Goal: Transaction & Acquisition: Purchase product/service

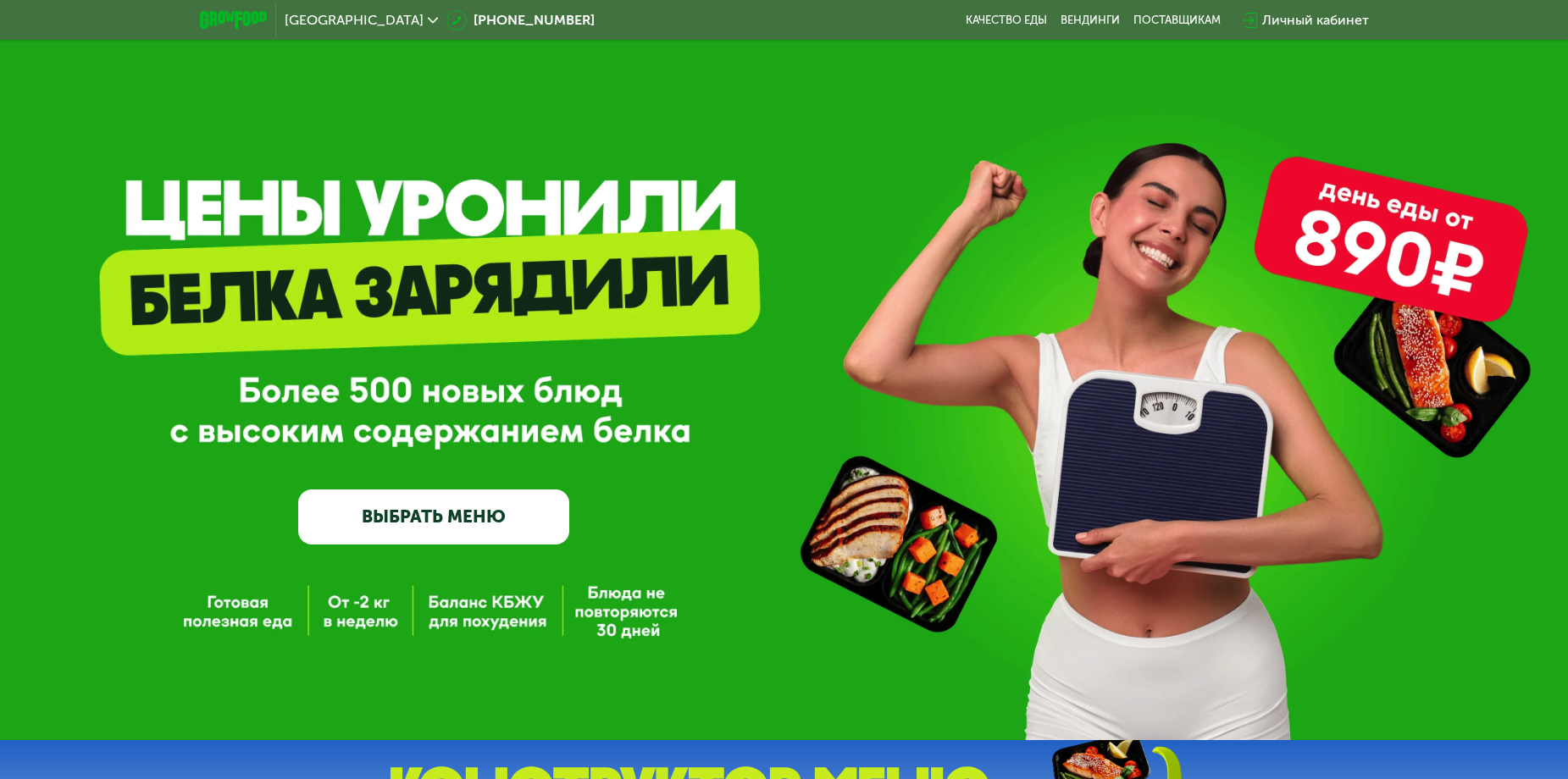
click at [481, 535] on link "ВЫБРАТЬ МЕНЮ" at bounding box center [433, 516] width 271 height 54
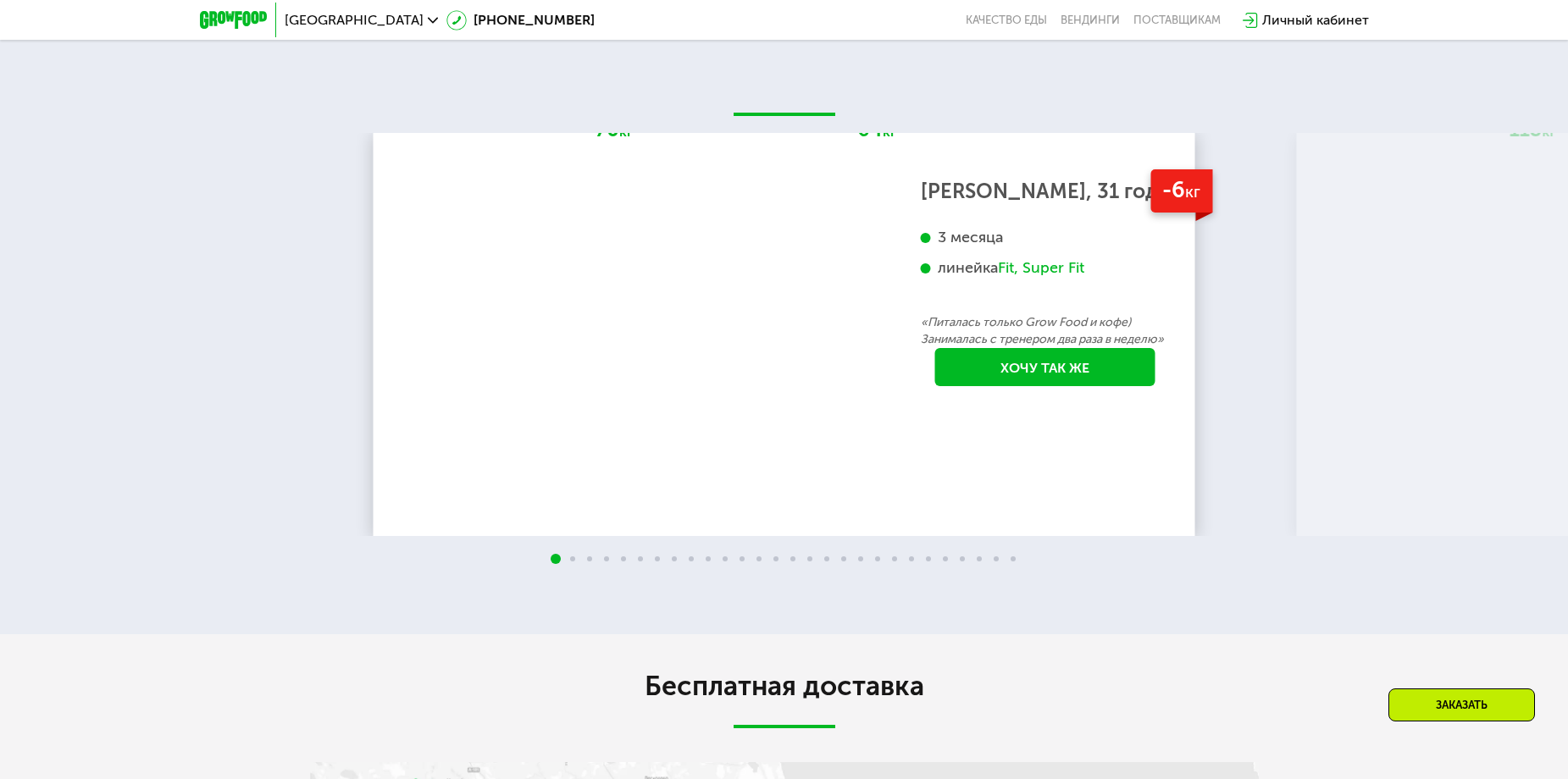
scroll to position [3009, 0]
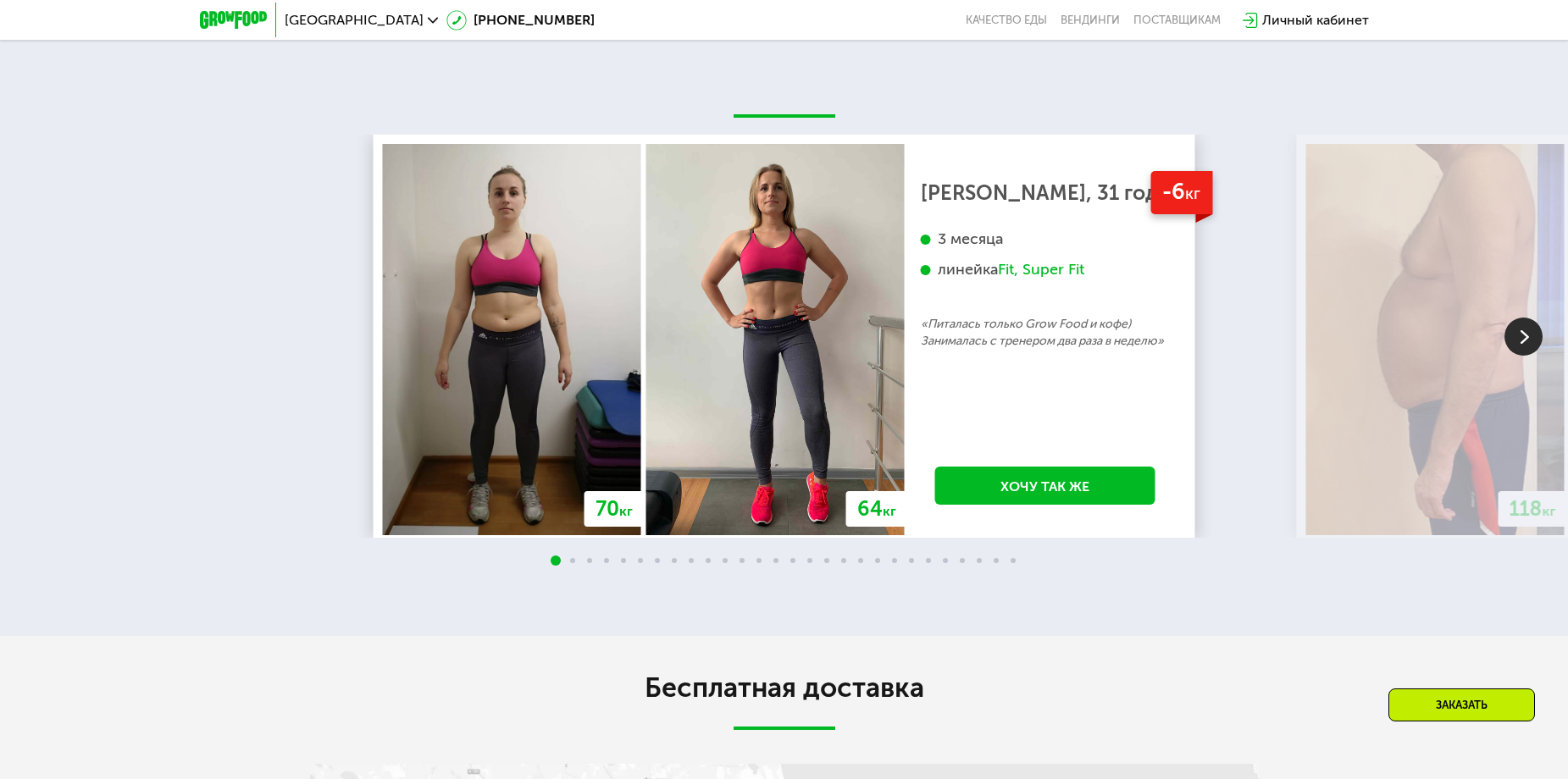
click at [1519, 356] on img at bounding box center [1524, 337] width 38 height 38
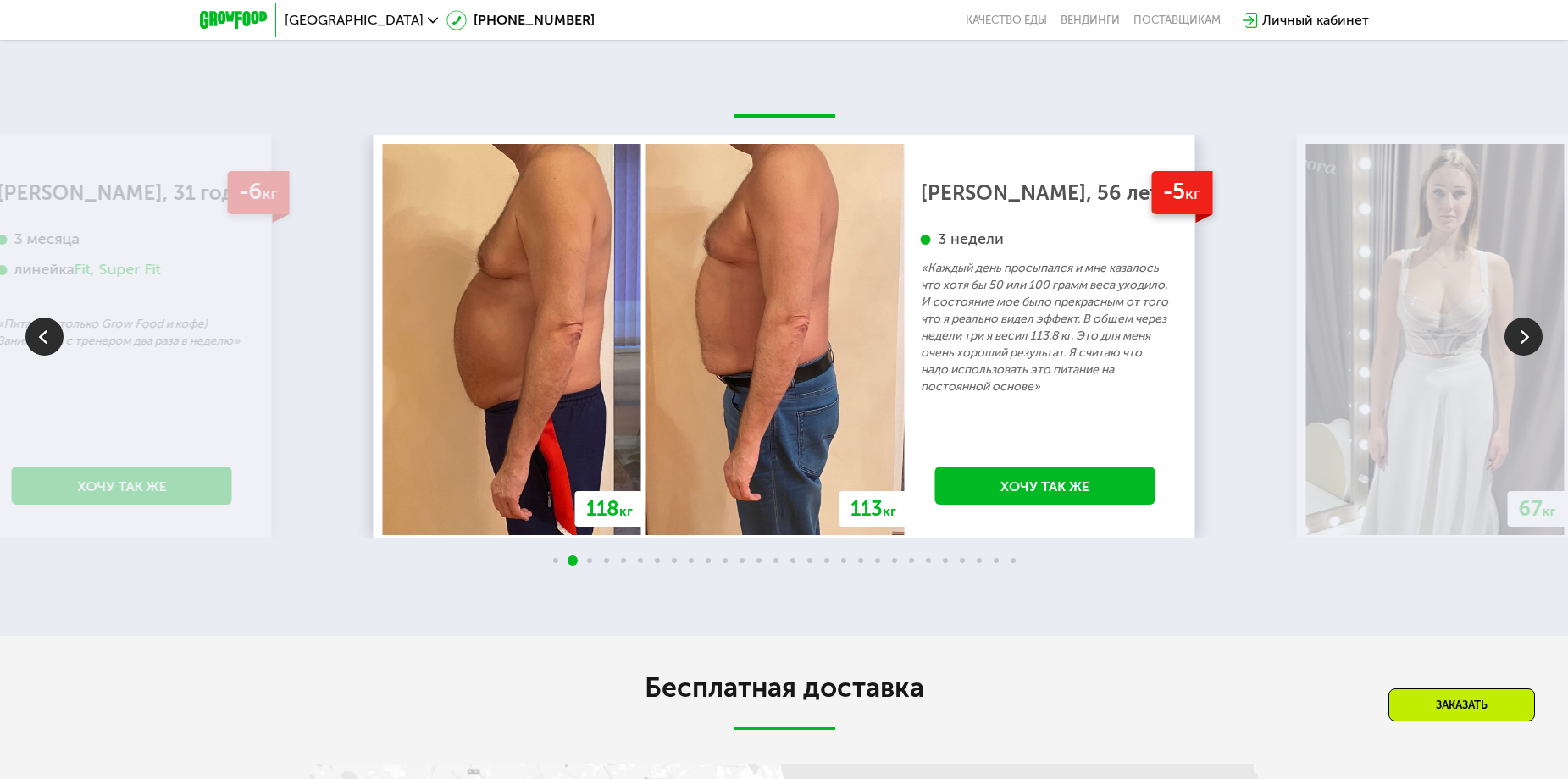
click at [1520, 356] on img at bounding box center [1524, 337] width 38 height 38
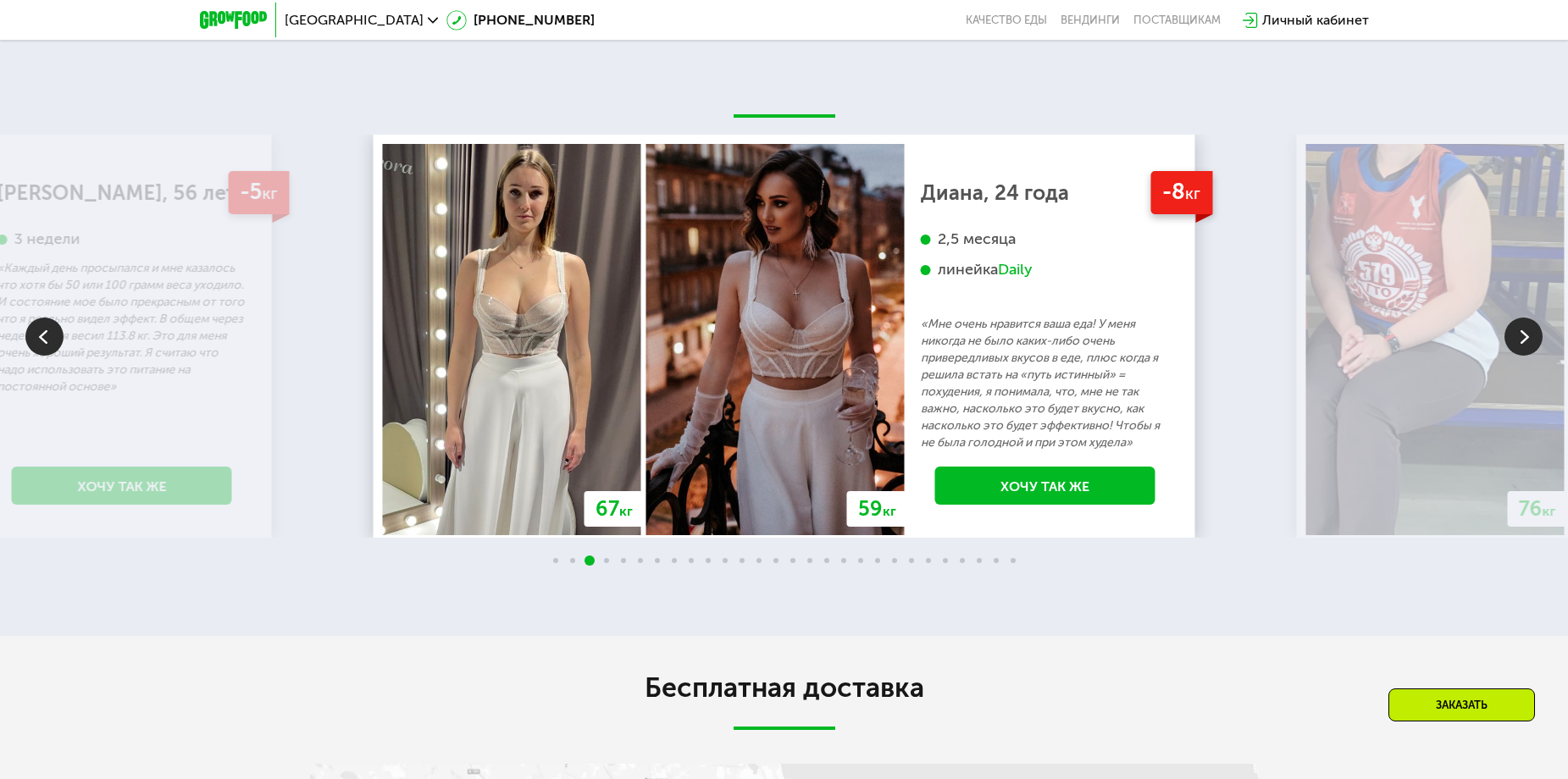
click at [1520, 356] on img at bounding box center [1524, 337] width 38 height 38
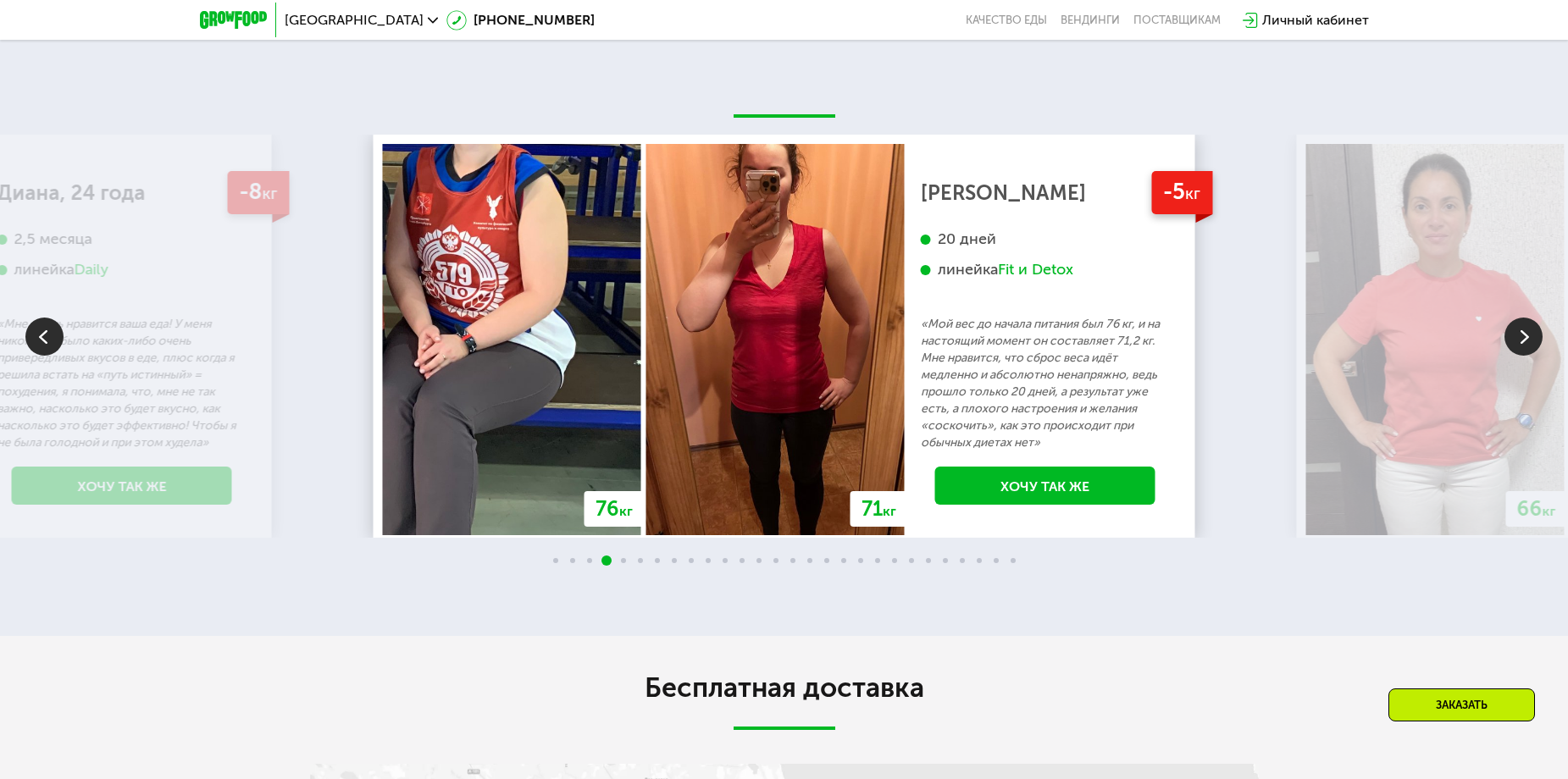
click at [1520, 356] on img at bounding box center [1524, 337] width 38 height 38
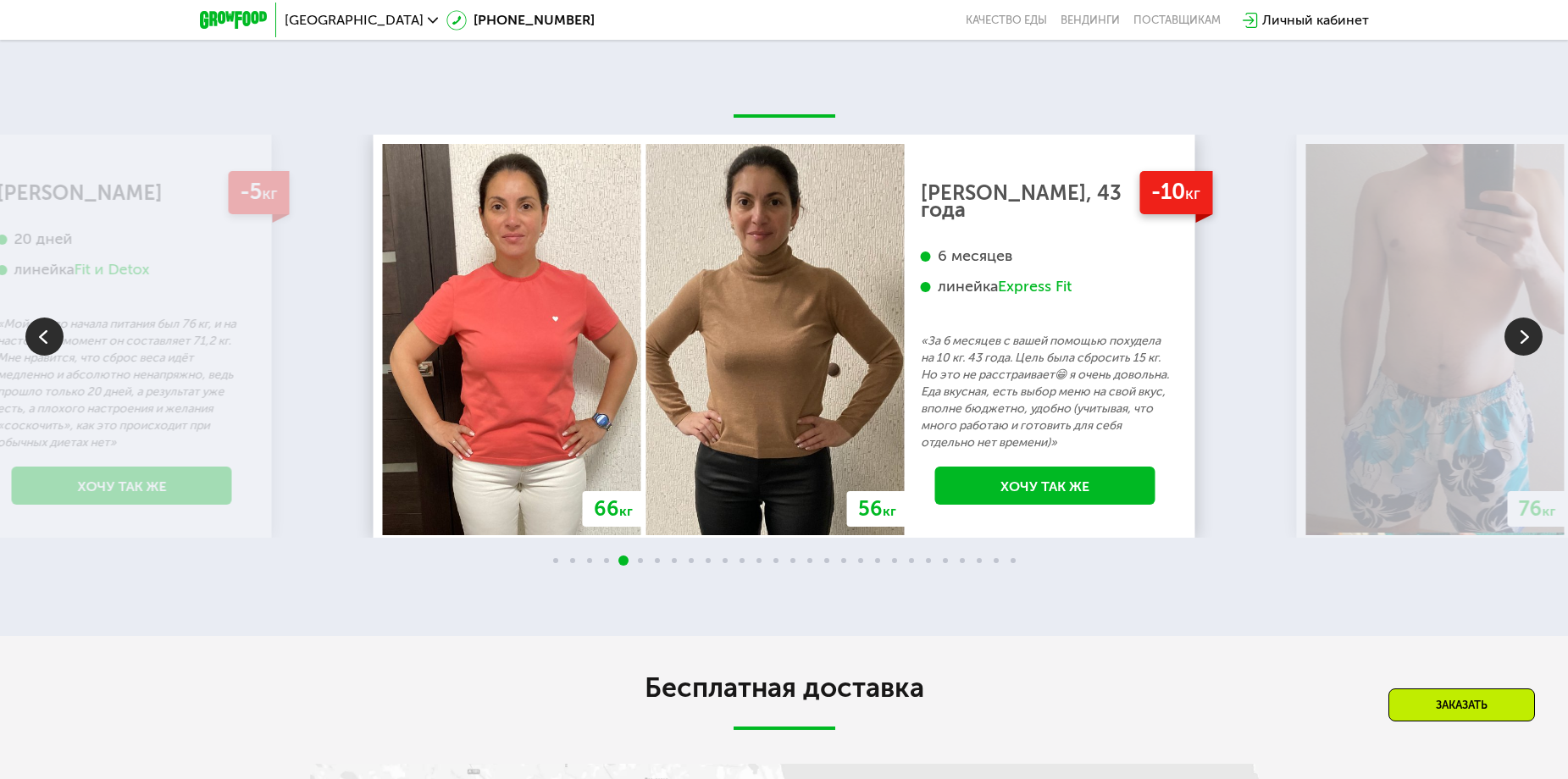
click at [1520, 356] on img at bounding box center [1524, 337] width 38 height 38
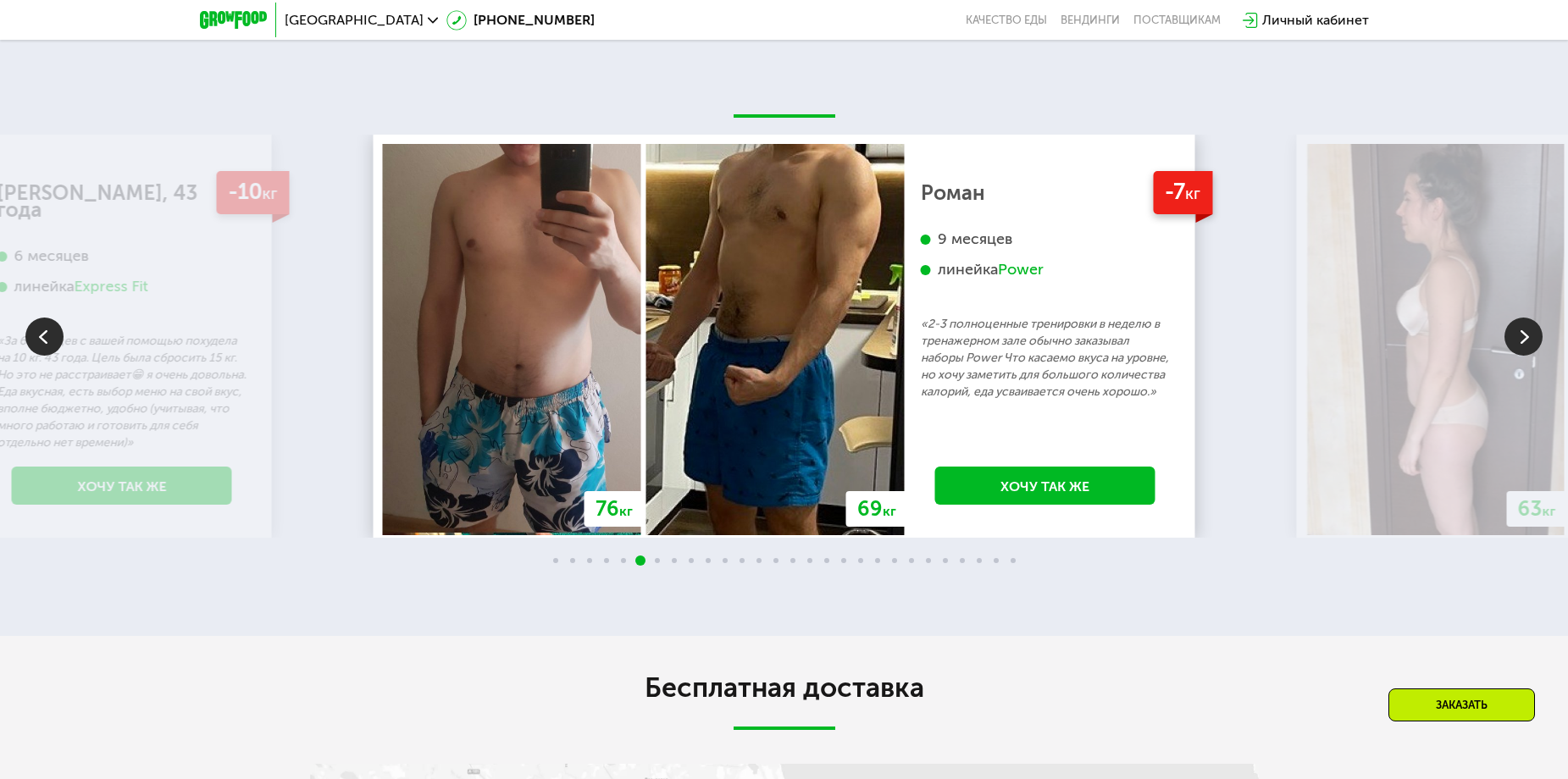
click at [1520, 356] on img at bounding box center [1524, 337] width 38 height 38
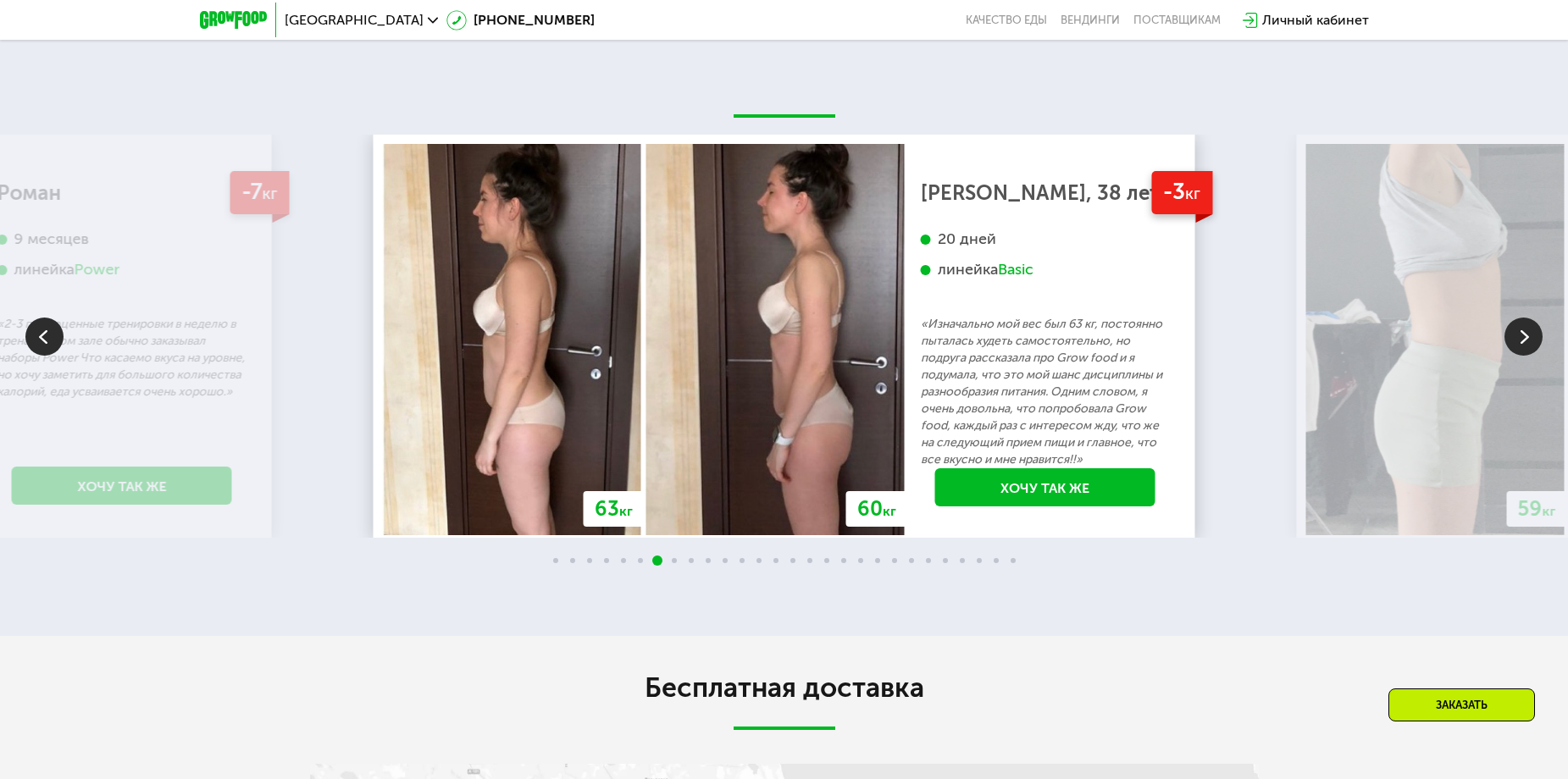
click at [1520, 356] on img at bounding box center [1524, 337] width 38 height 38
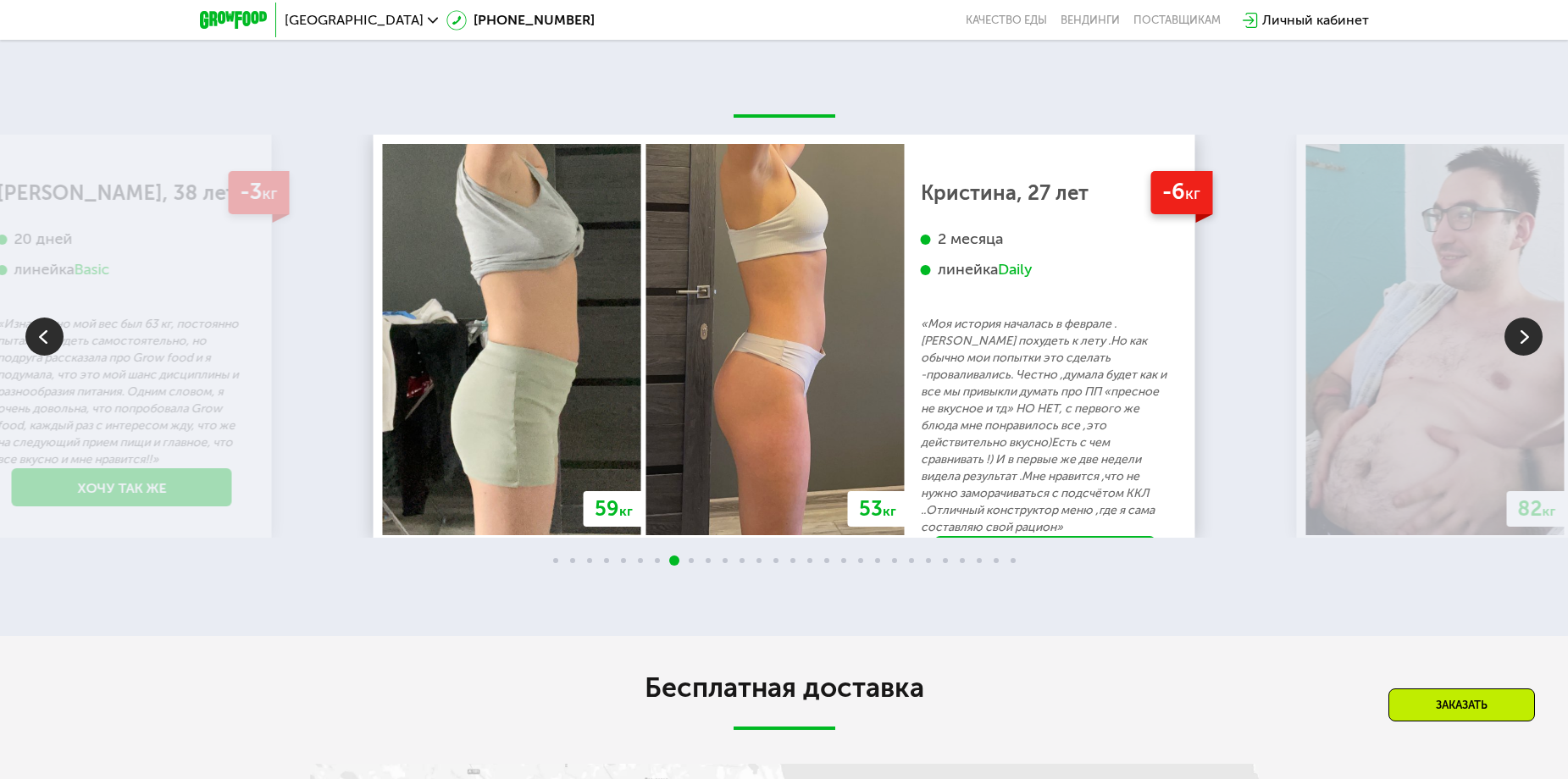
click at [1520, 356] on img at bounding box center [1524, 337] width 38 height 38
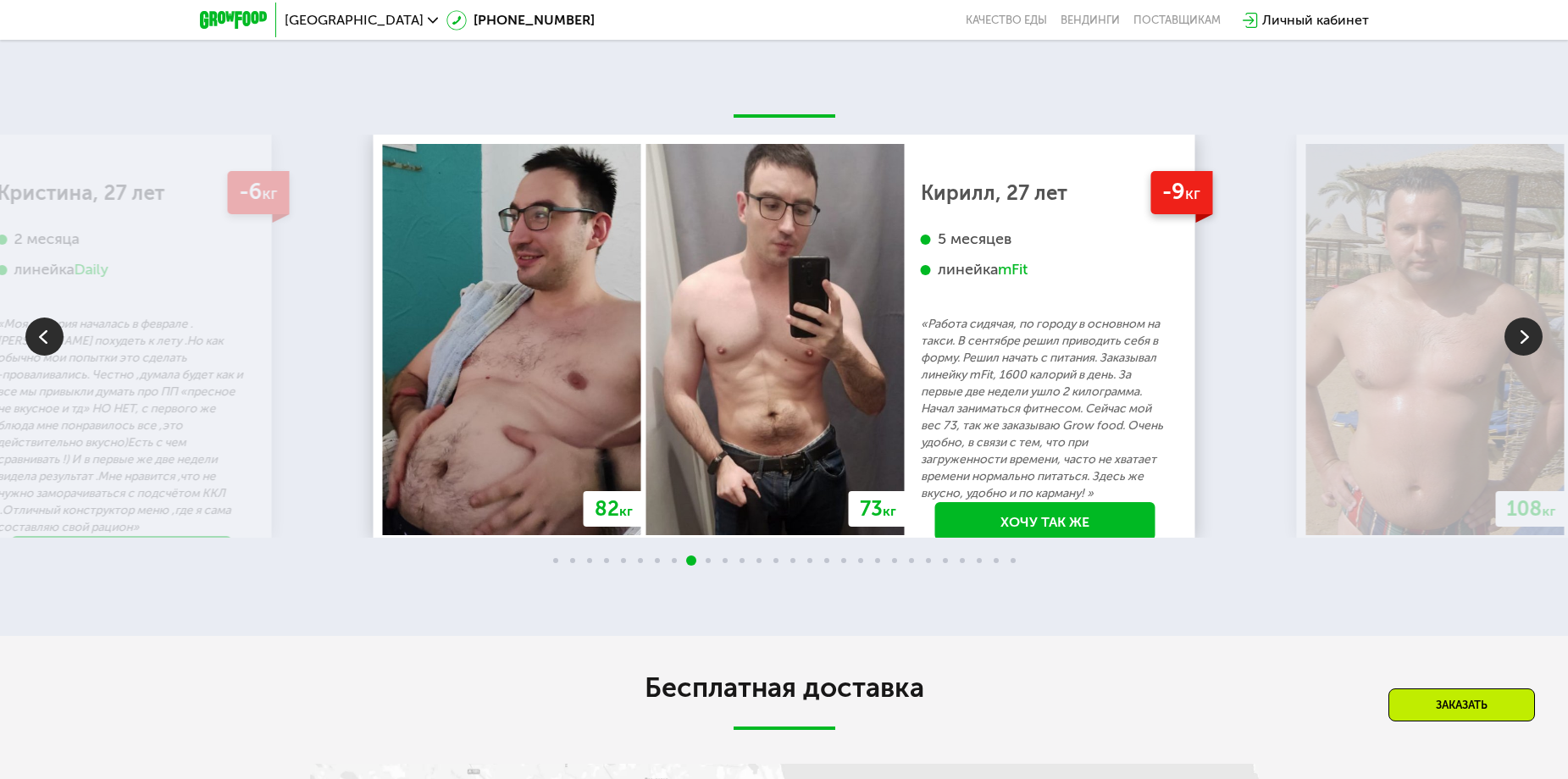
click at [1520, 356] on img at bounding box center [1524, 337] width 38 height 38
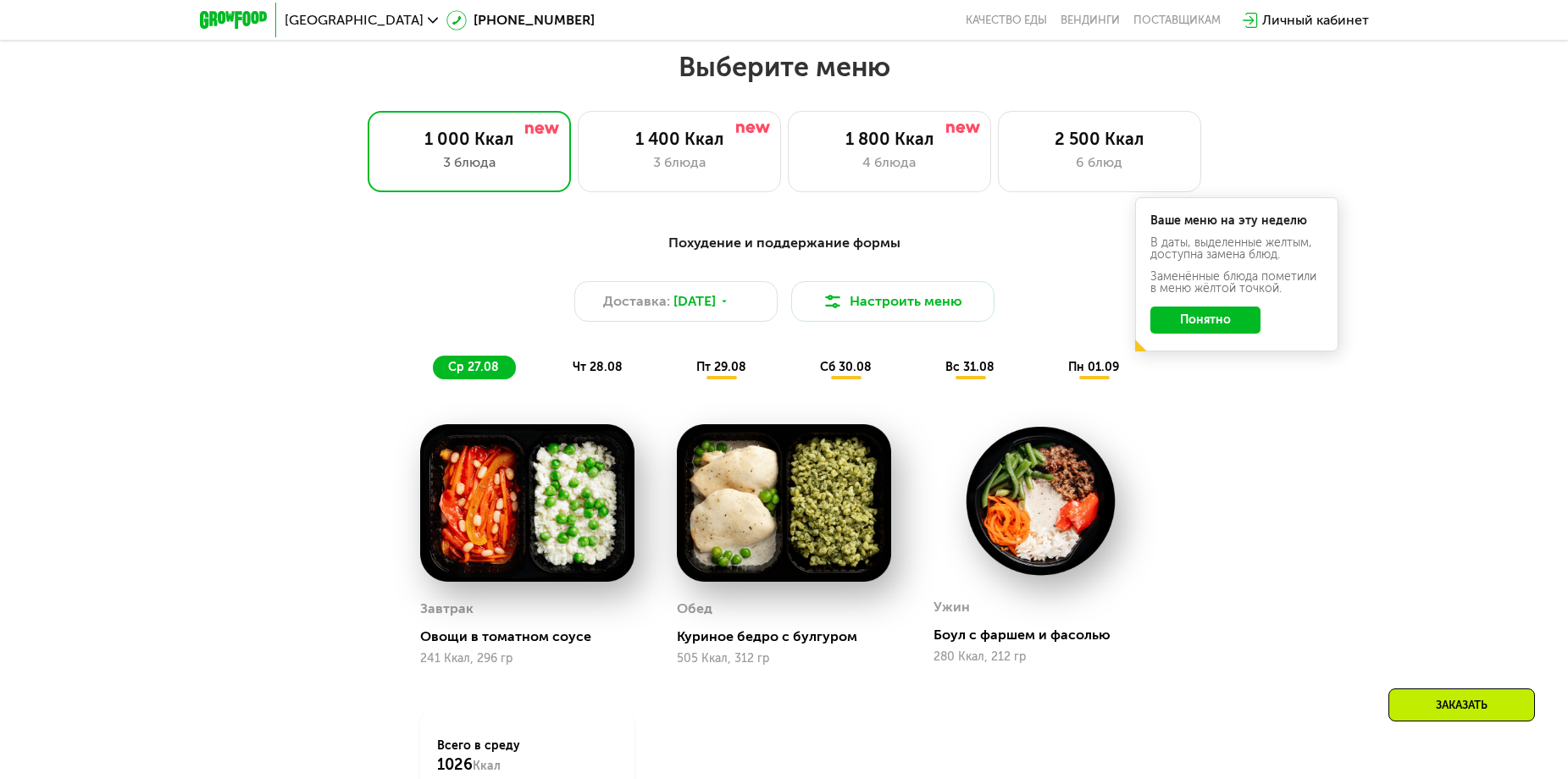
scroll to position [723, 0]
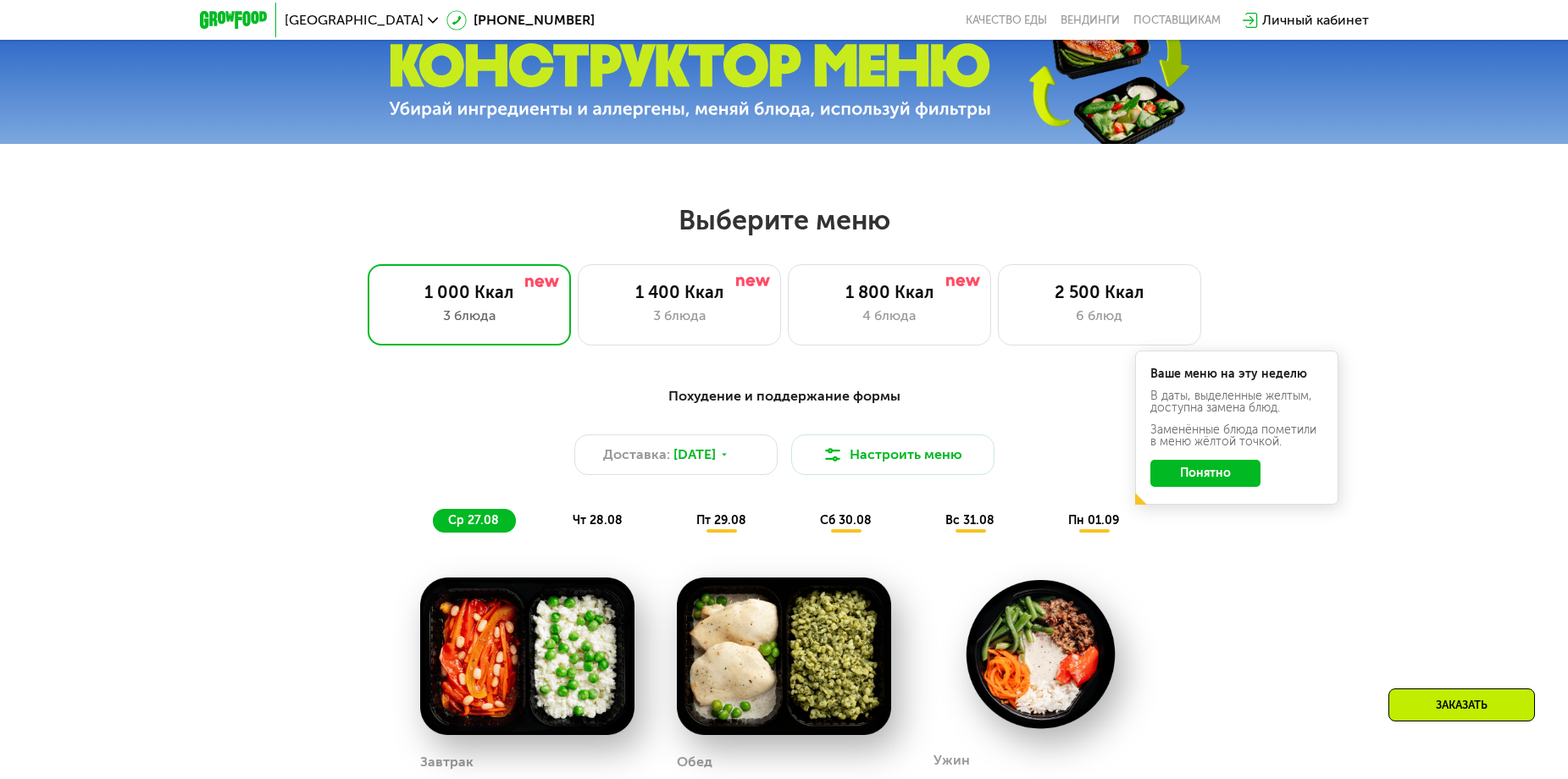
click at [601, 519] on span "чт 28.08" at bounding box center [597, 520] width 50 height 14
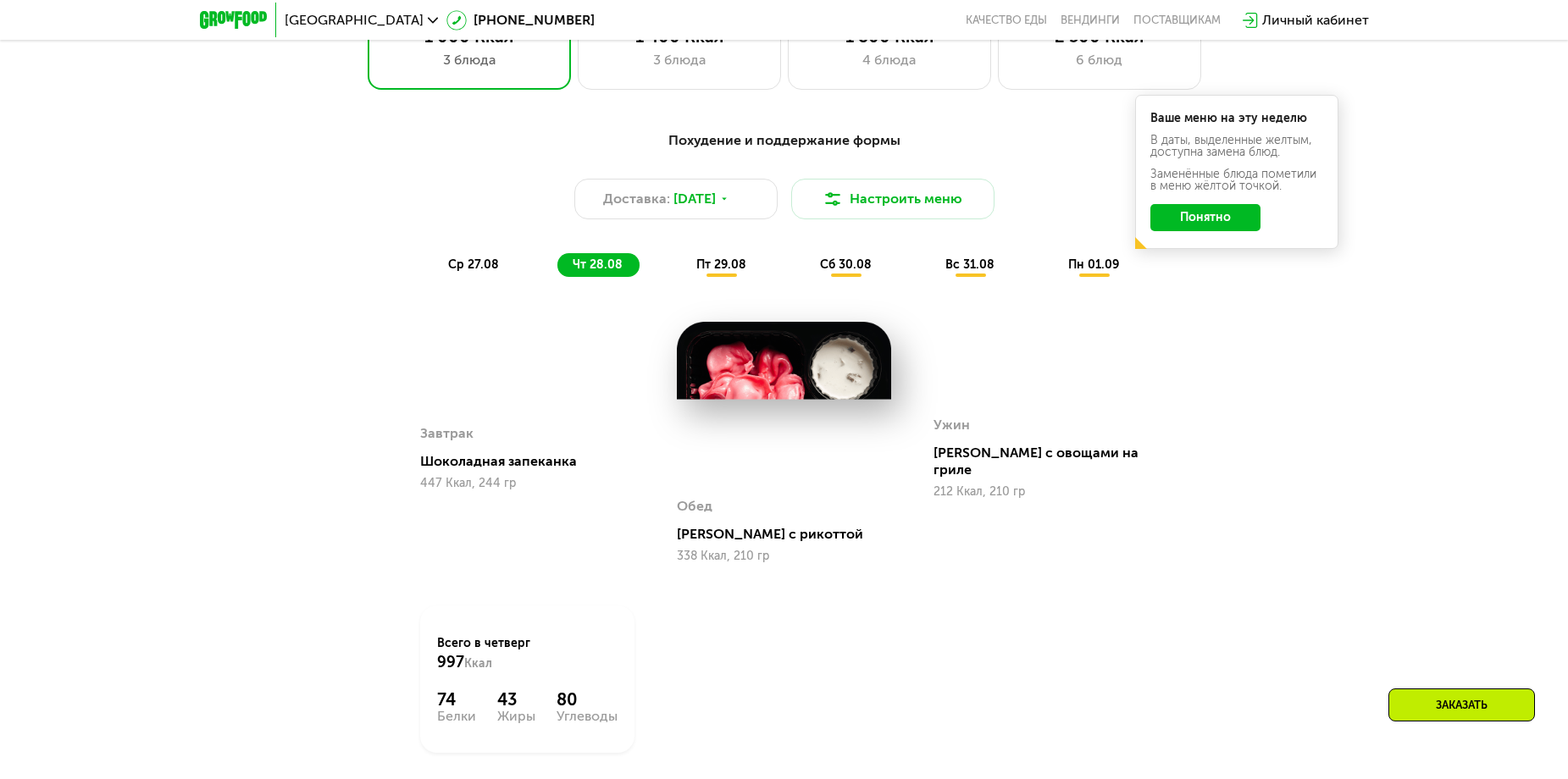
scroll to position [977, 0]
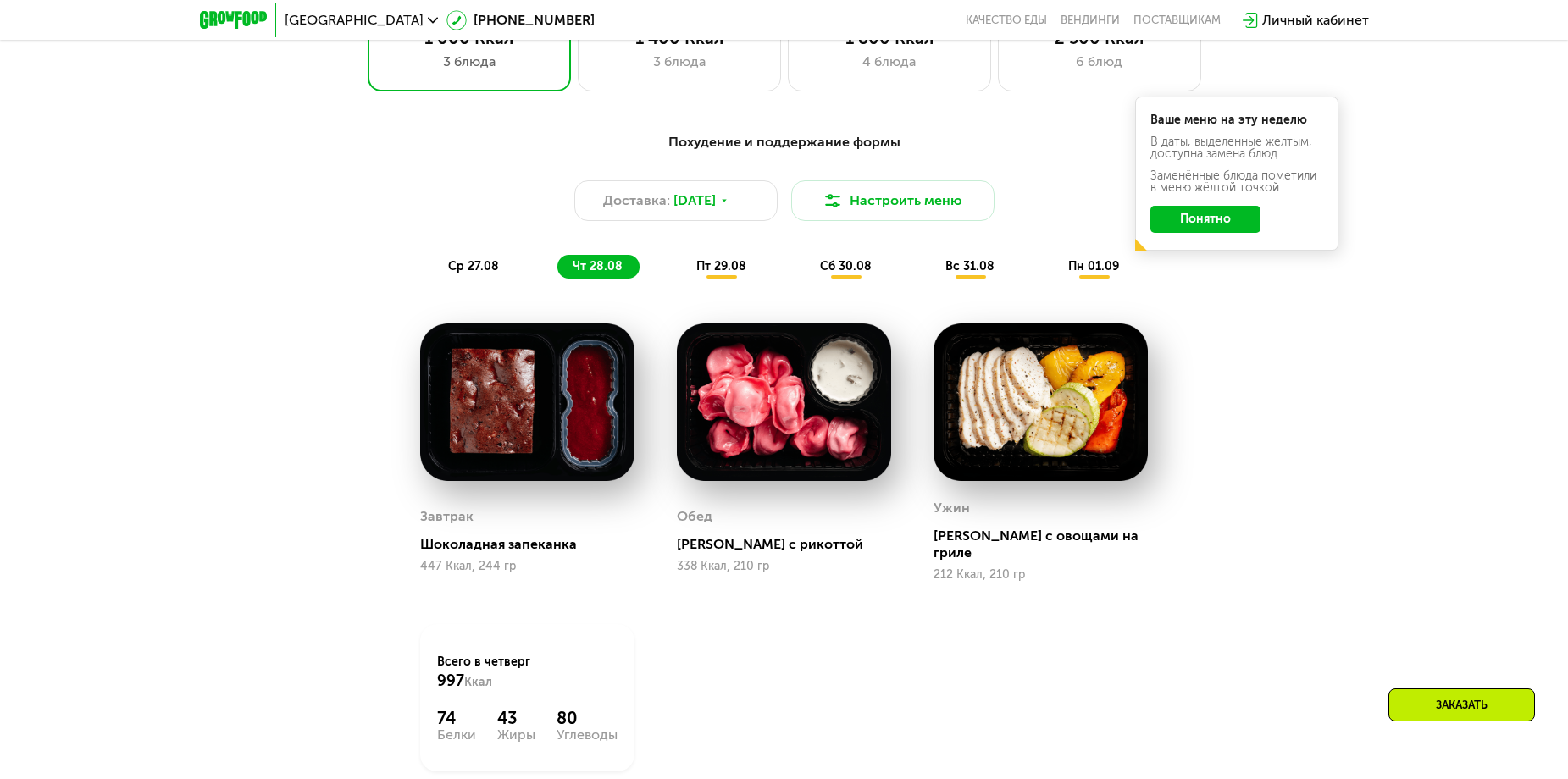
click at [698, 274] on span "пт 29.08" at bounding box center [721, 266] width 50 height 14
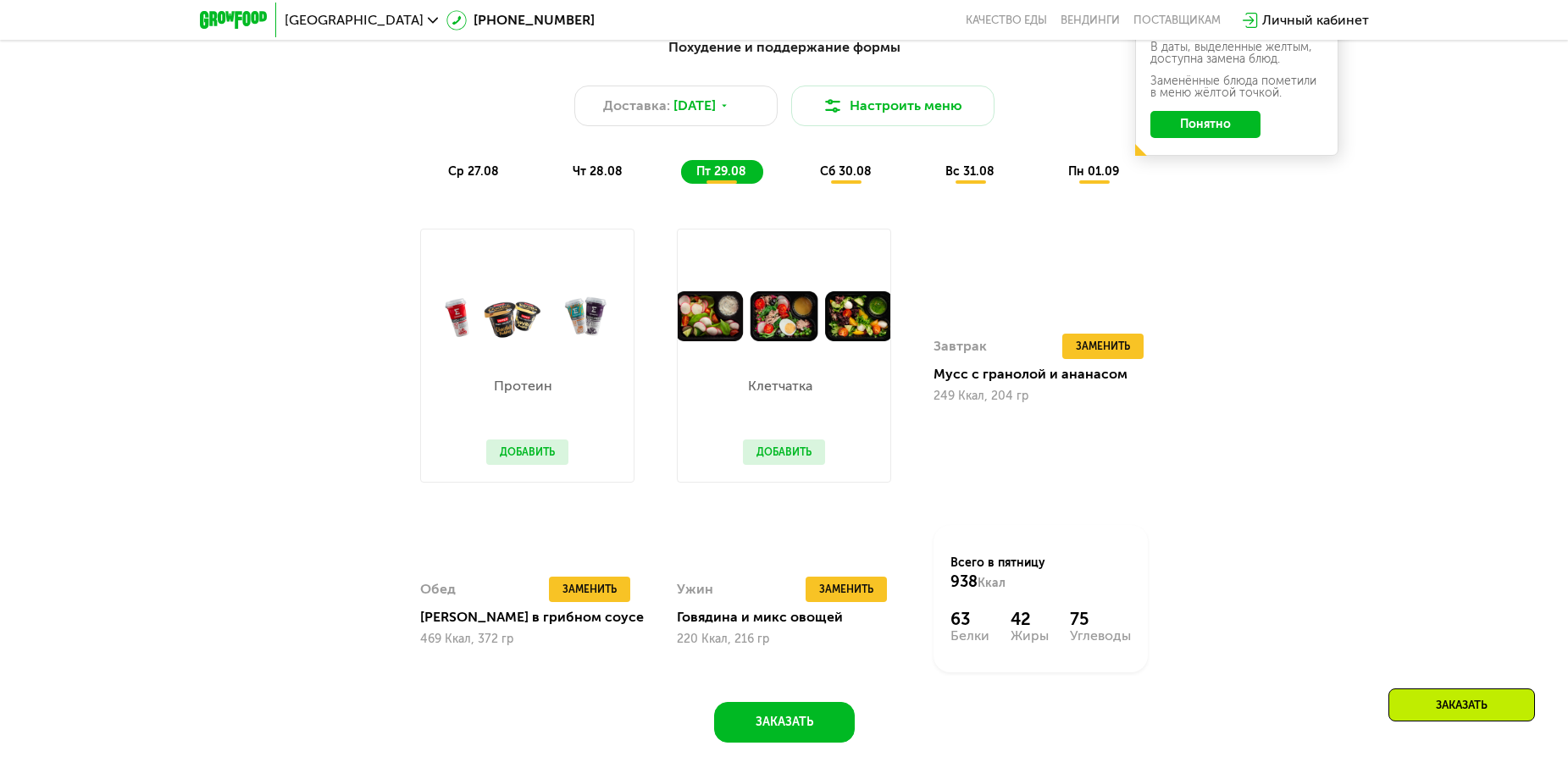
scroll to position [1062, 0]
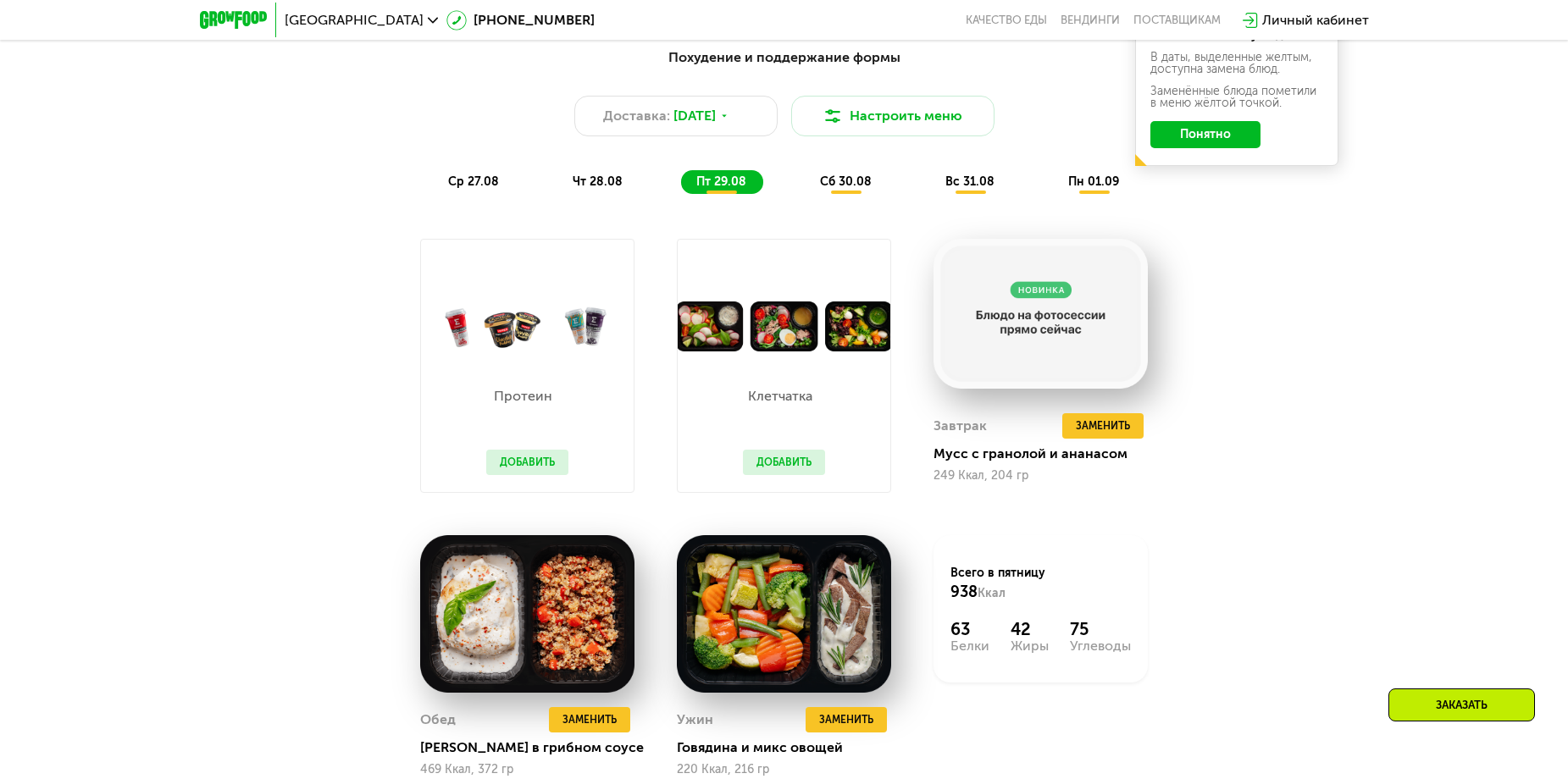
click at [837, 188] on span "сб 30.08" at bounding box center [846, 182] width 52 height 14
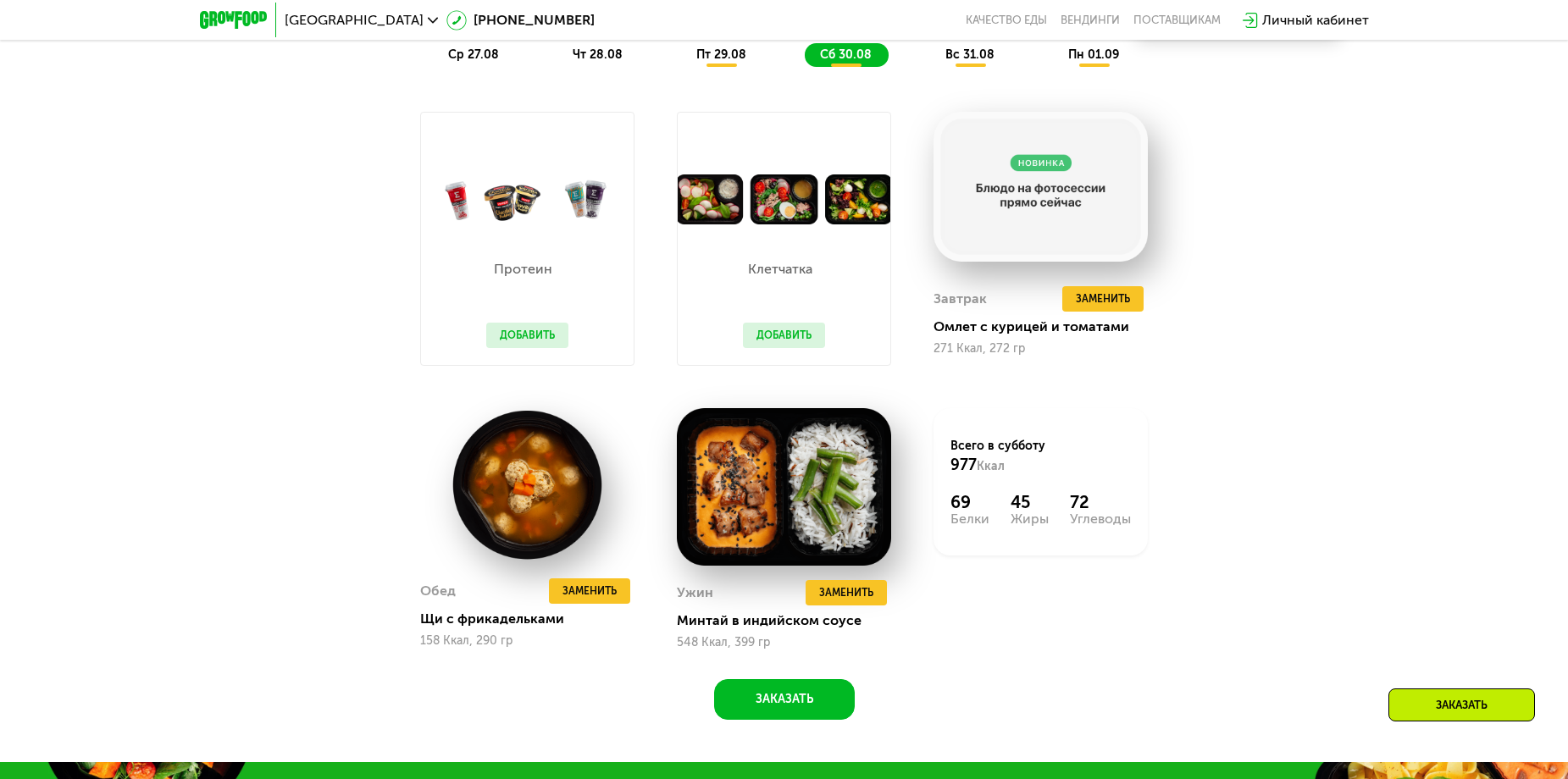
scroll to position [1147, 0]
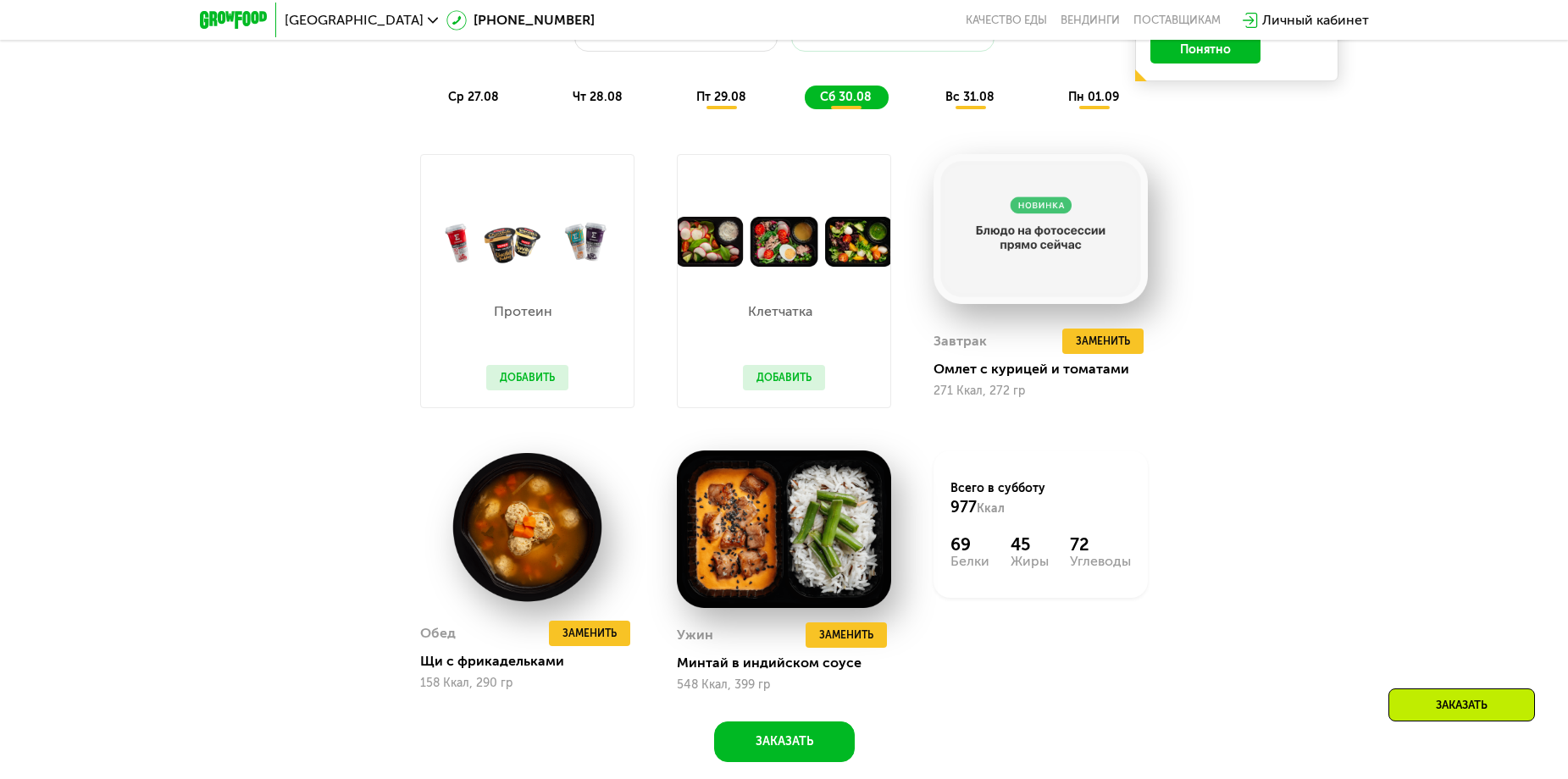
click at [948, 104] on span "вс 31.08" at bounding box center [970, 97] width 49 height 14
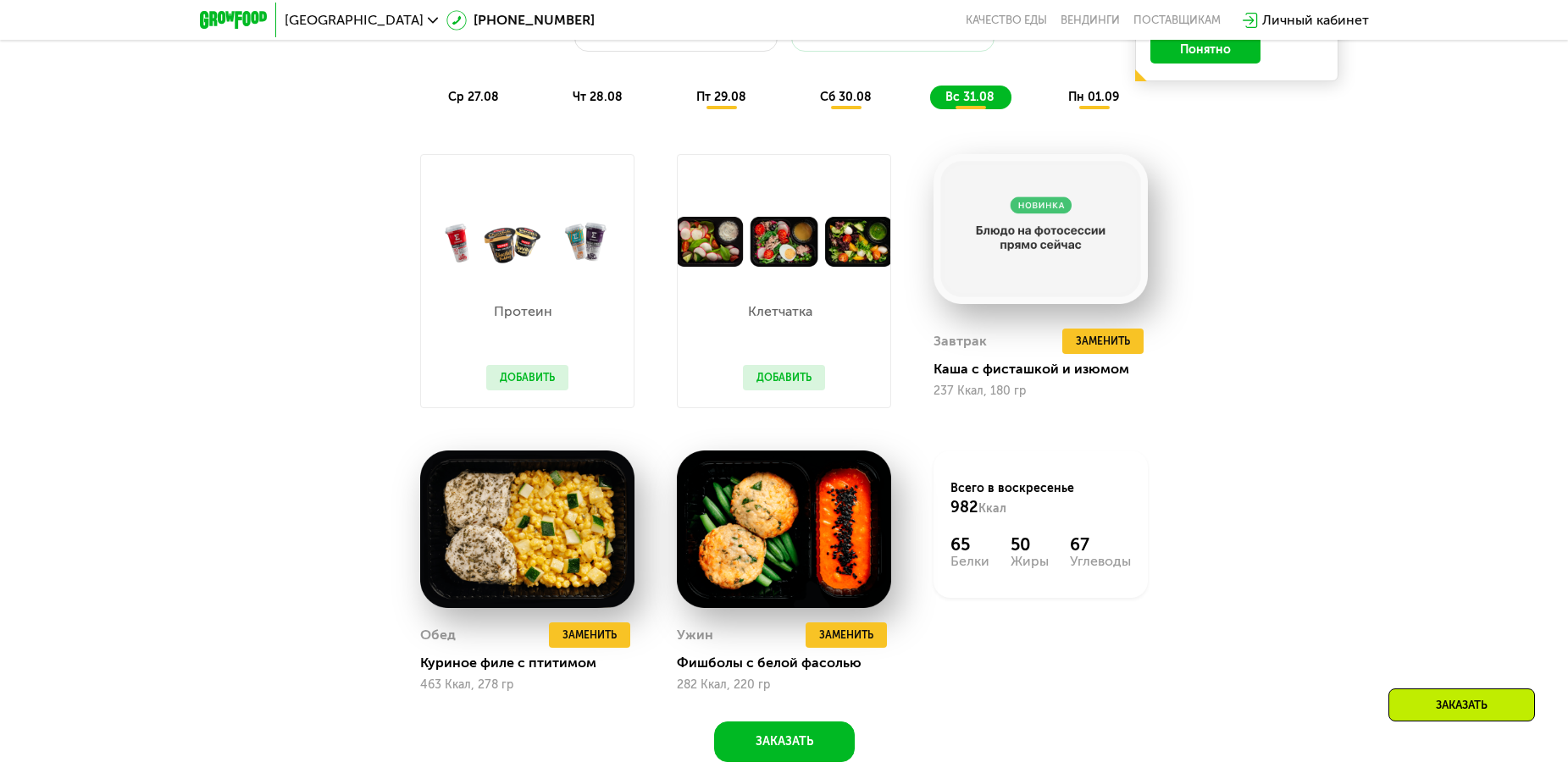
click at [1075, 102] on span "пн 01.09" at bounding box center [1094, 97] width 51 height 14
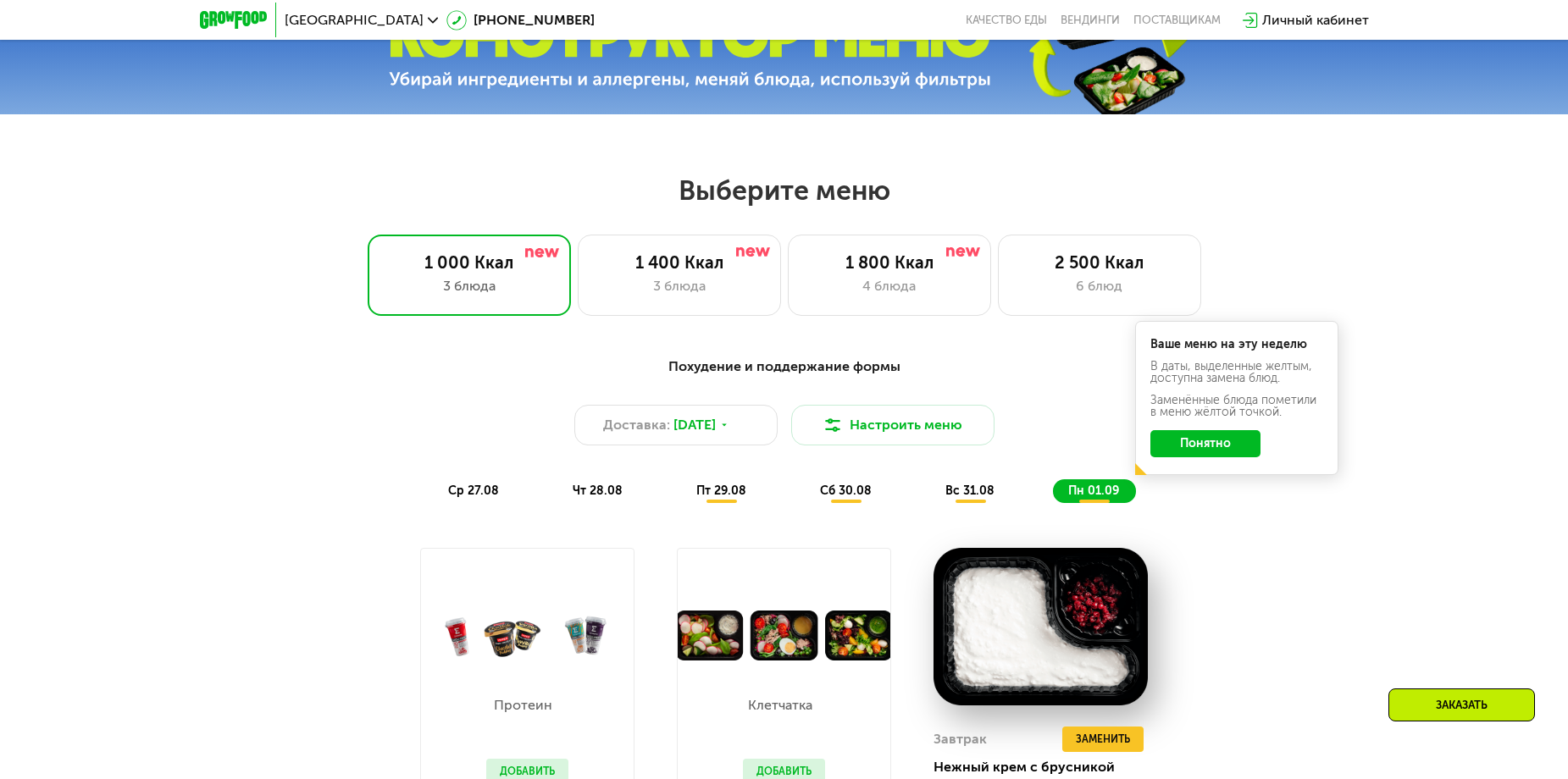
scroll to position [723, 0]
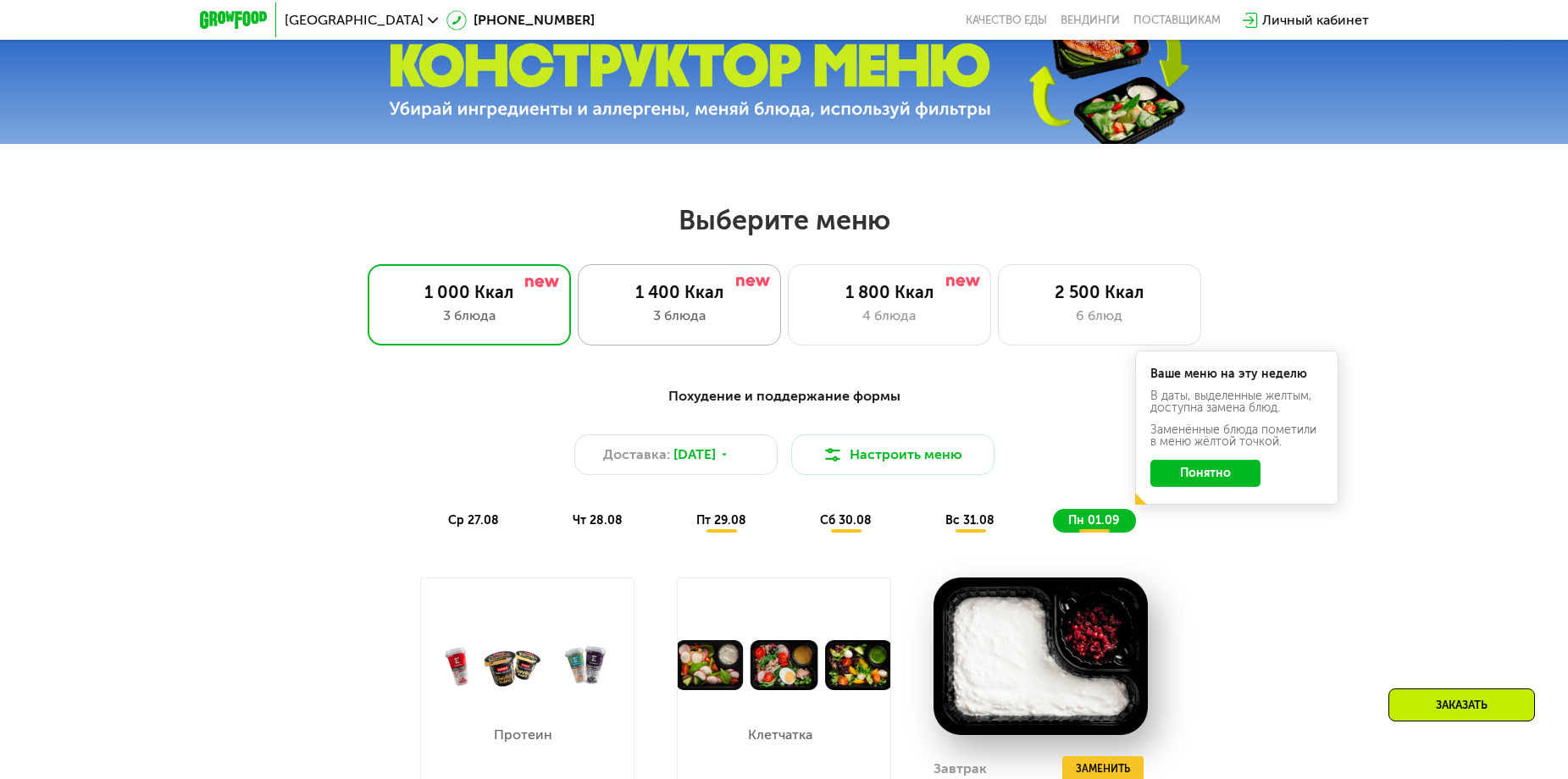
click at [672, 326] on div "3 блюда" at bounding box center [679, 315] width 168 height 20
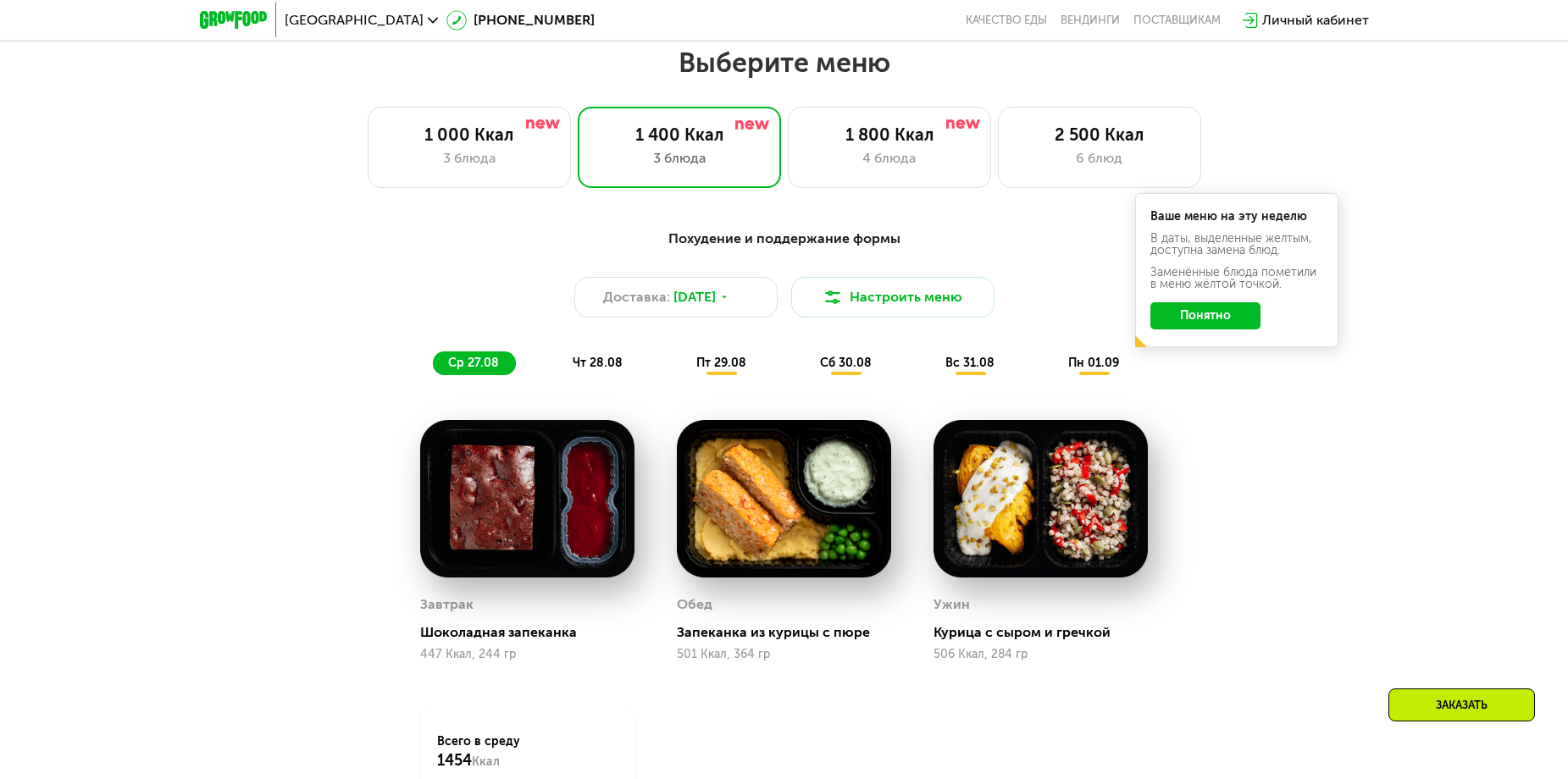
scroll to position [977, 0]
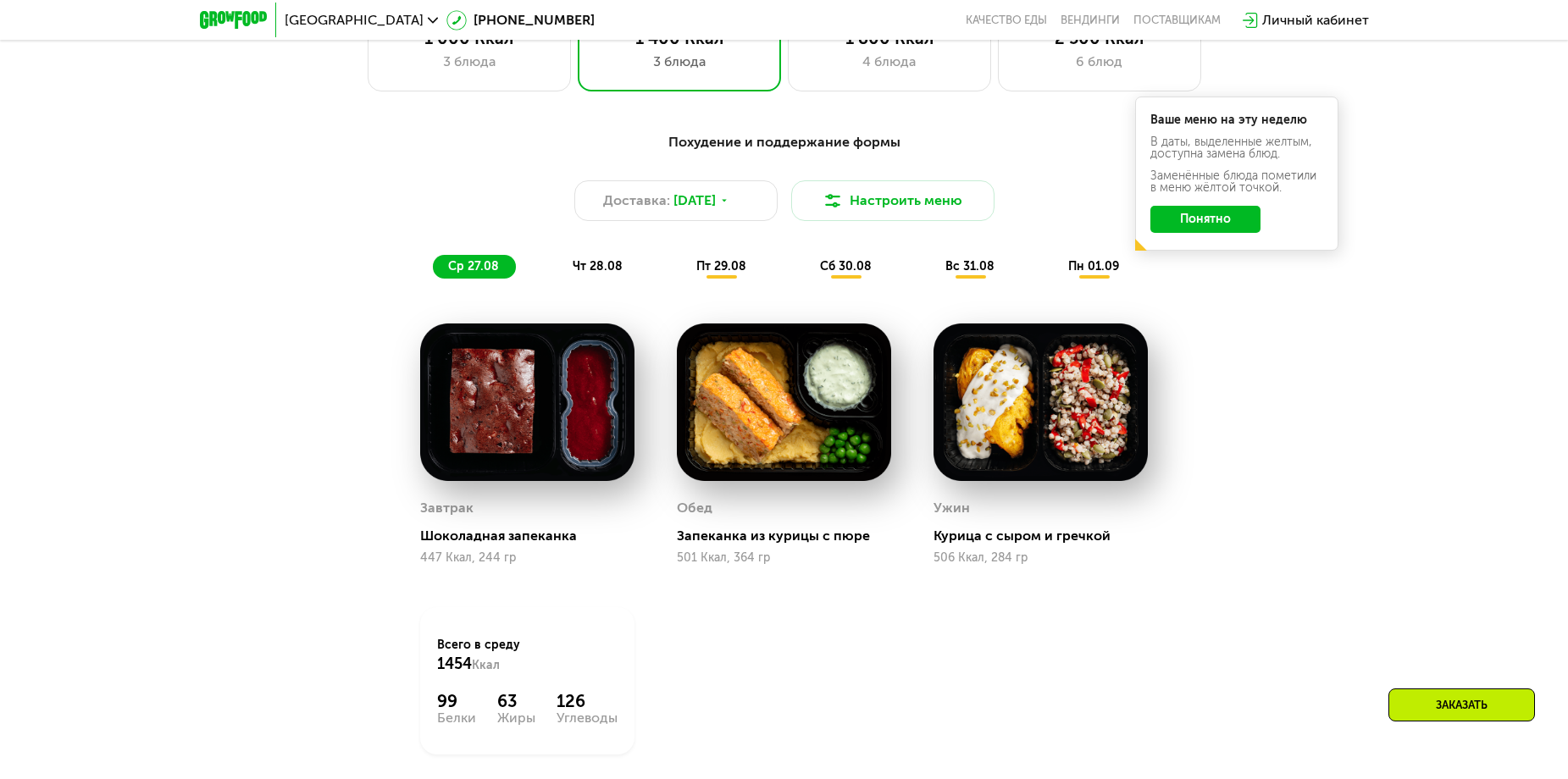
click at [617, 272] on span "чт 28.08" at bounding box center [597, 266] width 50 height 14
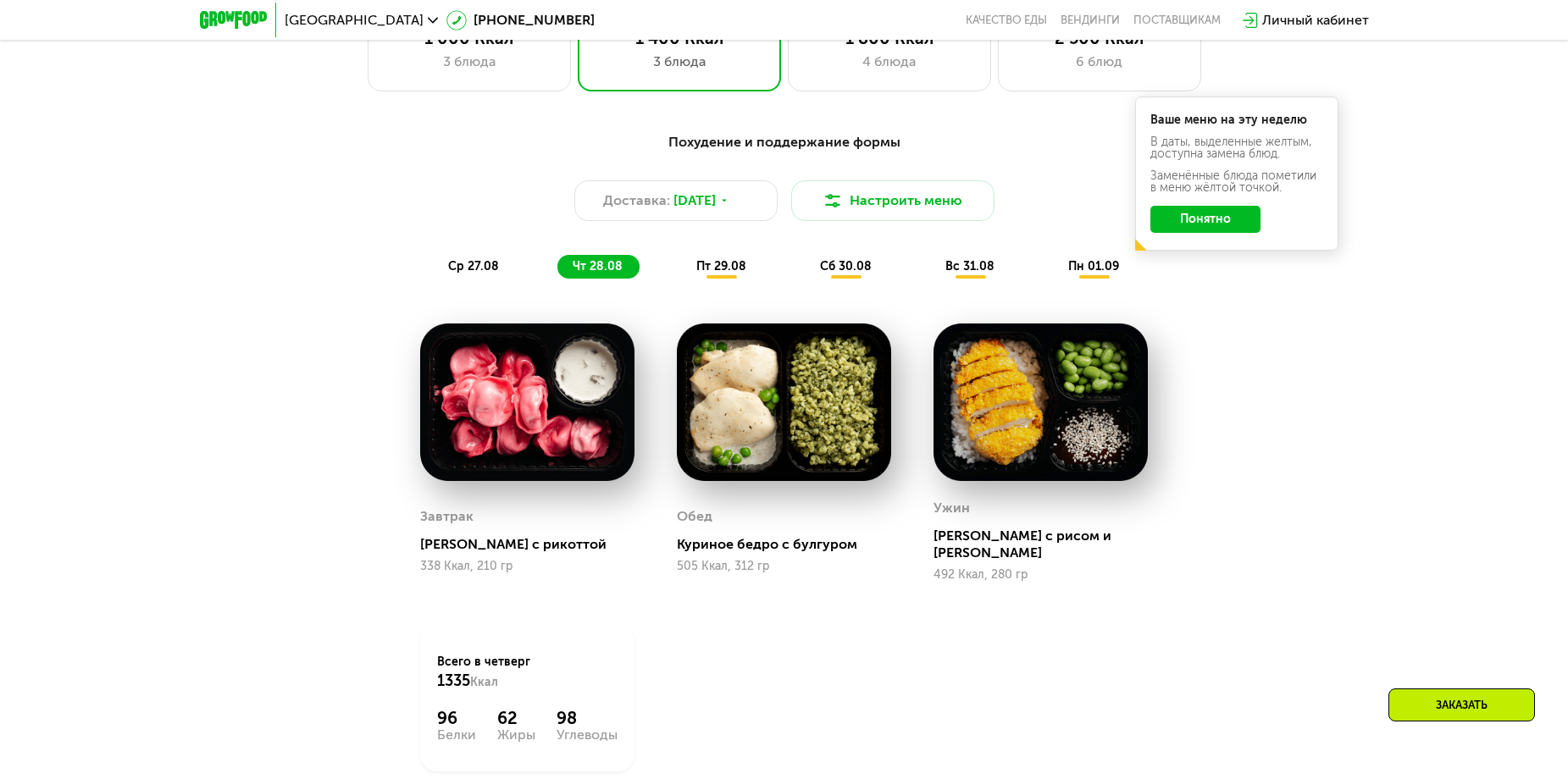
click at [487, 274] on span "ср 27.08" at bounding box center [473, 266] width 51 height 14
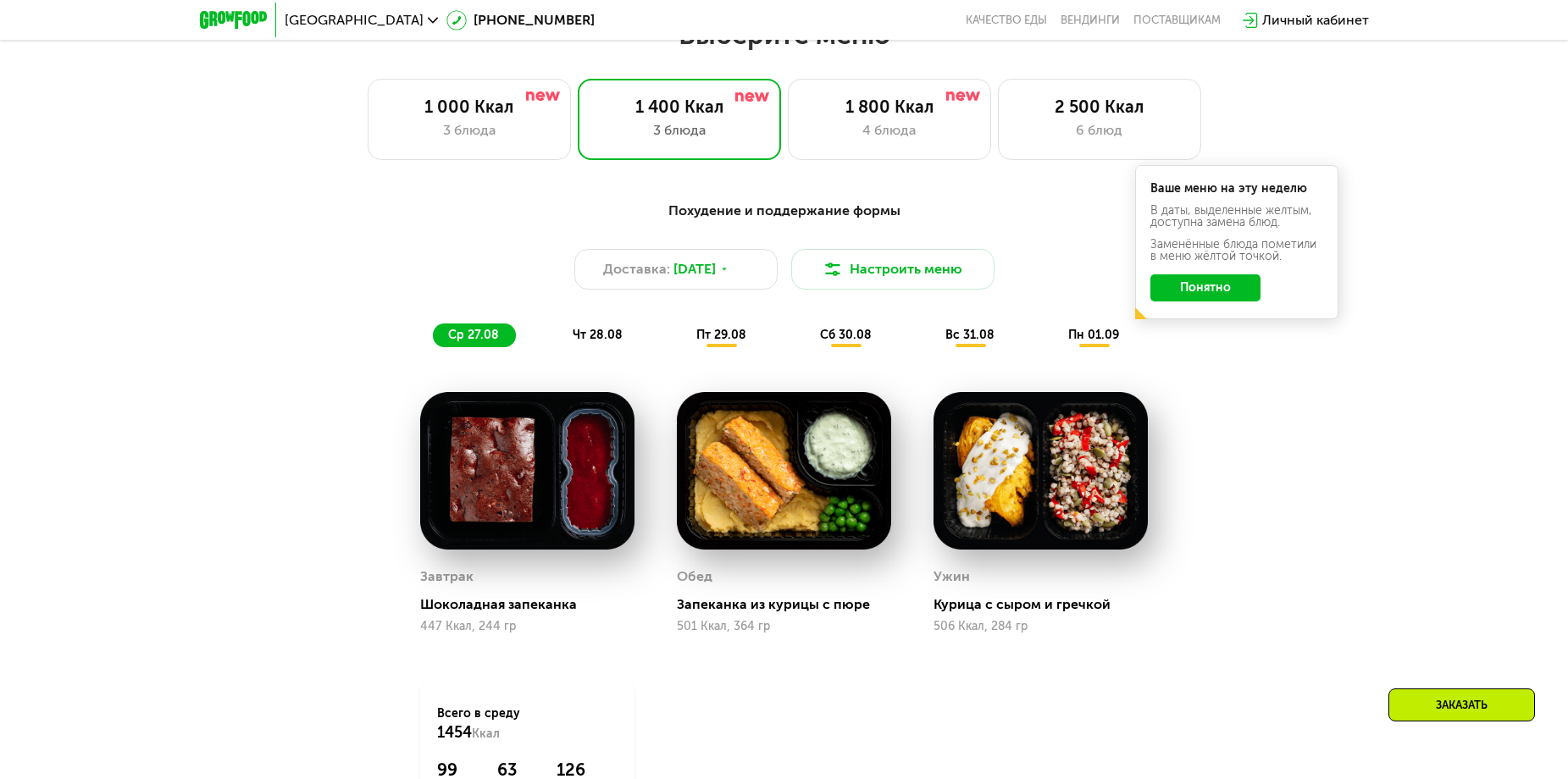
scroll to position [892, 0]
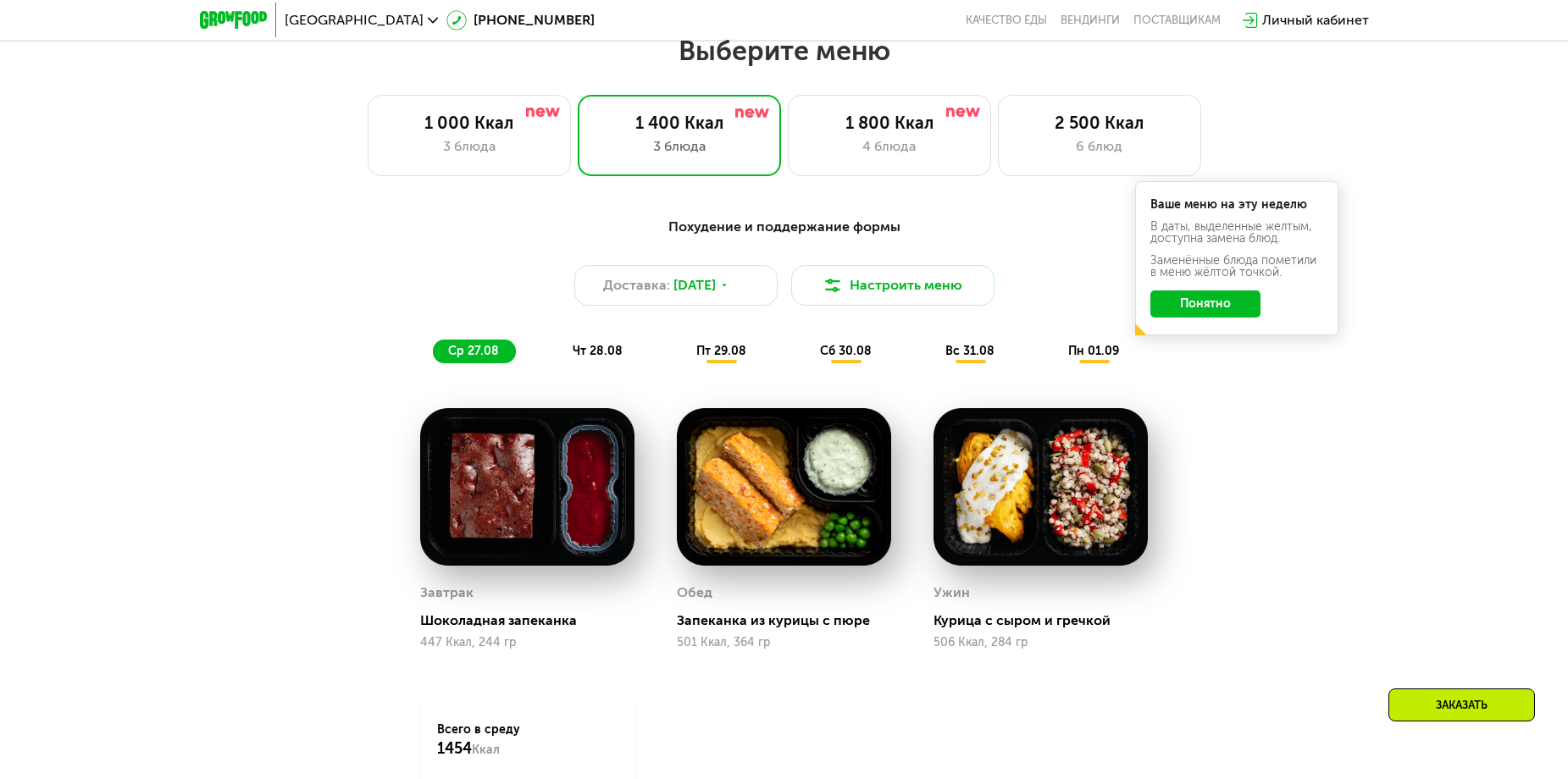
click at [585, 351] on span "чт 28.08" at bounding box center [597, 351] width 50 height 14
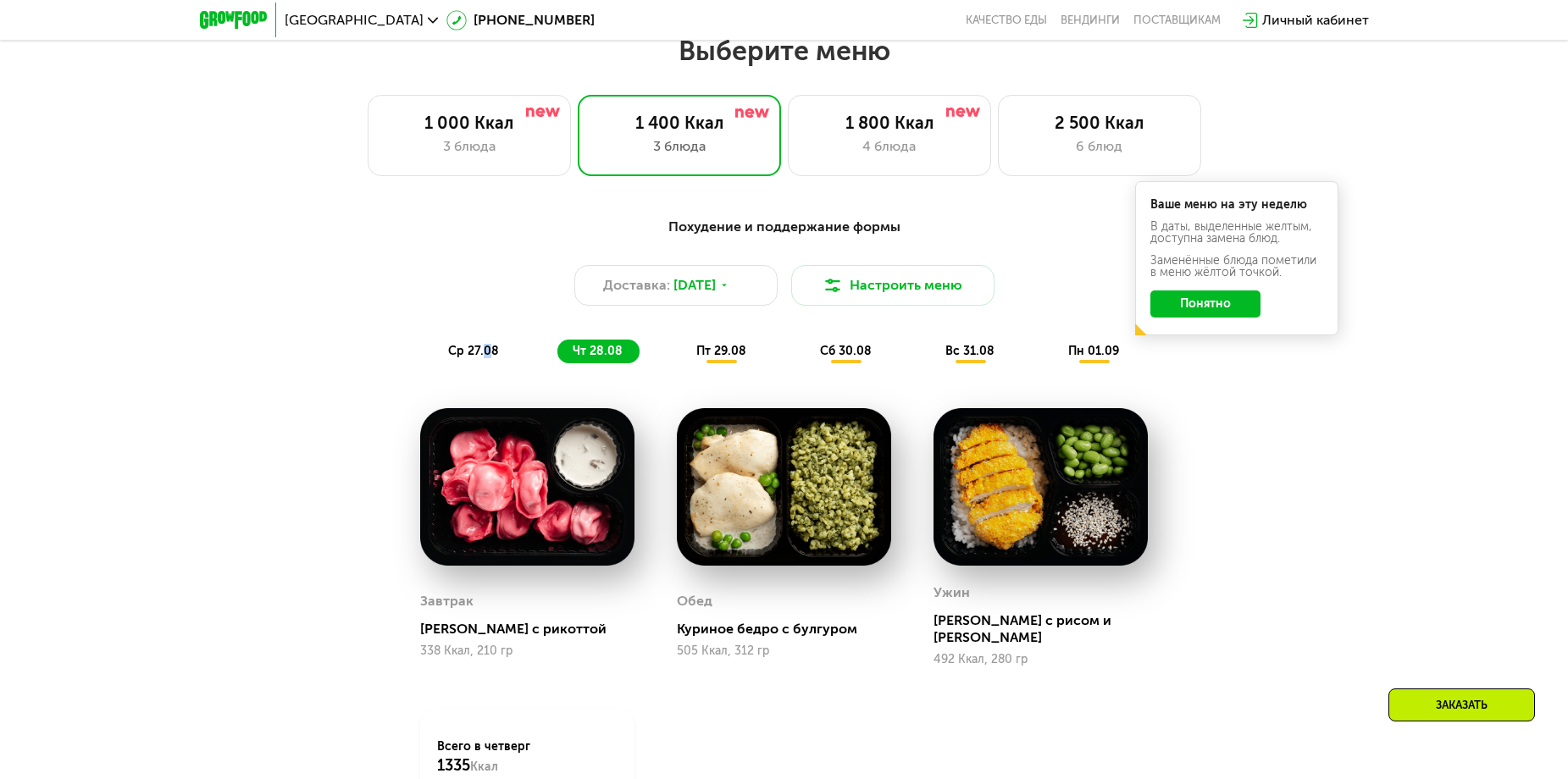
click at [484, 354] on span "ср 27.08" at bounding box center [473, 351] width 51 height 14
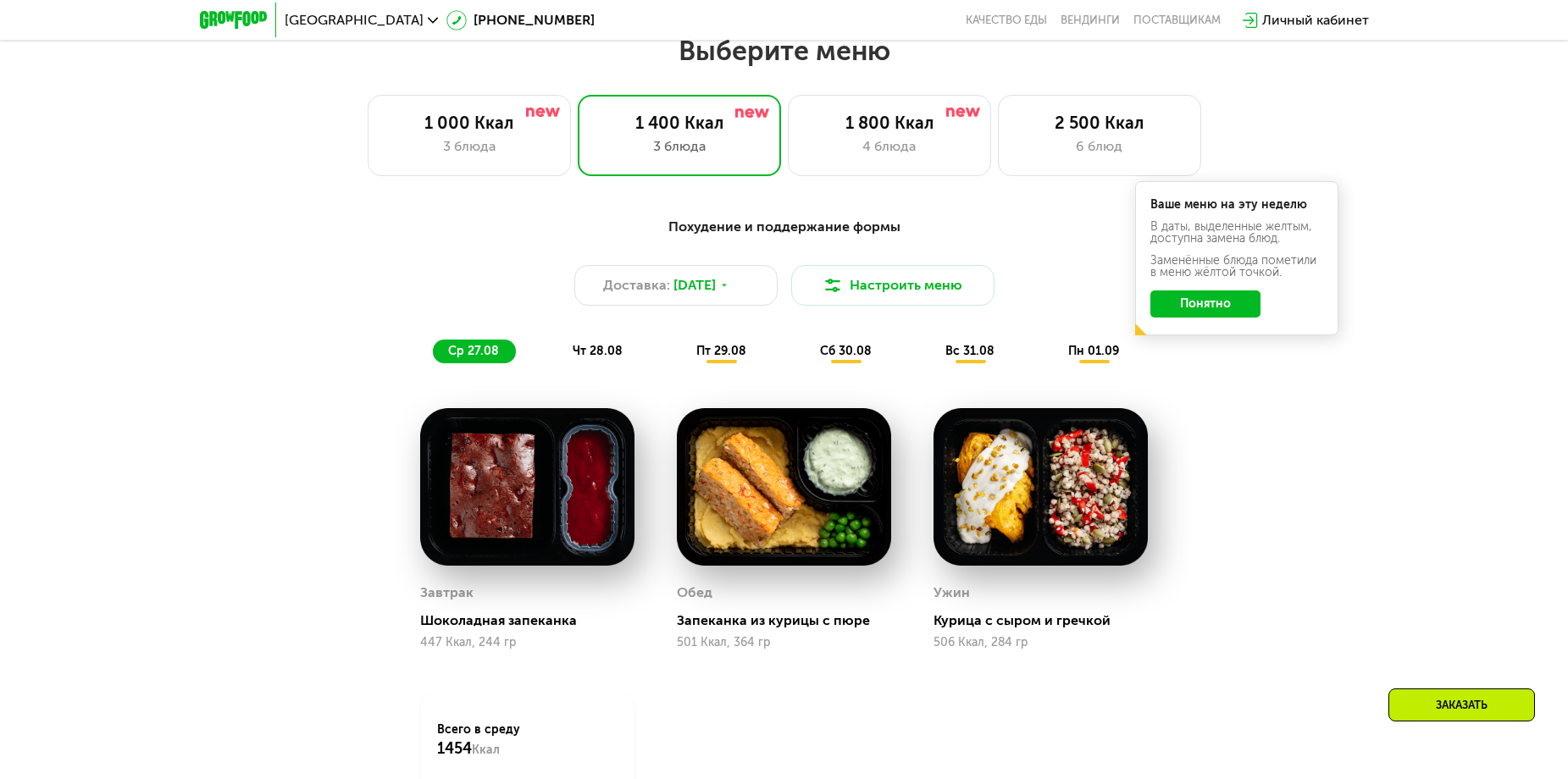
click at [556, 354] on div "ср 27.08 чт 28.08 пт 29.08 сб 30.08 вс 31.08 пн 01.09" at bounding box center [785, 351] width 703 height 24
click at [577, 358] on span "чт 28.08" at bounding box center [597, 351] width 50 height 14
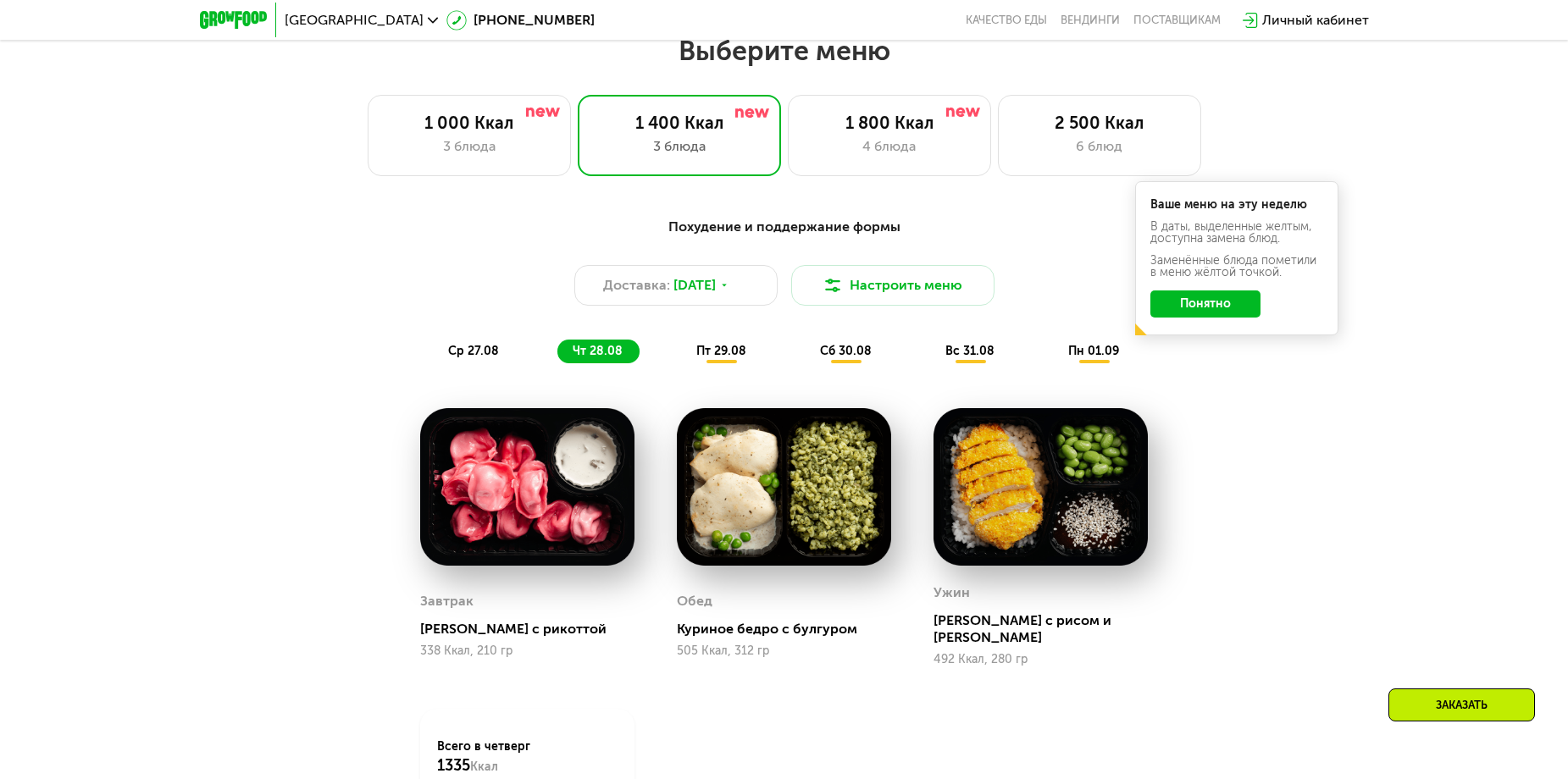
click at [730, 358] on span "пт 29.08" at bounding box center [721, 351] width 50 height 14
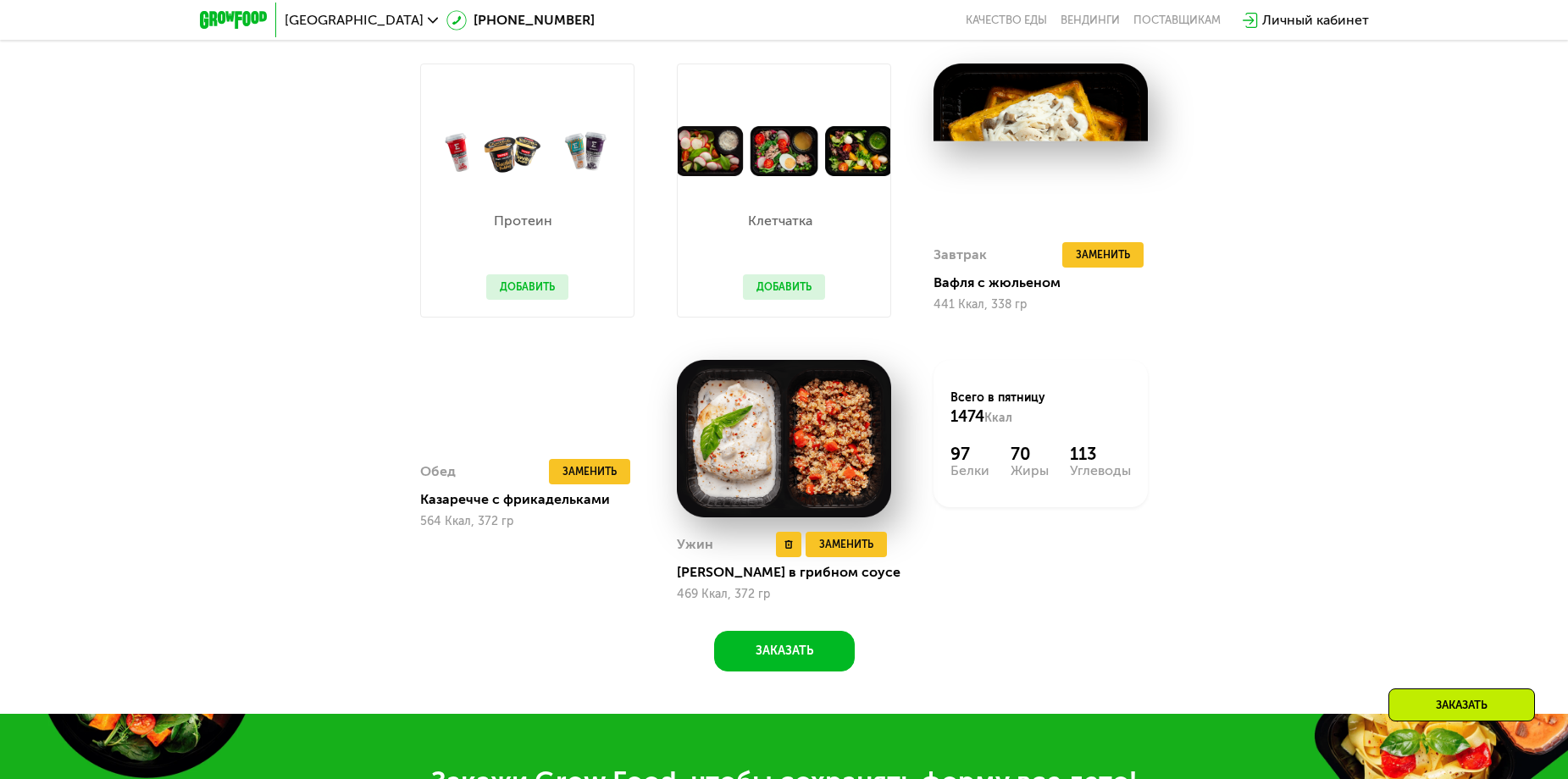
scroll to position [1147, 0]
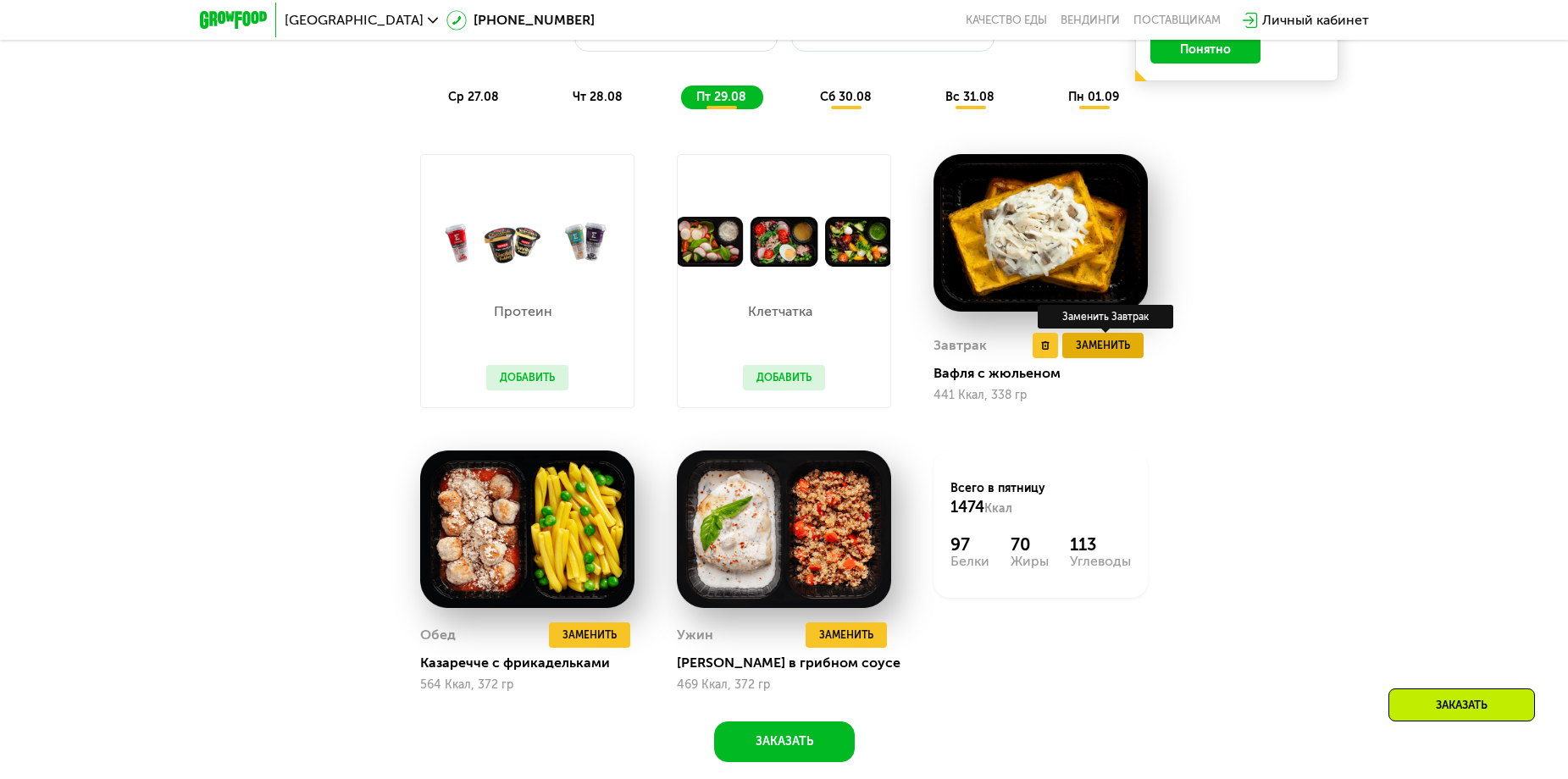
click at [1071, 345] on button "Заменить" at bounding box center [1103, 345] width 82 height 25
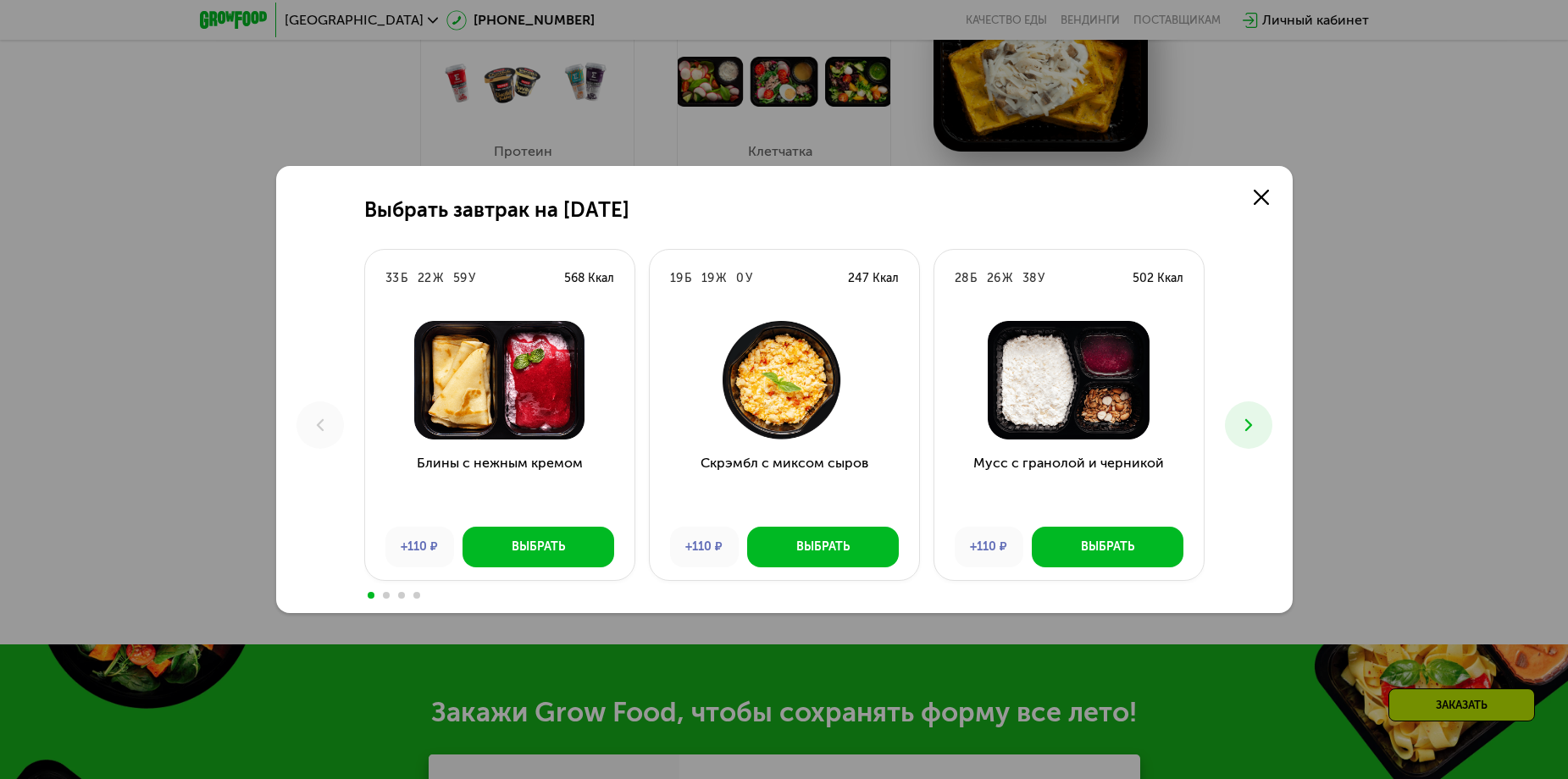
scroll to position [1316, 0]
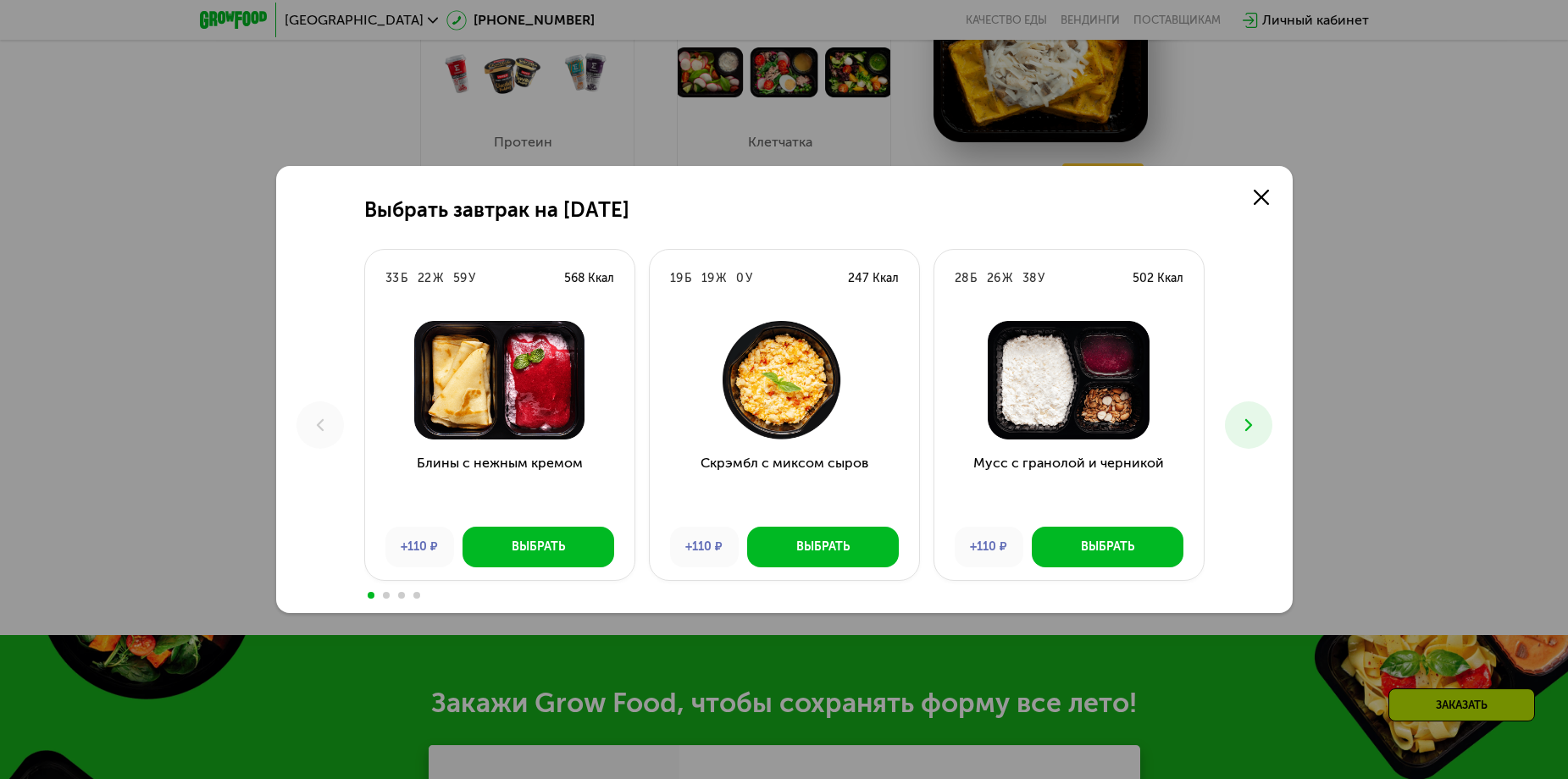
click at [1247, 428] on use at bounding box center [1247, 425] width 6 height 12
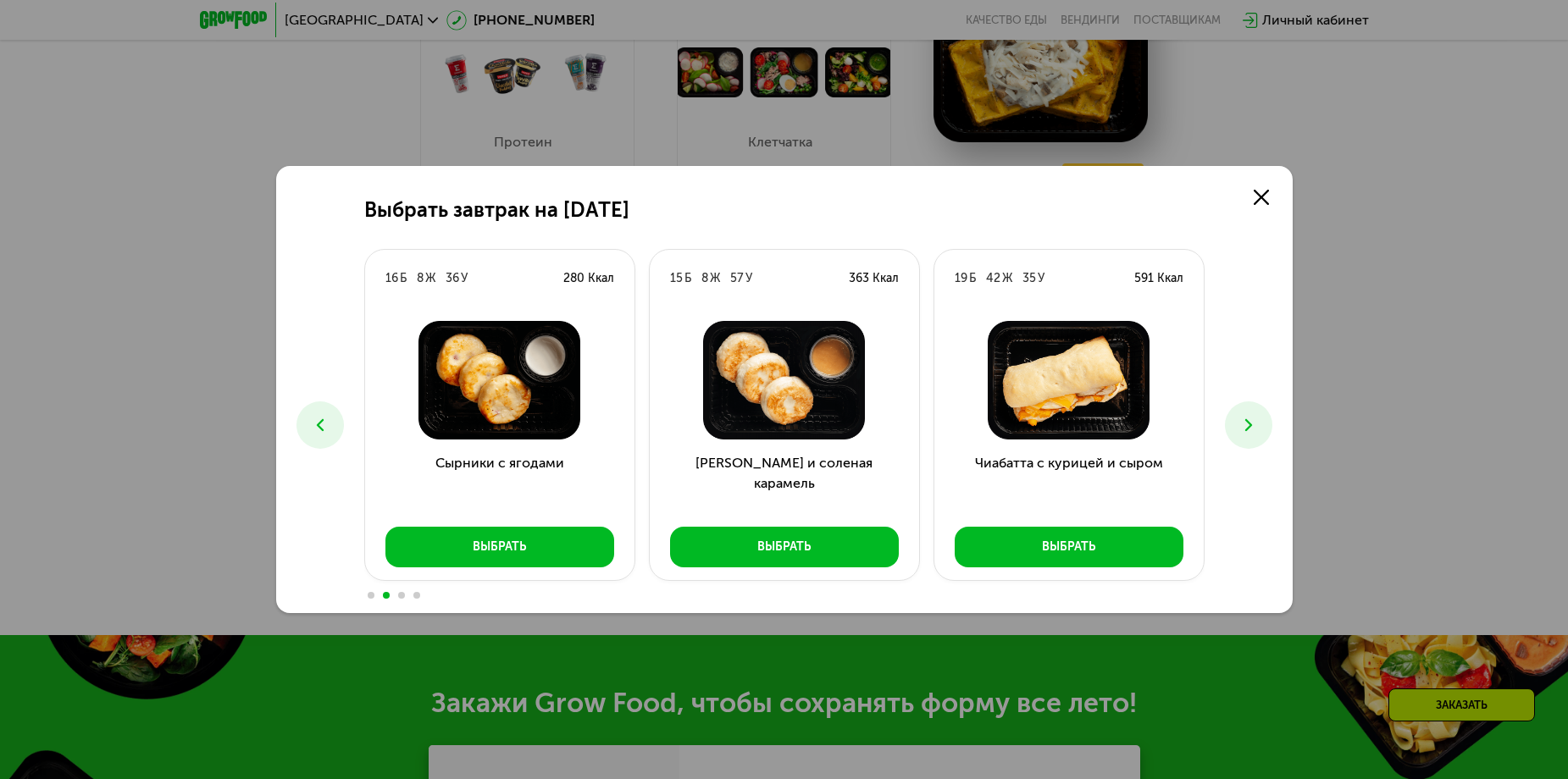
click at [1247, 428] on use at bounding box center [1247, 425] width 6 height 12
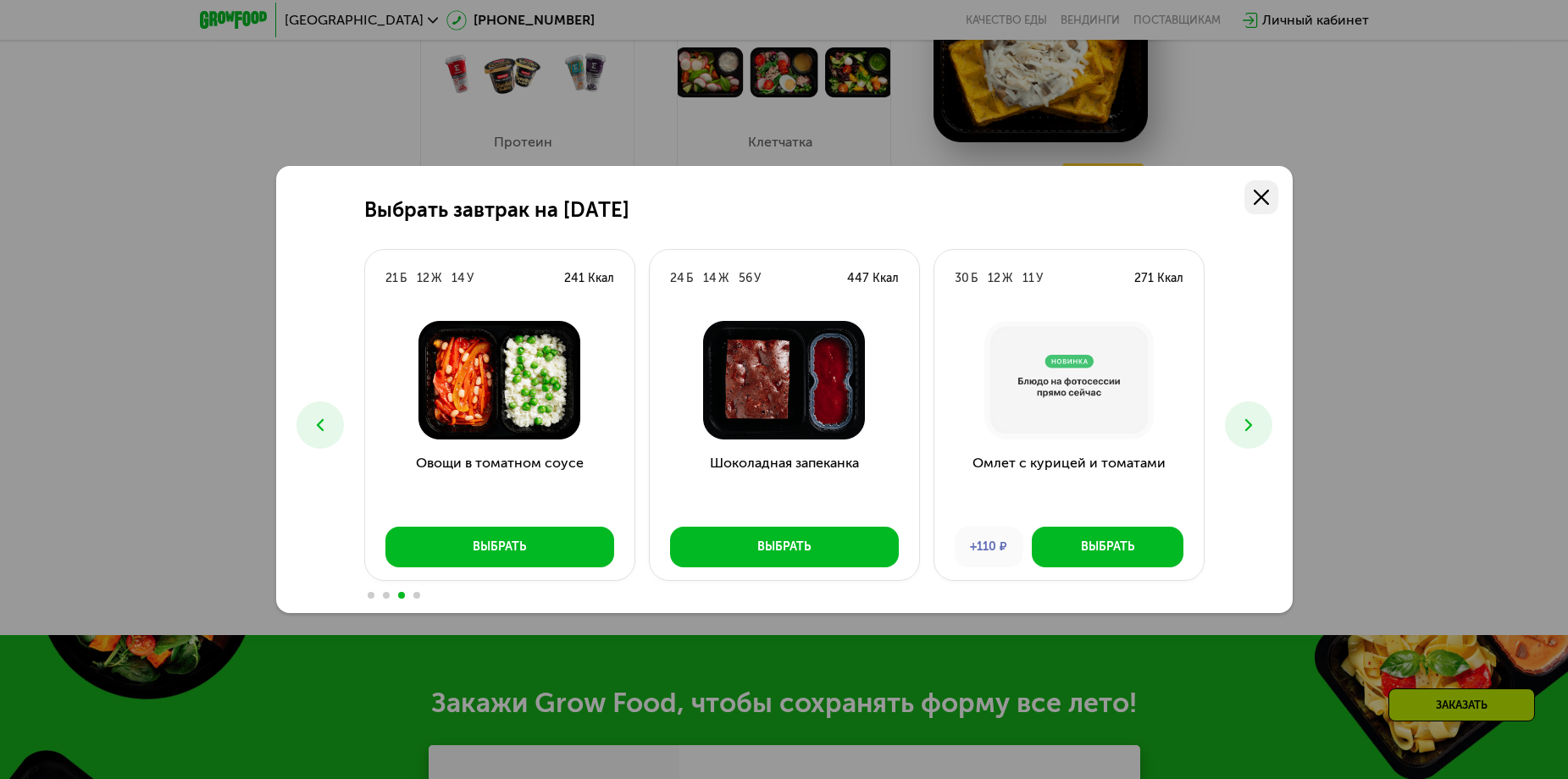
click at [1256, 200] on icon at bounding box center [1261, 197] width 15 height 15
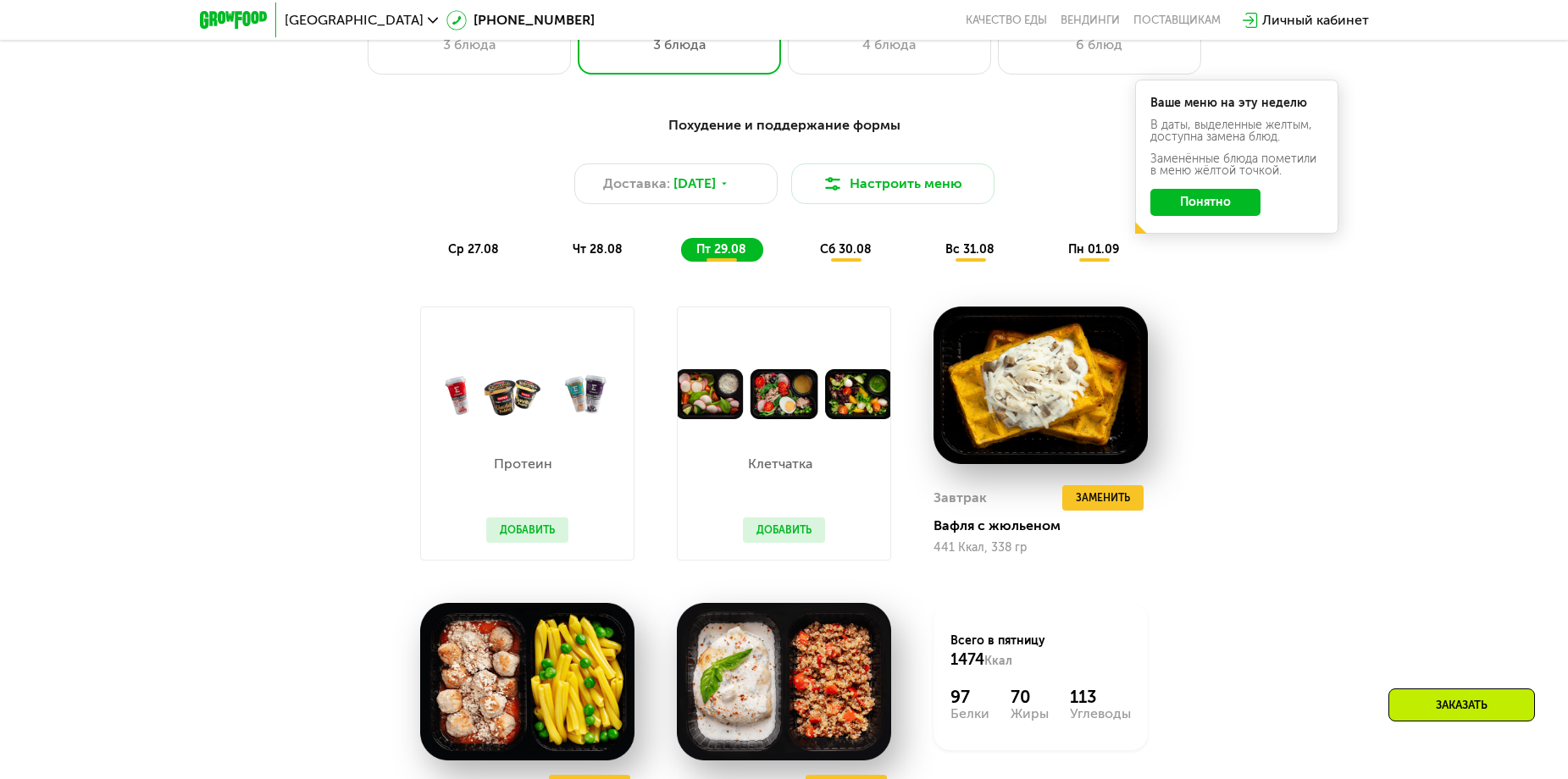
scroll to position [977, 0]
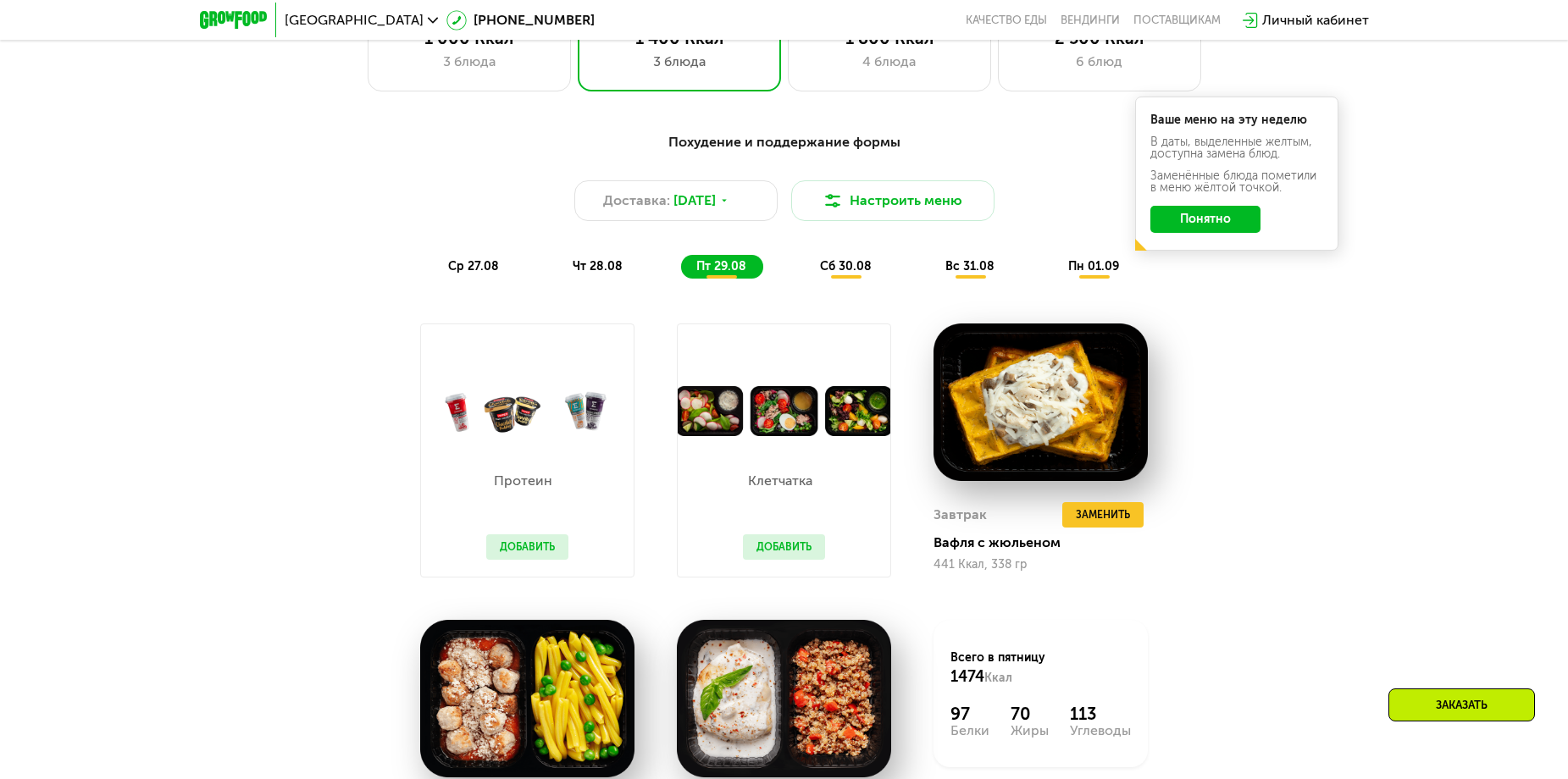
click at [861, 272] on span "сб 30.08" at bounding box center [846, 266] width 52 height 14
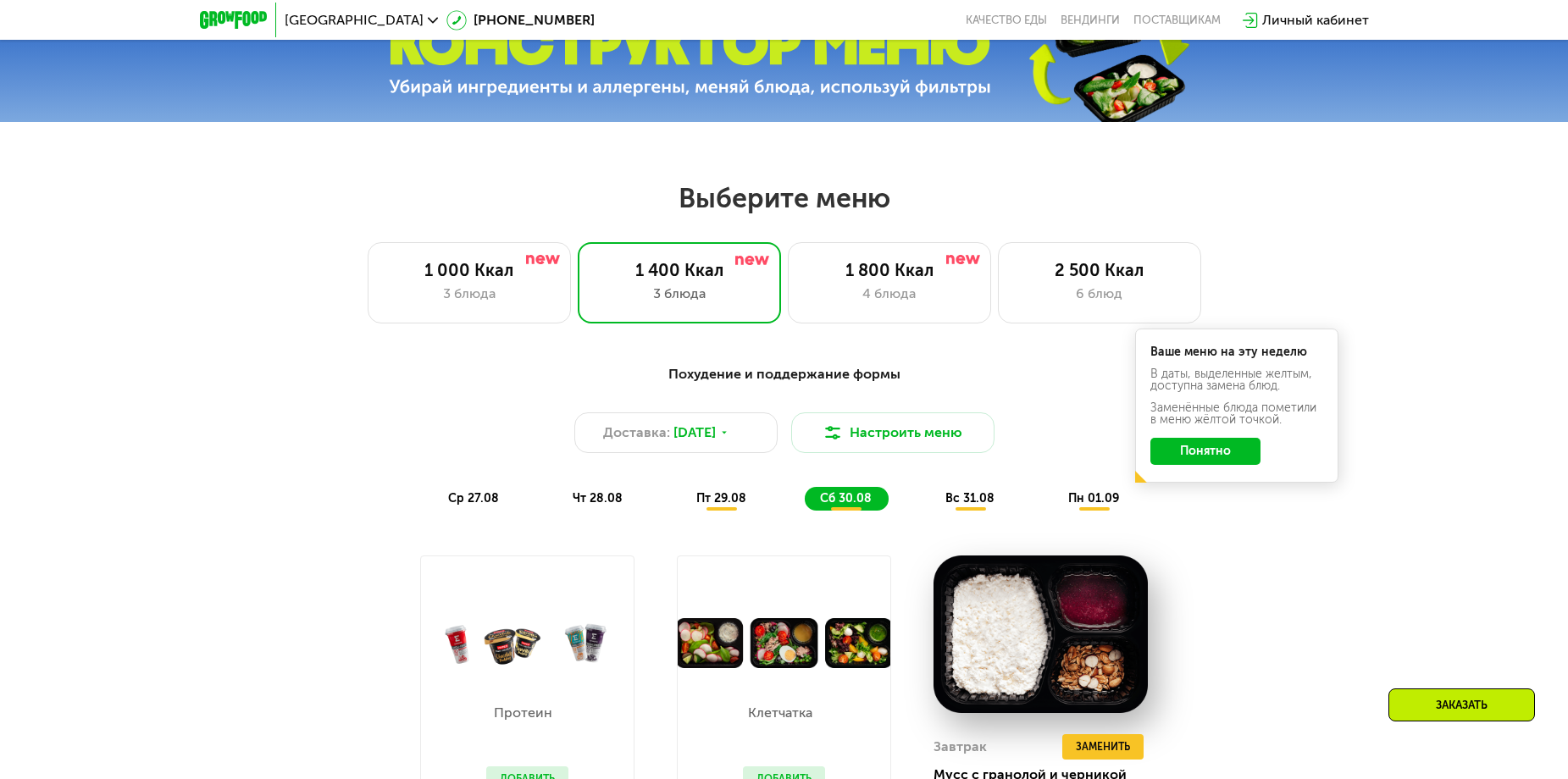
scroll to position [639, 0]
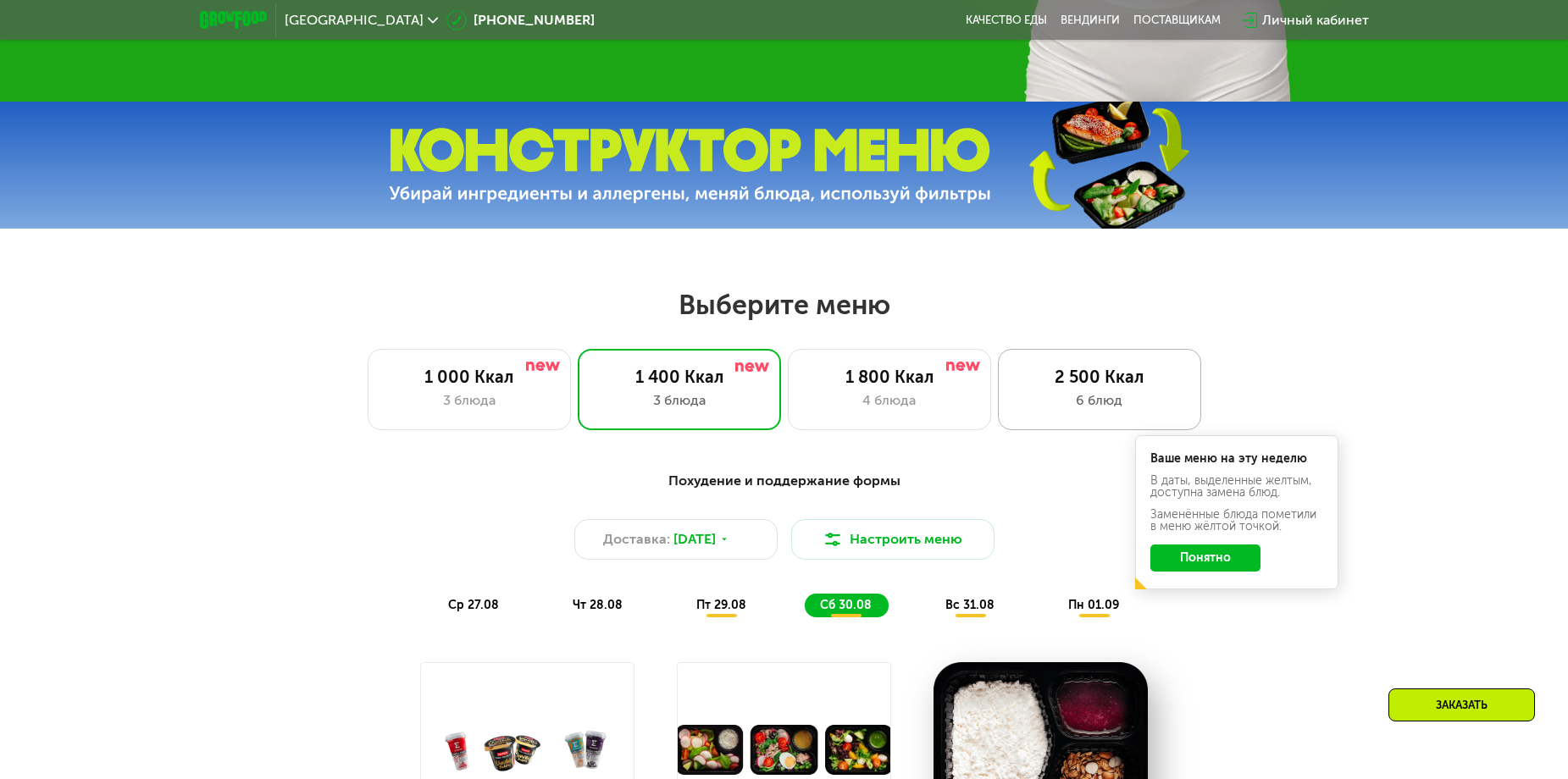
click at [1109, 397] on div "6 блюд" at bounding box center [1099, 400] width 168 height 20
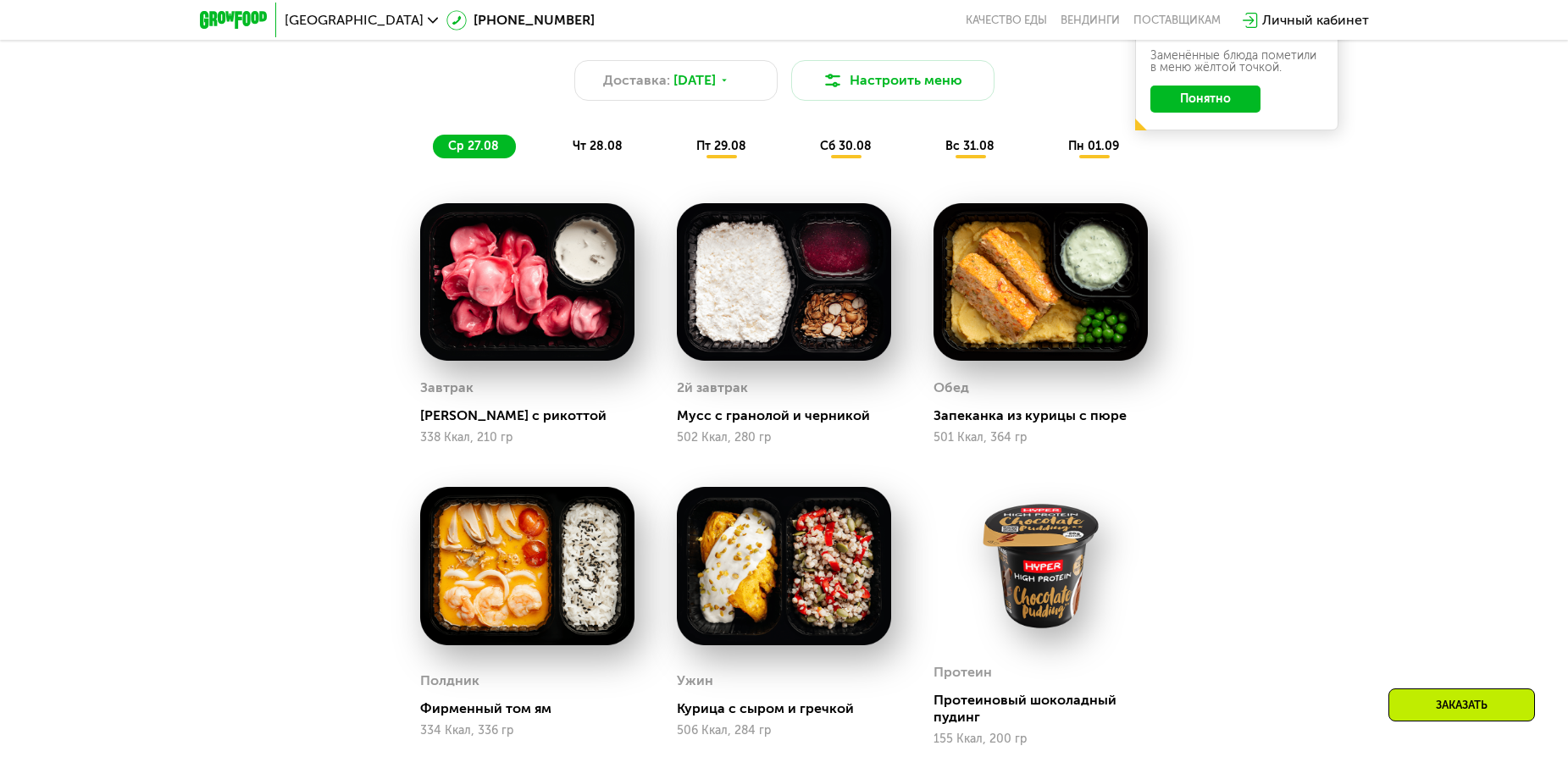
scroll to position [1062, 0]
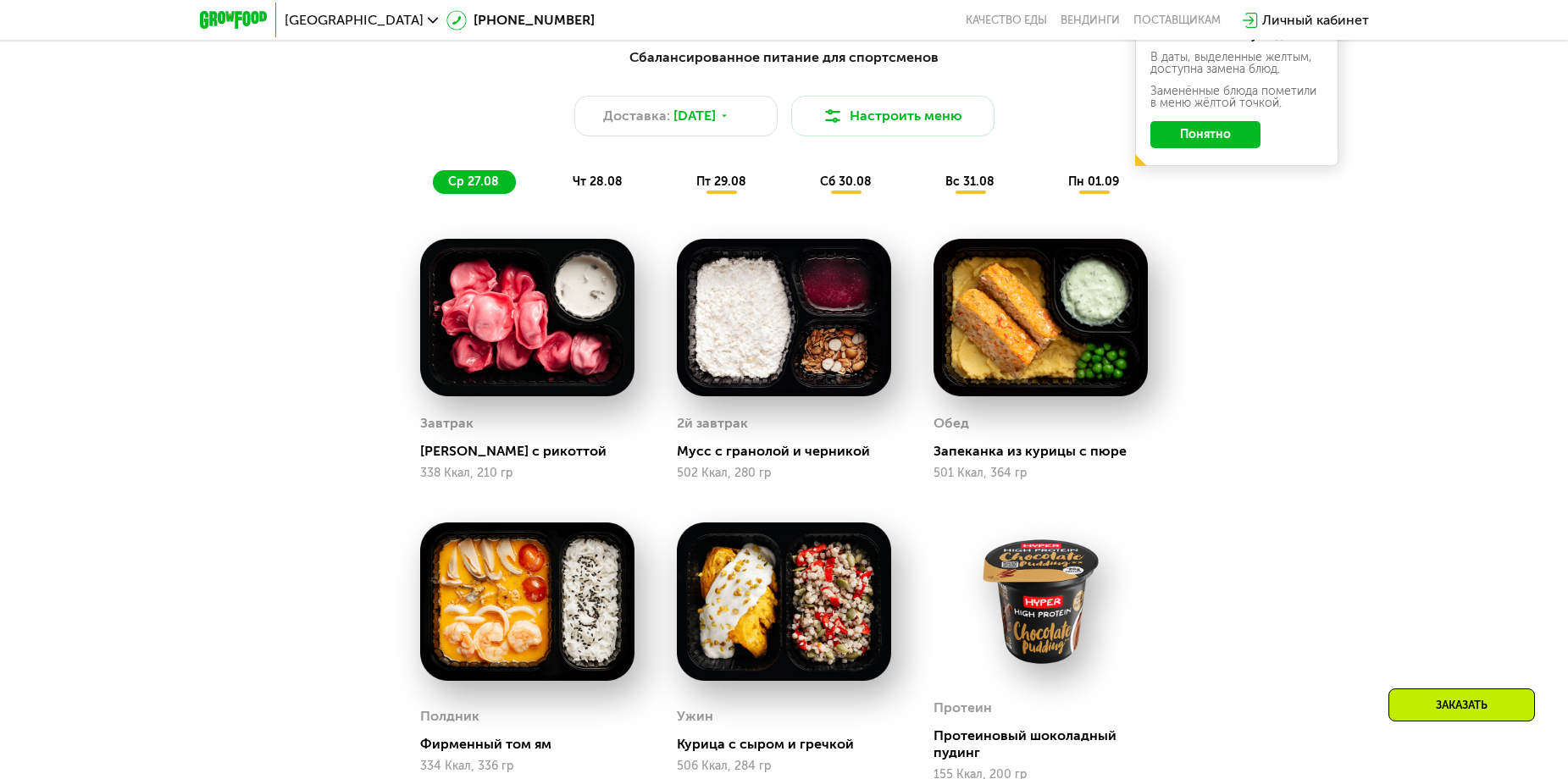
click at [608, 185] on span "чт 28.08" at bounding box center [597, 182] width 50 height 14
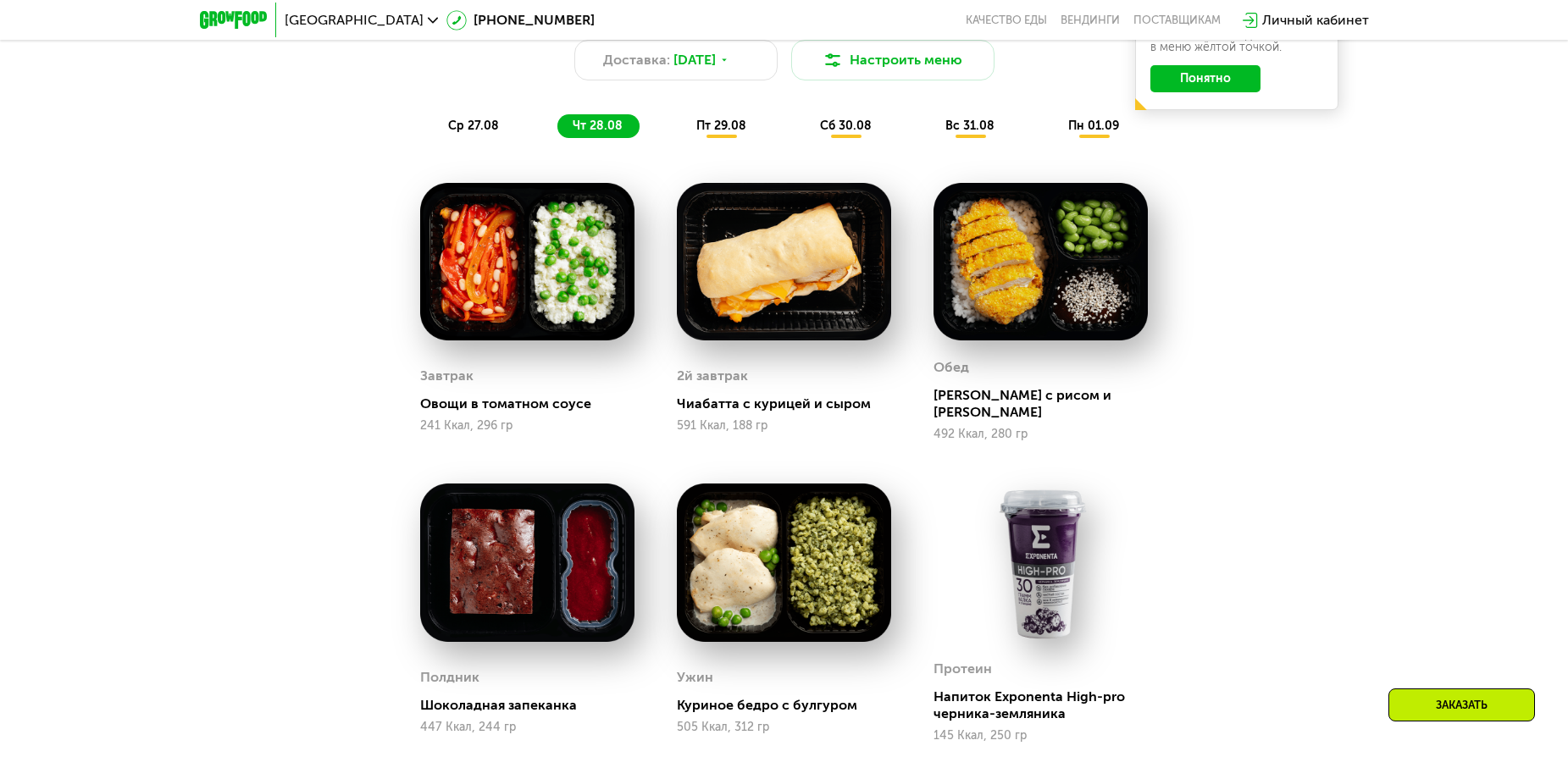
scroll to position [1147, 0]
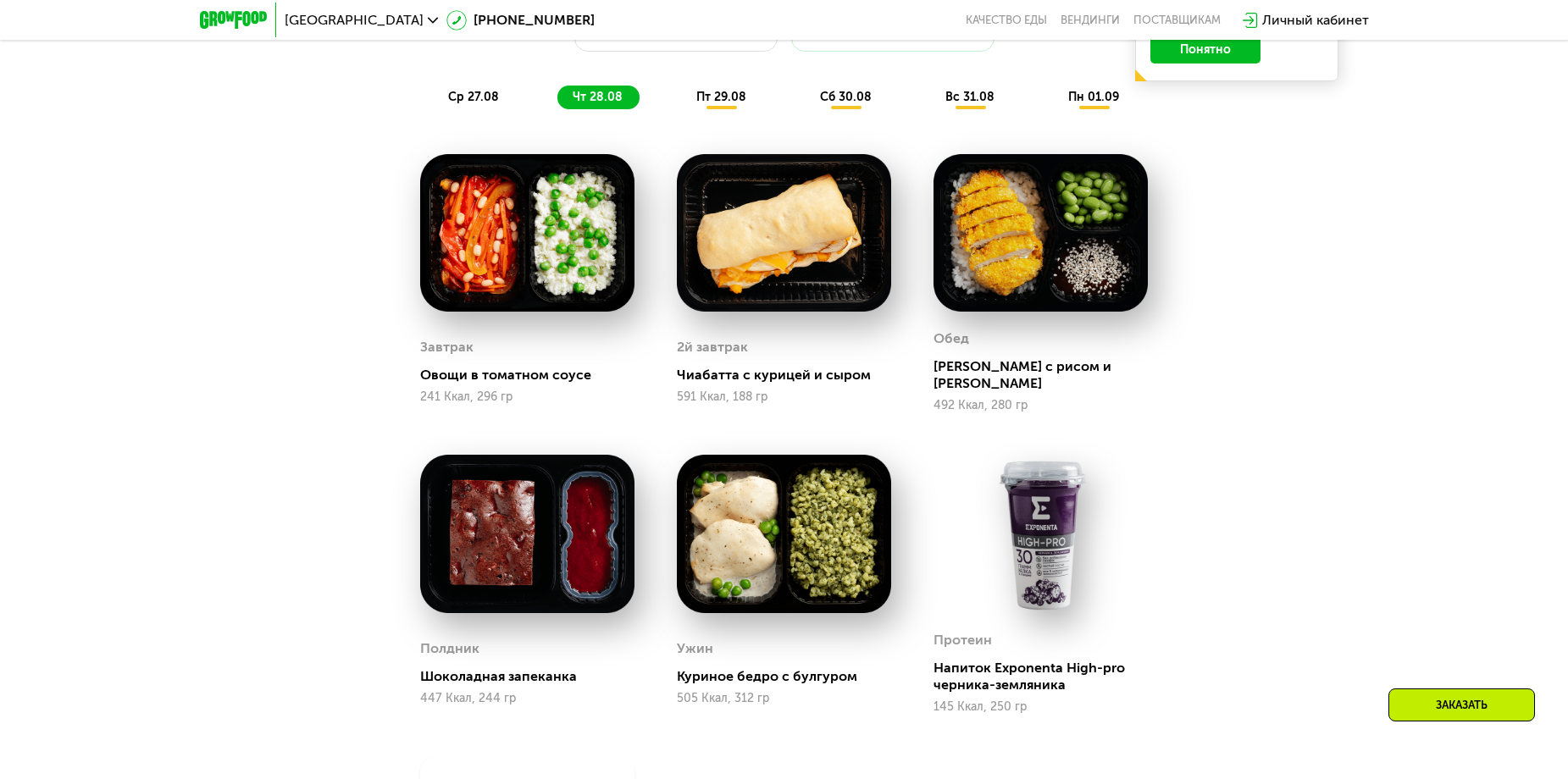
click at [700, 104] on span "пт 29.08" at bounding box center [721, 97] width 50 height 14
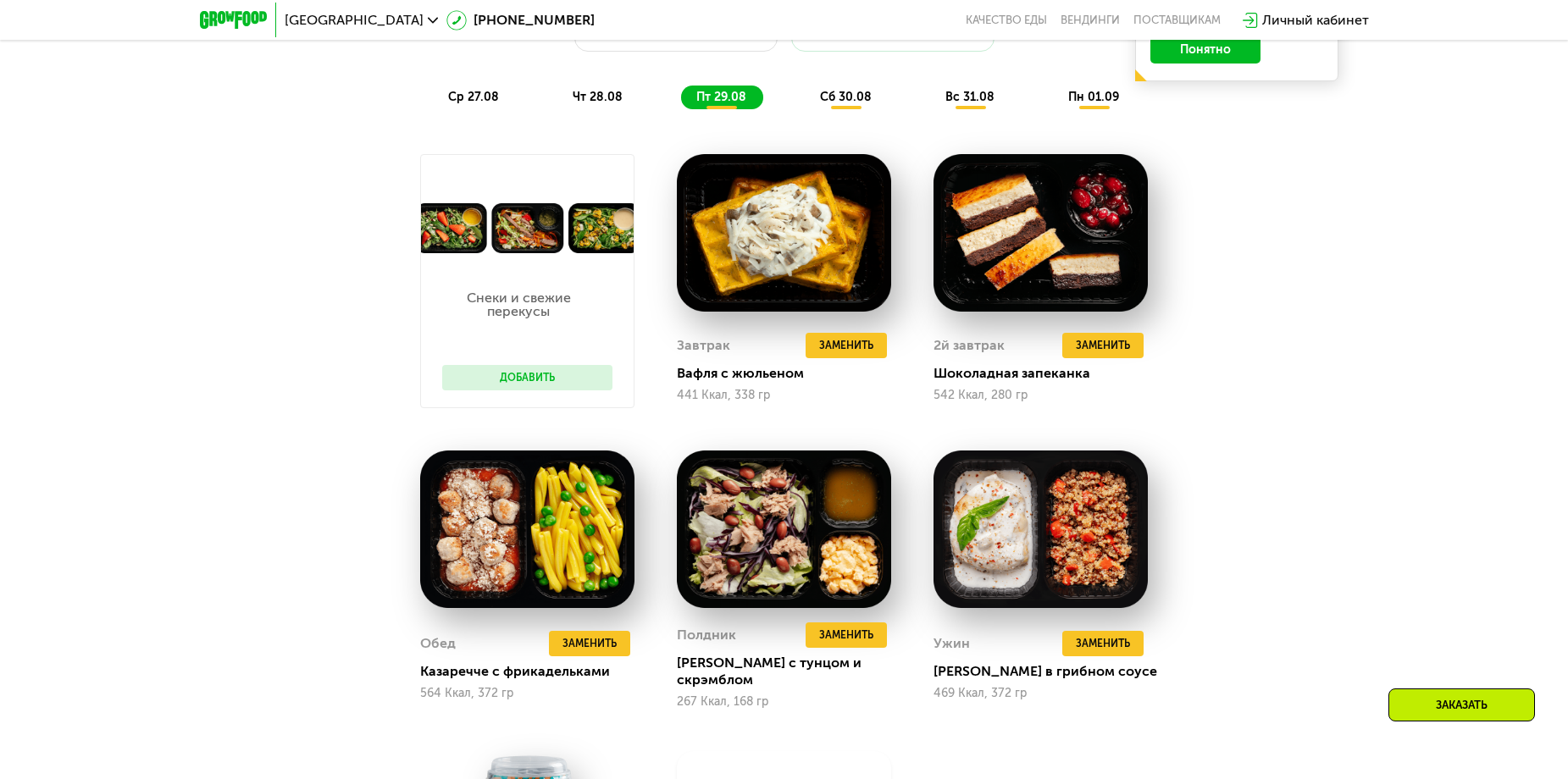
click at [858, 104] on span "сб 30.08" at bounding box center [846, 97] width 52 height 14
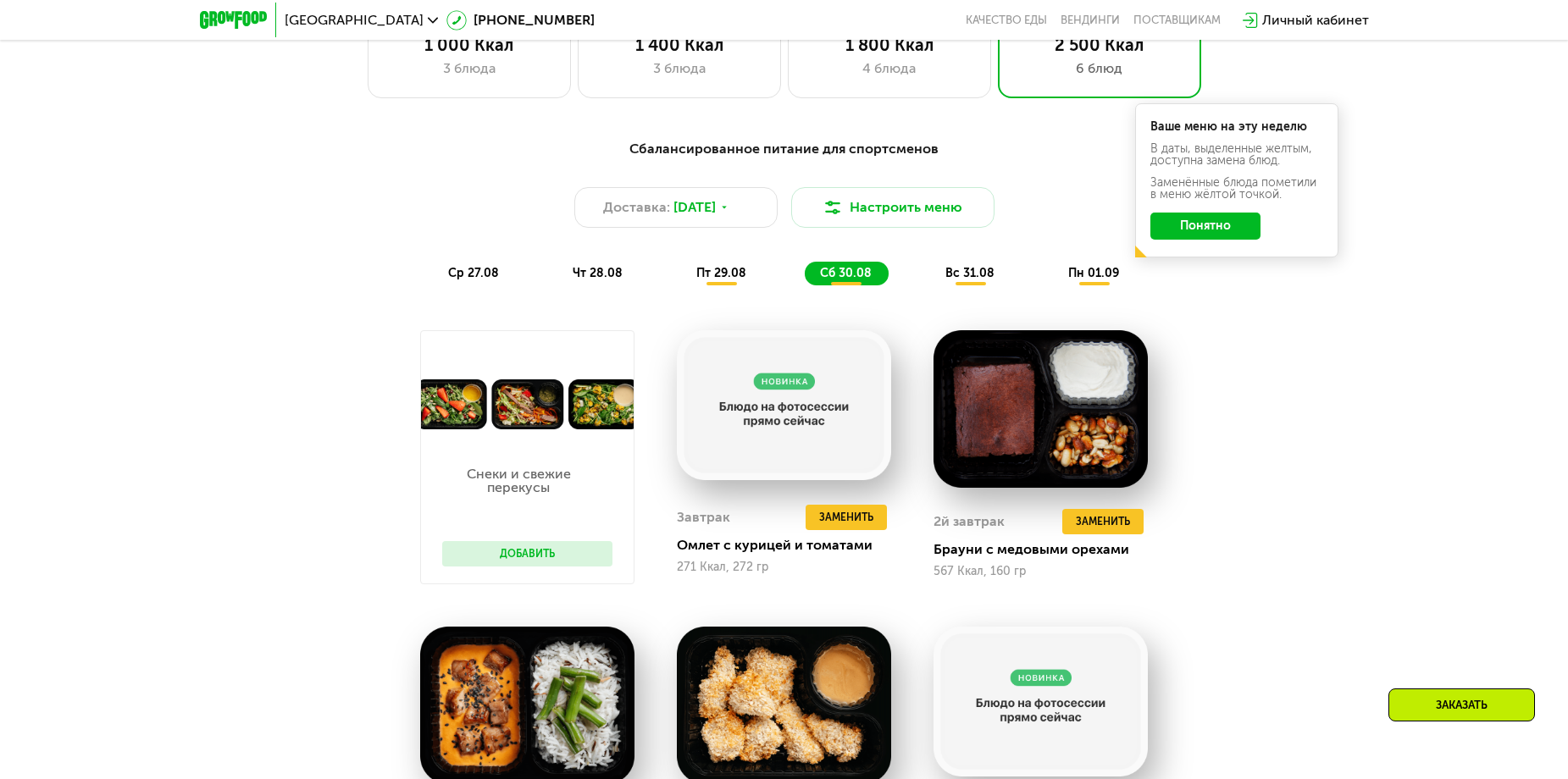
scroll to position [977, 0]
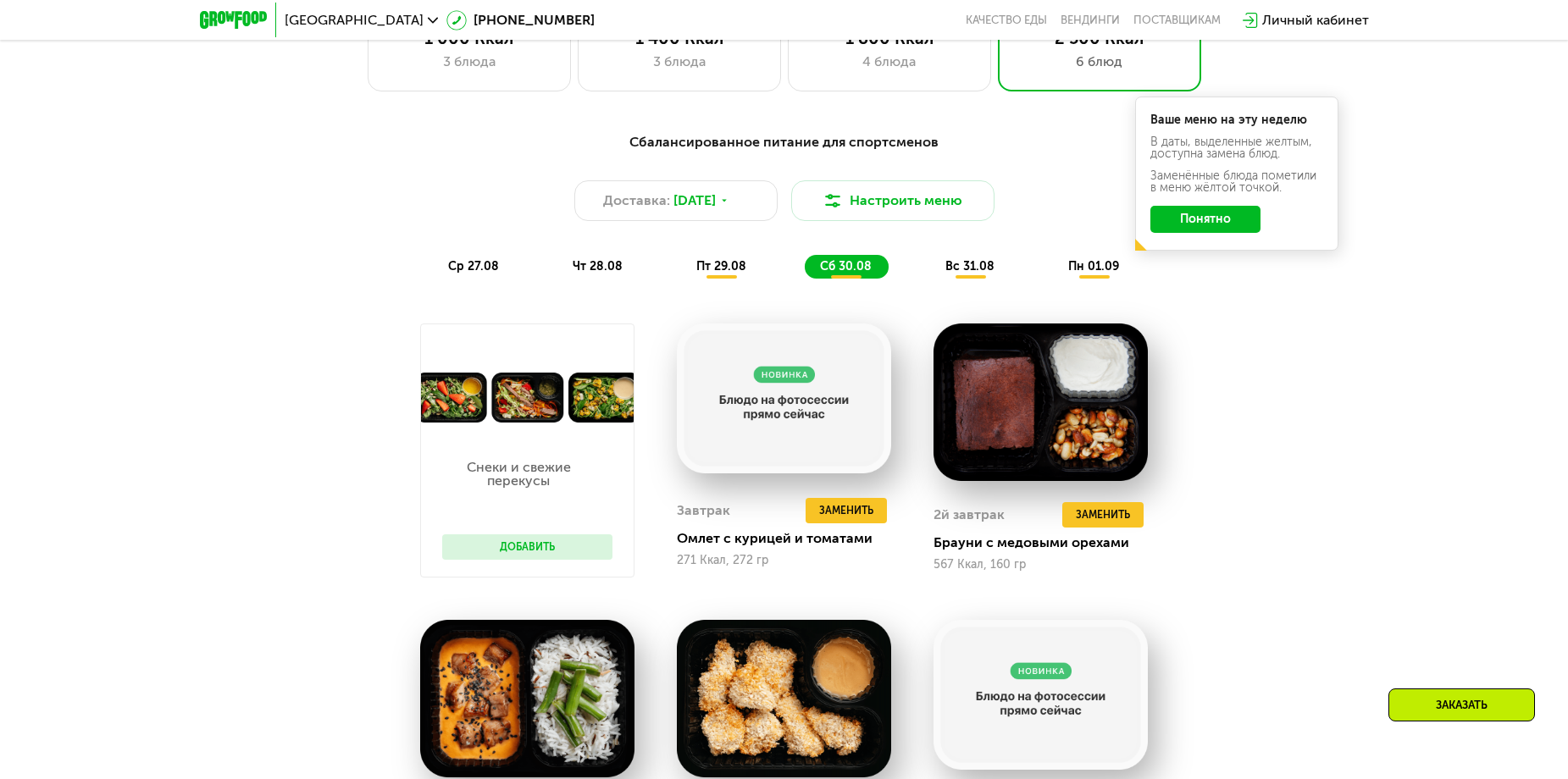
click at [474, 274] on span "ср 27.08" at bounding box center [473, 266] width 51 height 14
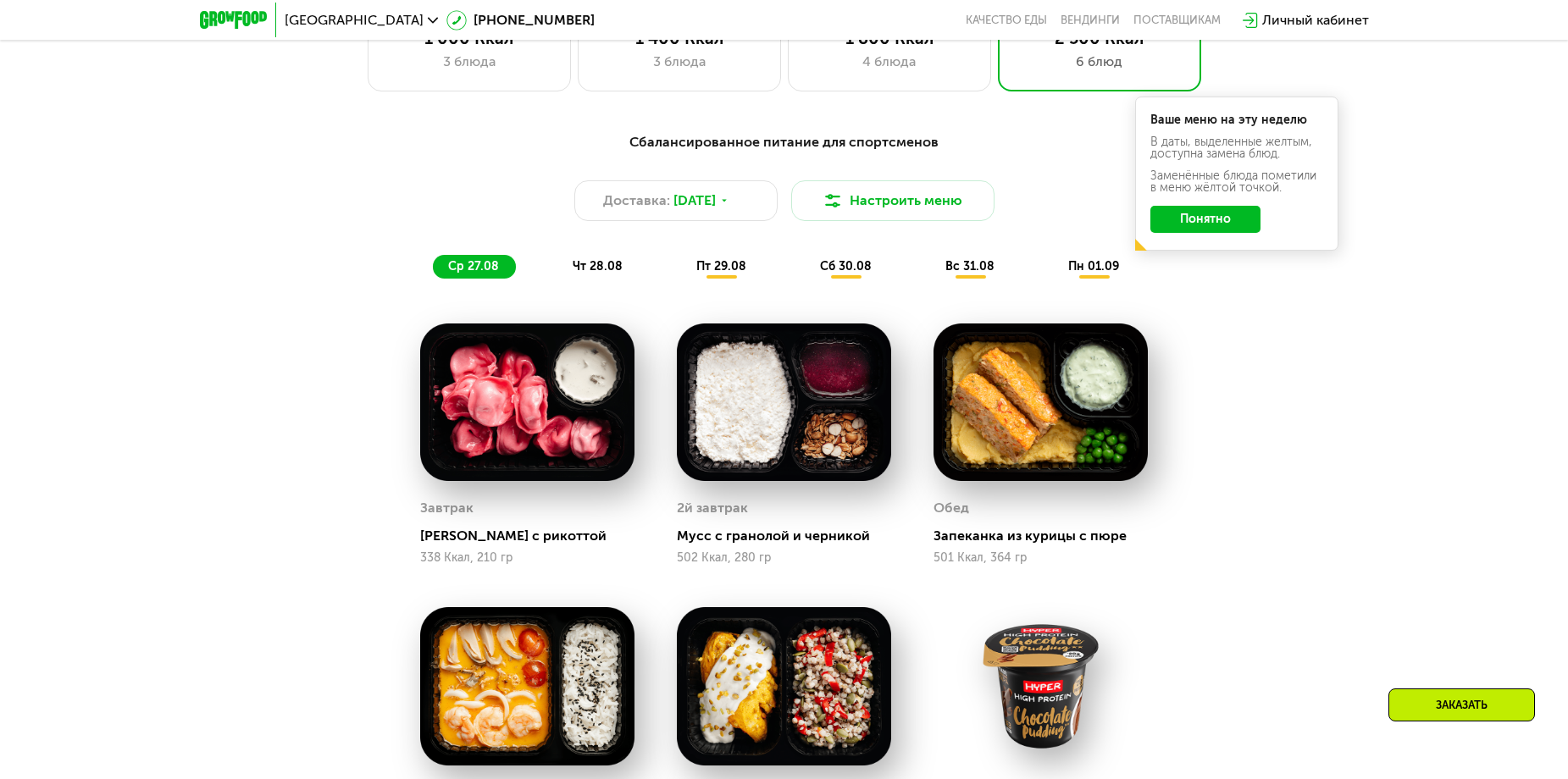
click at [619, 269] on span "чт 28.08" at bounding box center [597, 266] width 50 height 14
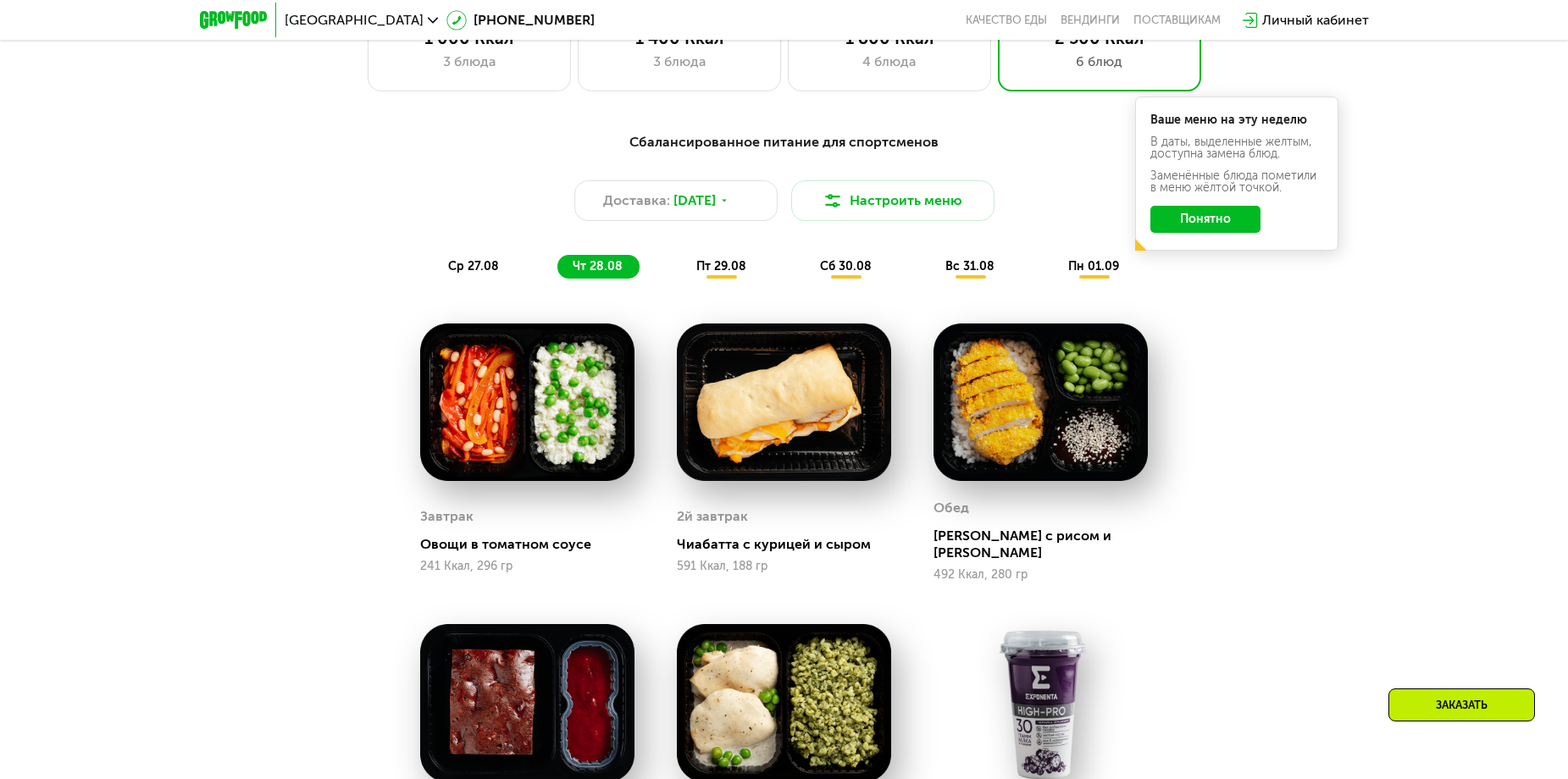
click at [700, 265] on span "пт 29.08" at bounding box center [721, 266] width 50 height 14
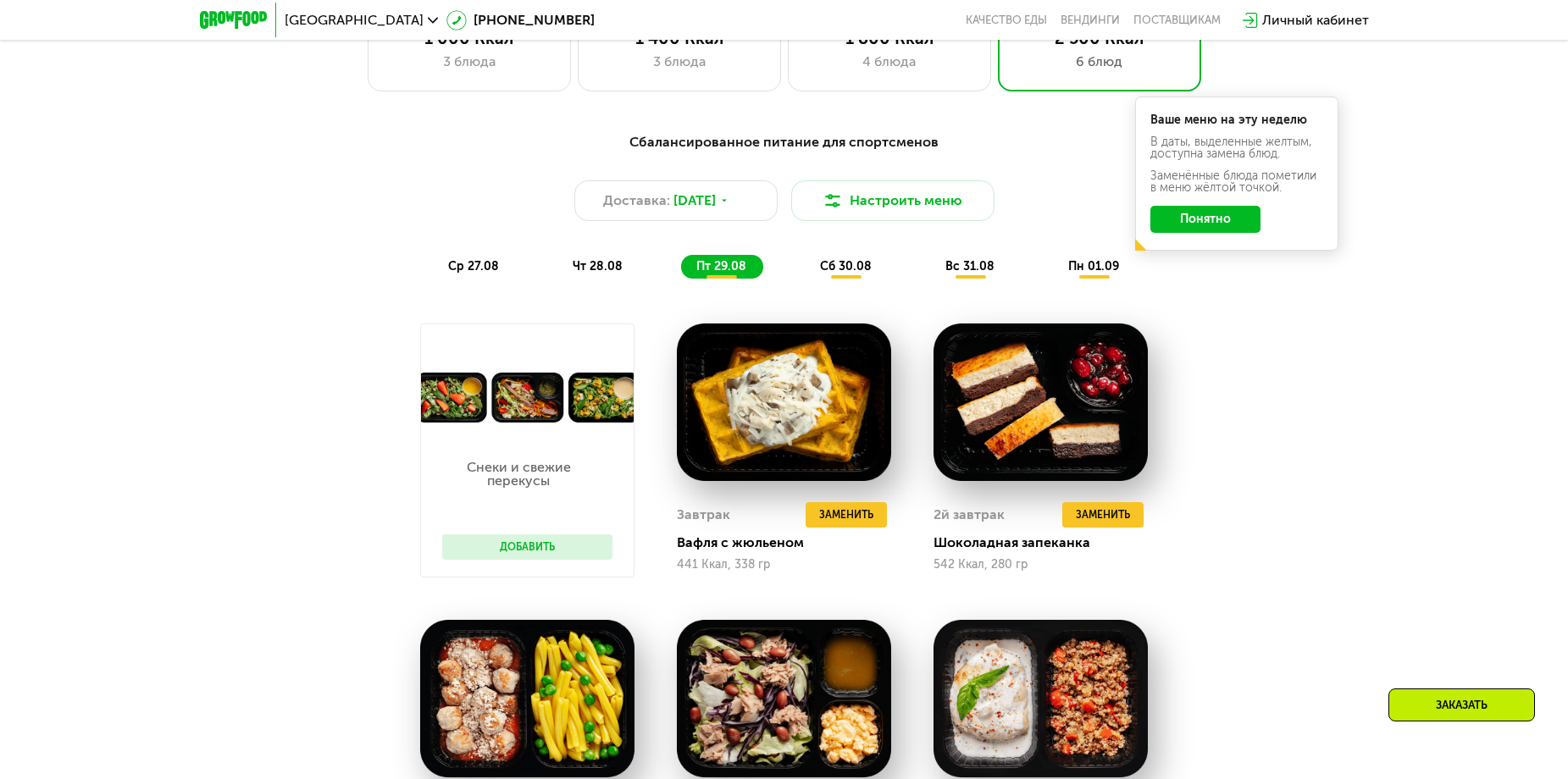
click at [615, 268] on span "чт 28.08" at bounding box center [597, 266] width 50 height 14
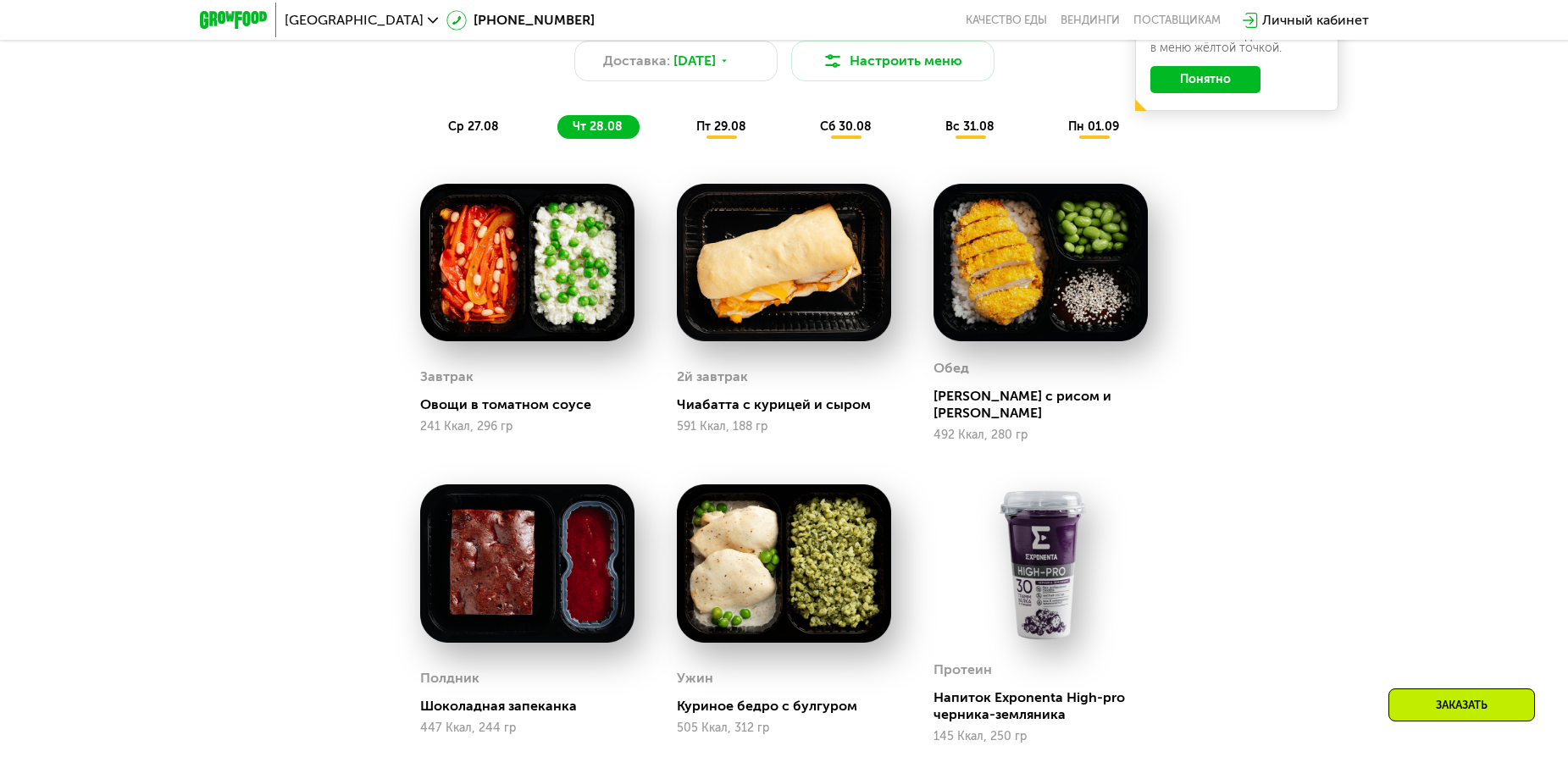
scroll to position [1147, 0]
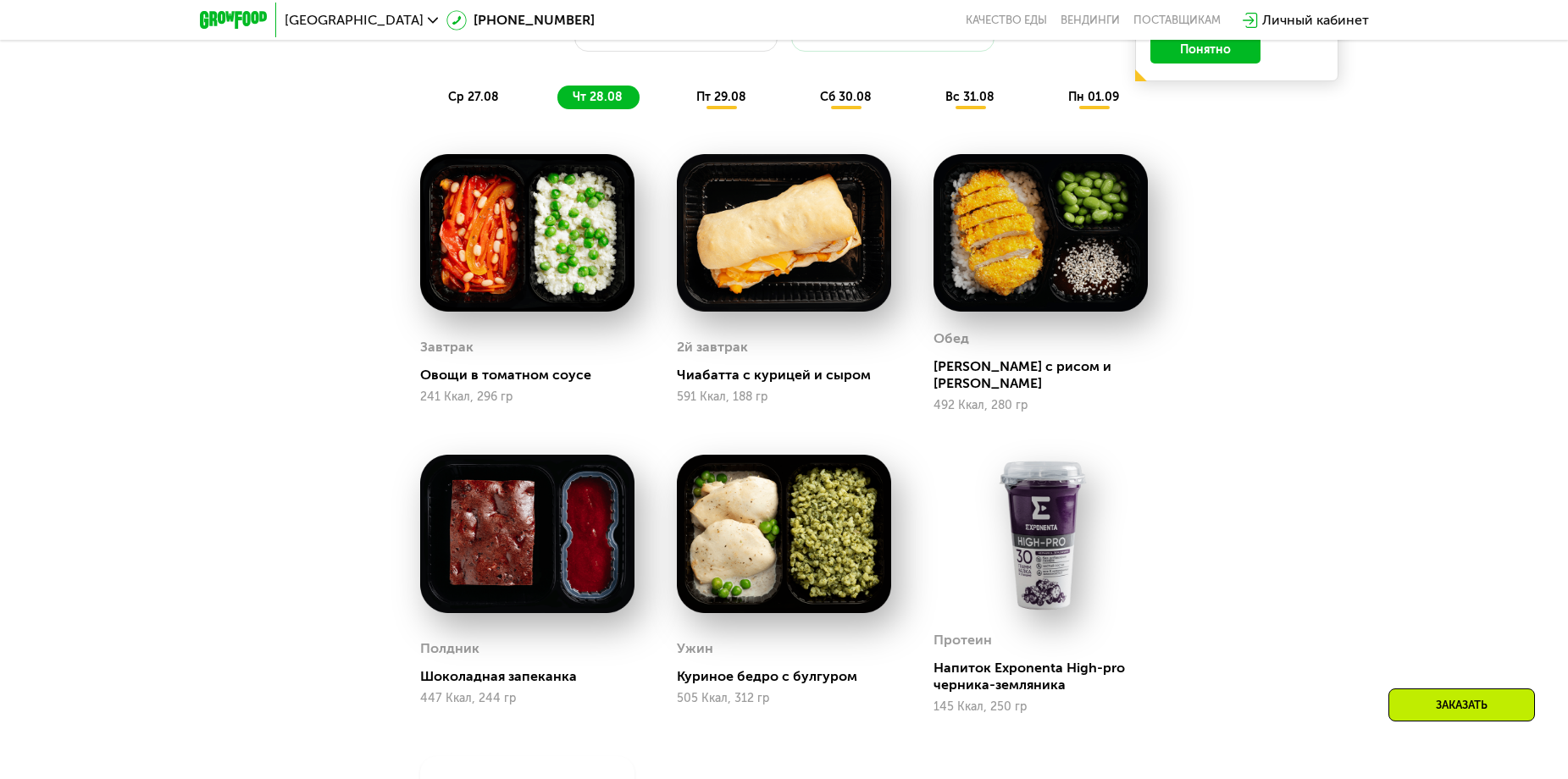
click at [805, 109] on div "пт 29.08" at bounding box center [847, 97] width 84 height 24
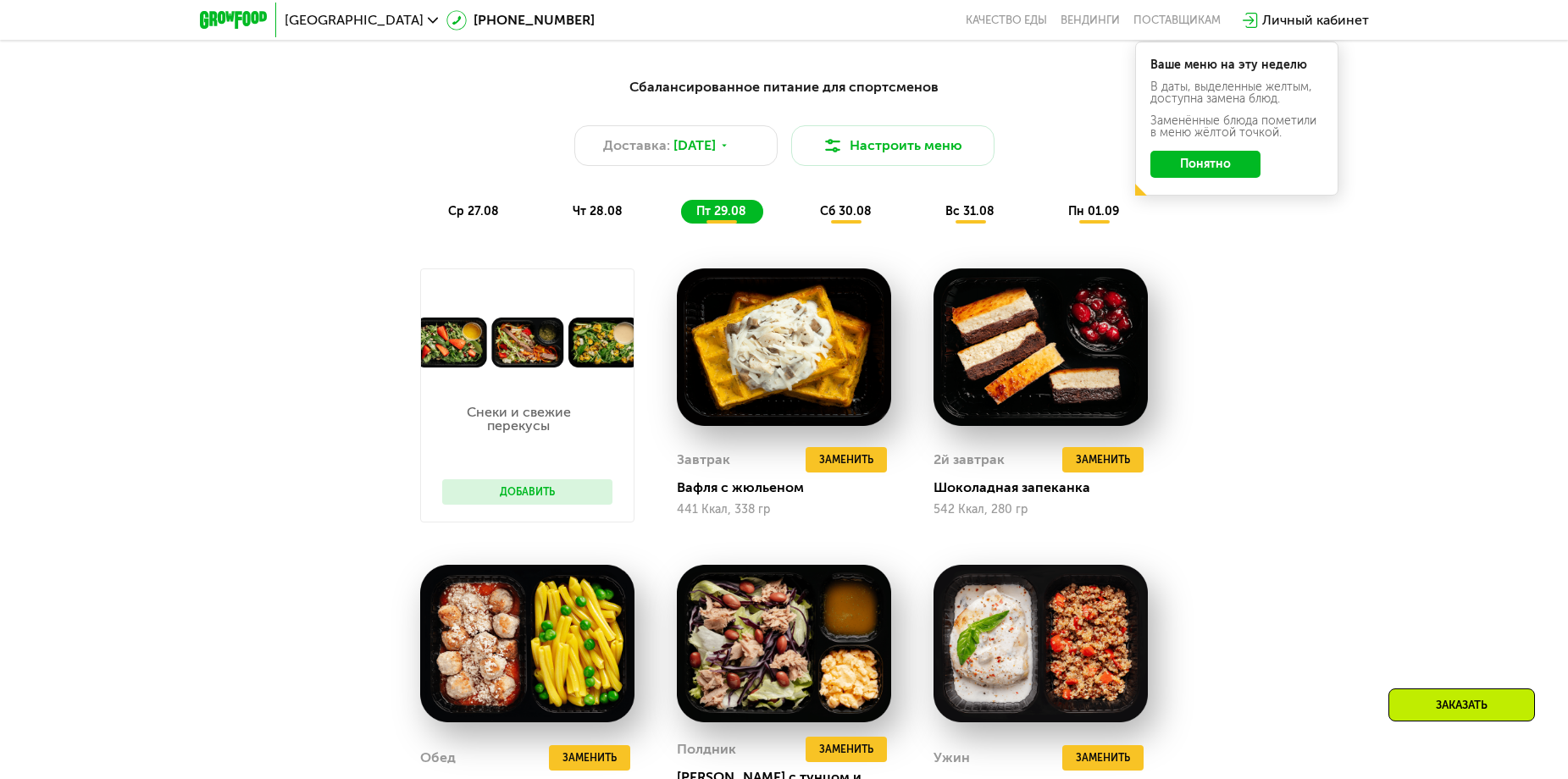
scroll to position [1062, 0]
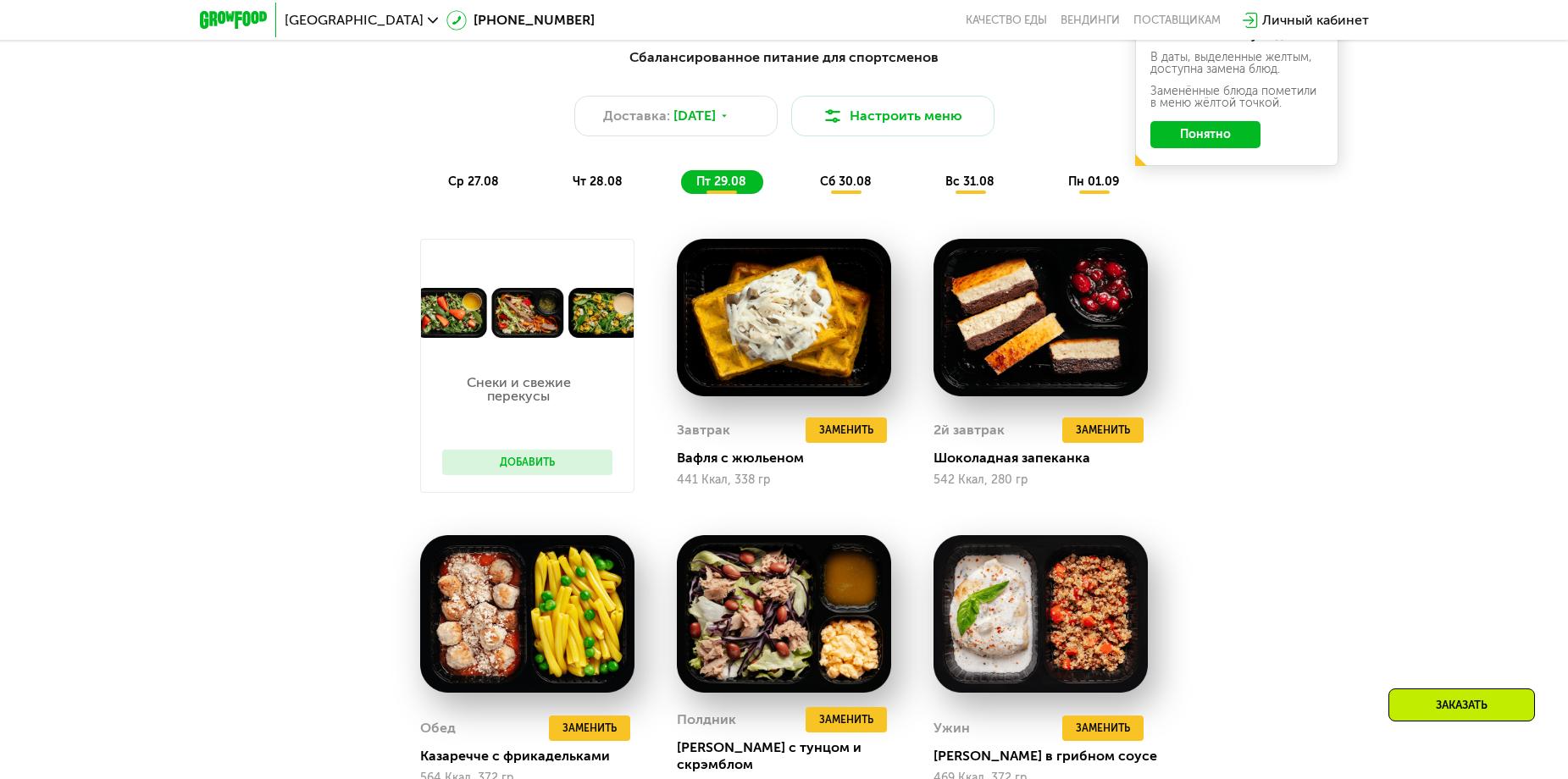
click at [470, 188] on span "ср 27.08" at bounding box center [473, 182] width 51 height 14
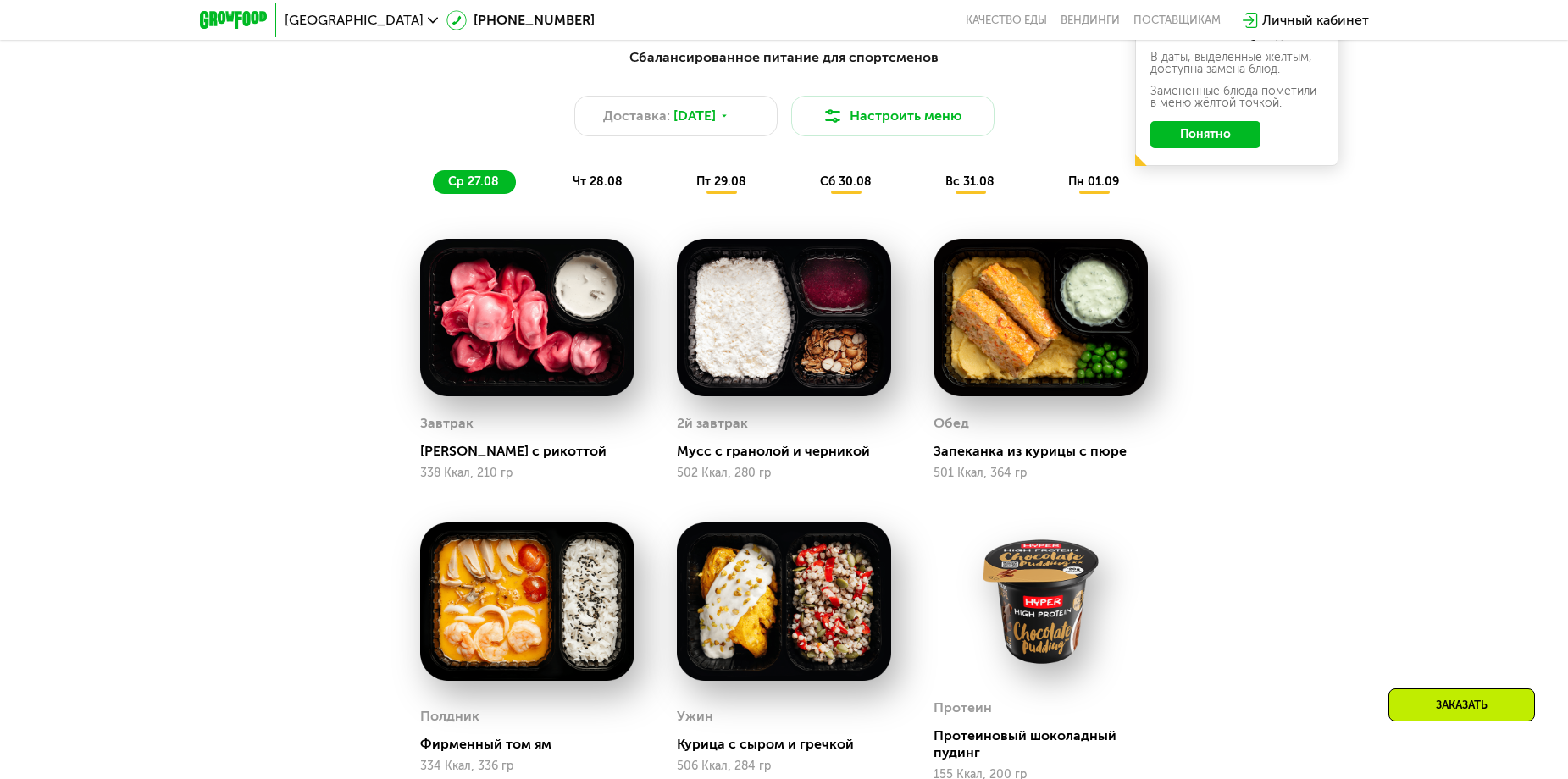
click at [610, 181] on span "чт 28.08" at bounding box center [597, 182] width 50 height 14
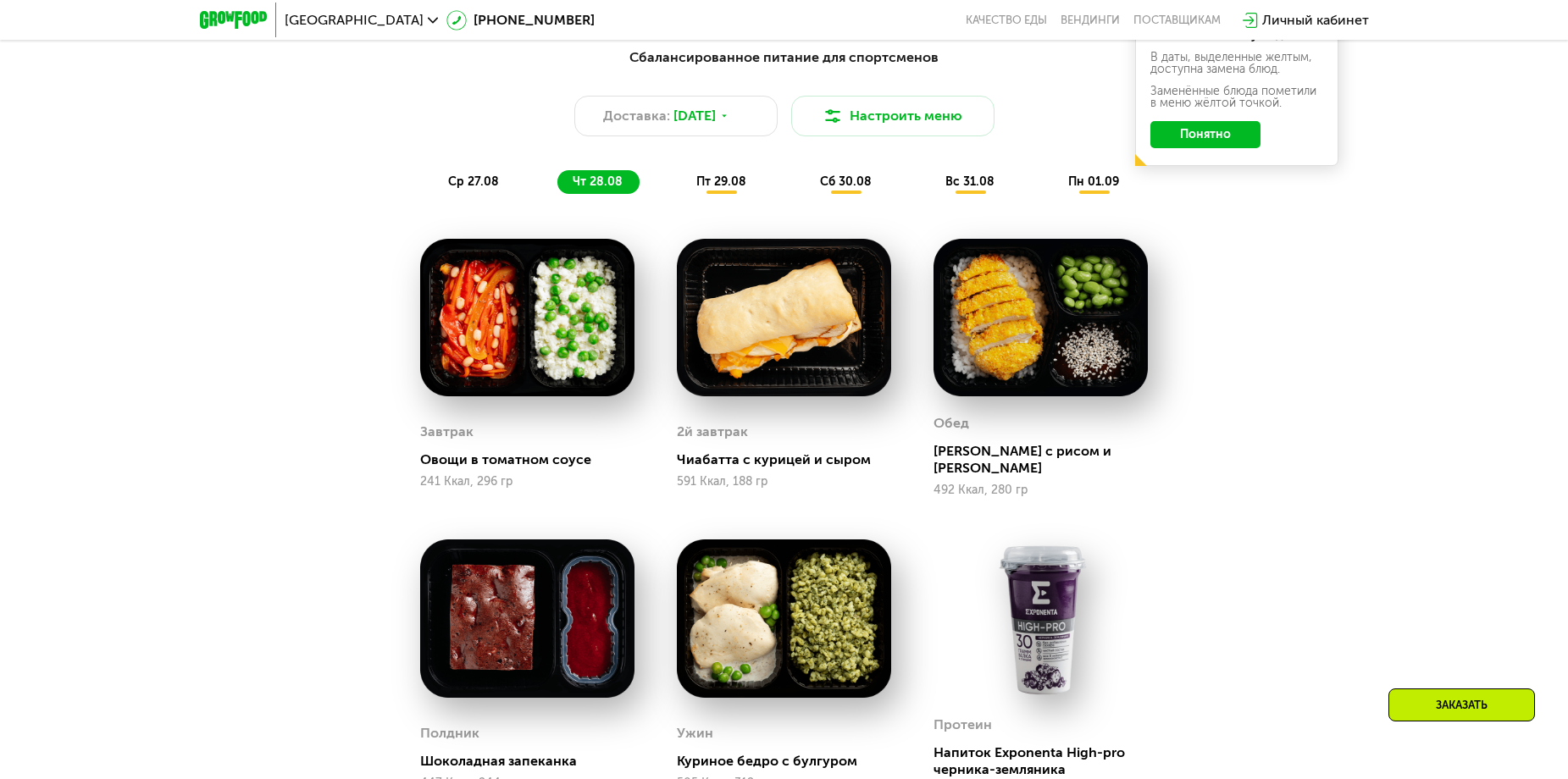
click at [497, 188] on span "ср 27.08" at bounding box center [473, 182] width 51 height 14
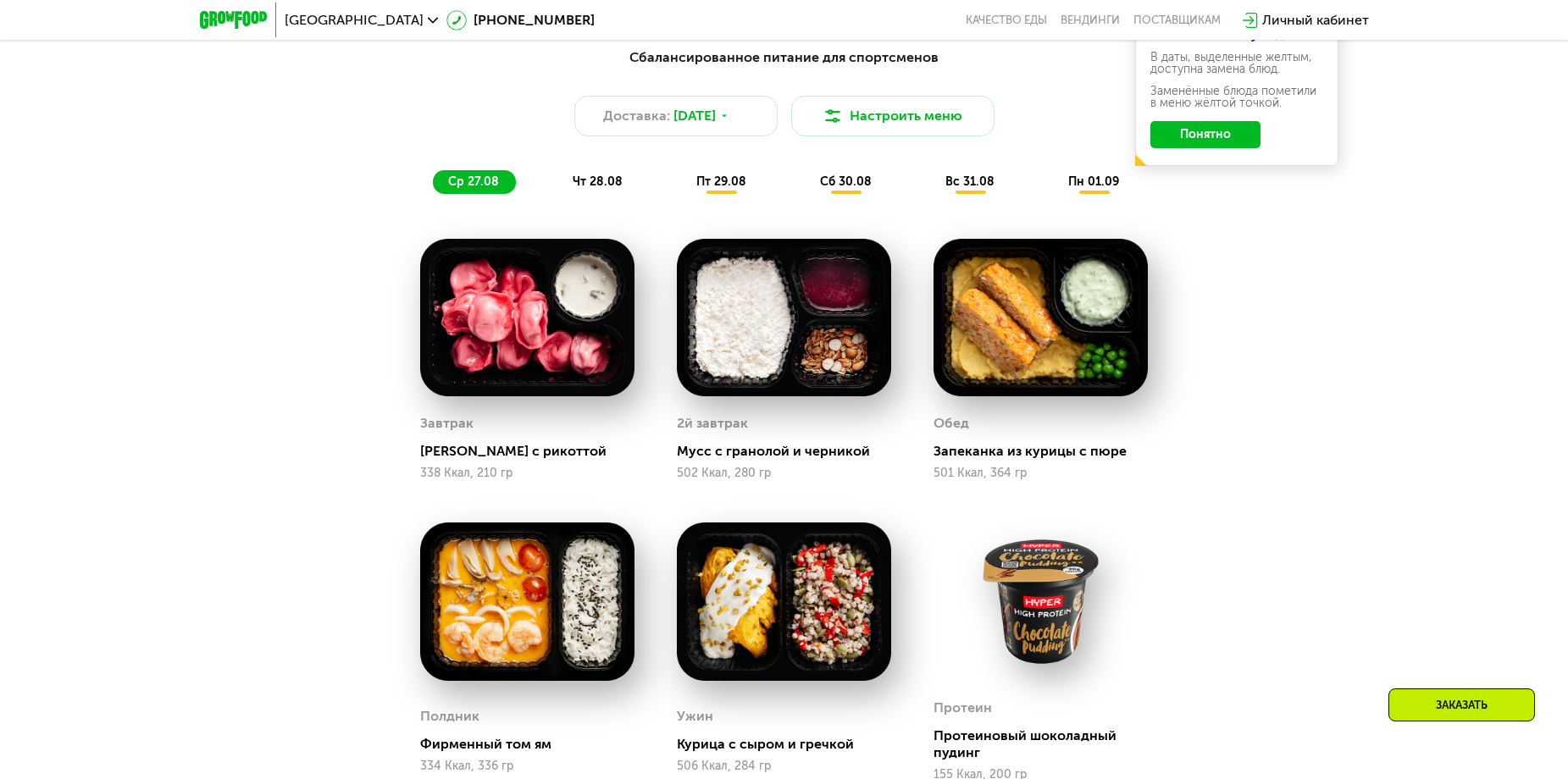
click at [597, 185] on span "чт 28.08" at bounding box center [597, 182] width 50 height 14
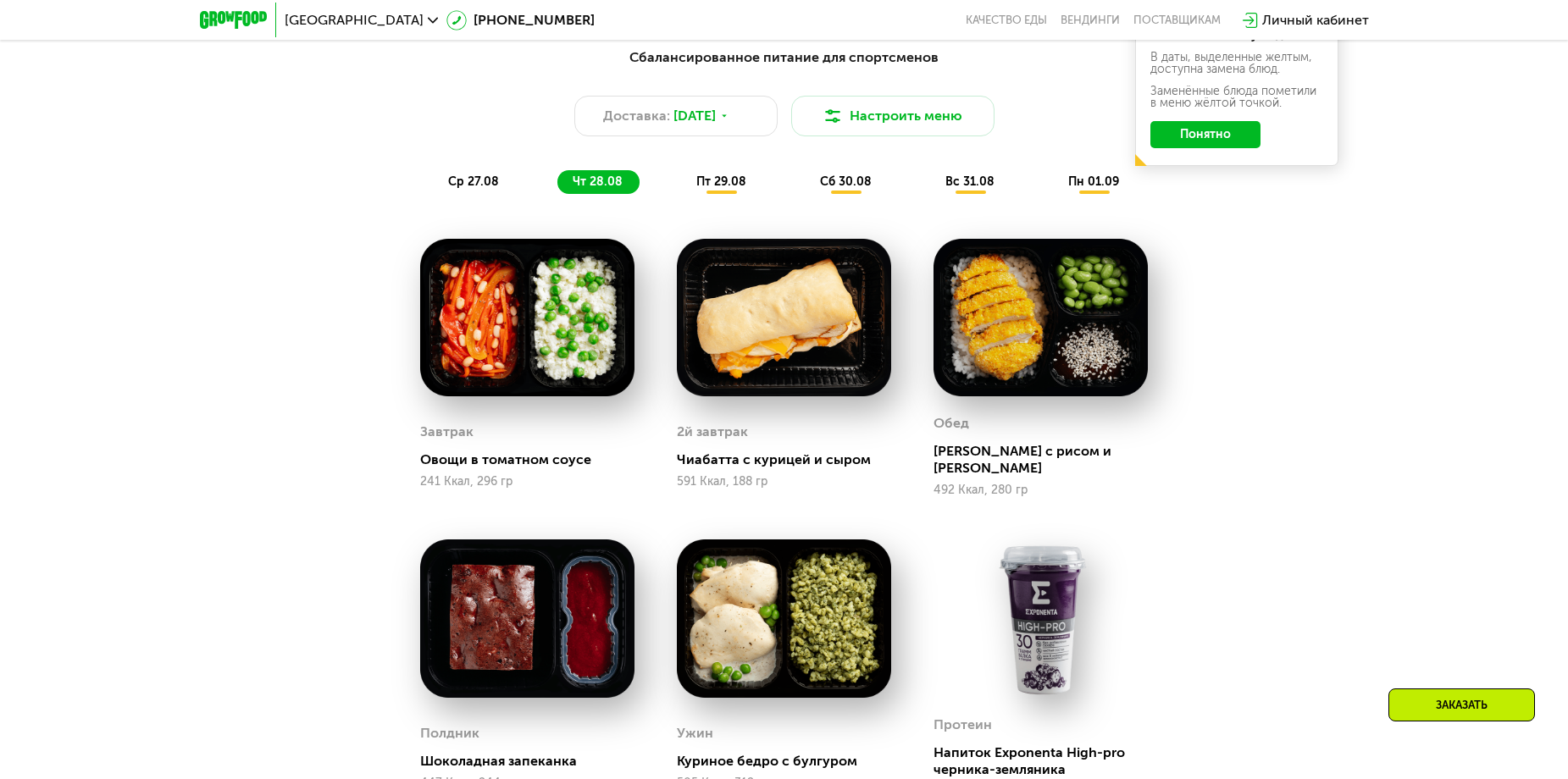
click at [707, 188] on span "пт 29.08" at bounding box center [721, 182] width 50 height 14
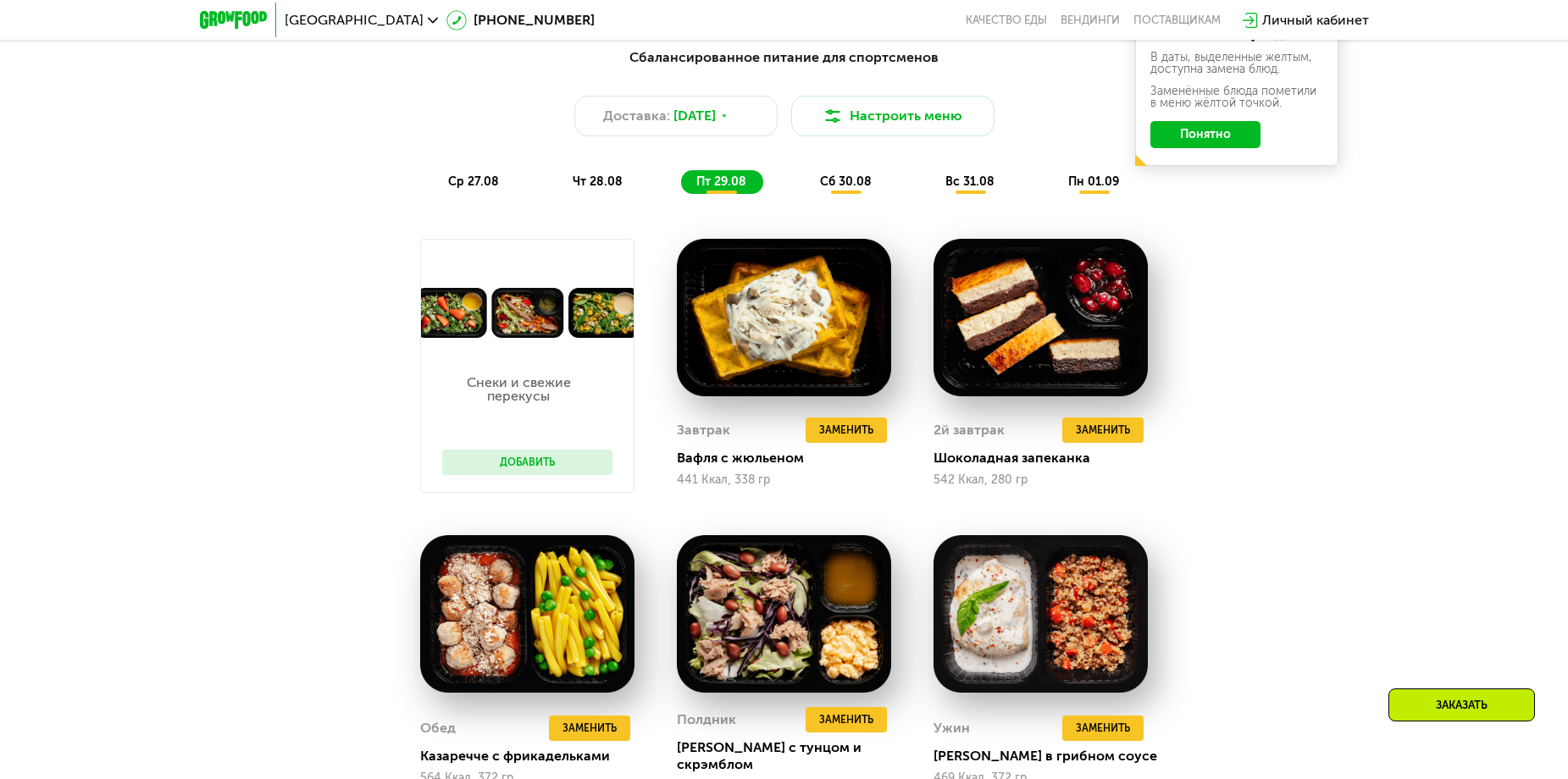
click at [828, 188] on span "сб 30.08" at bounding box center [846, 182] width 52 height 14
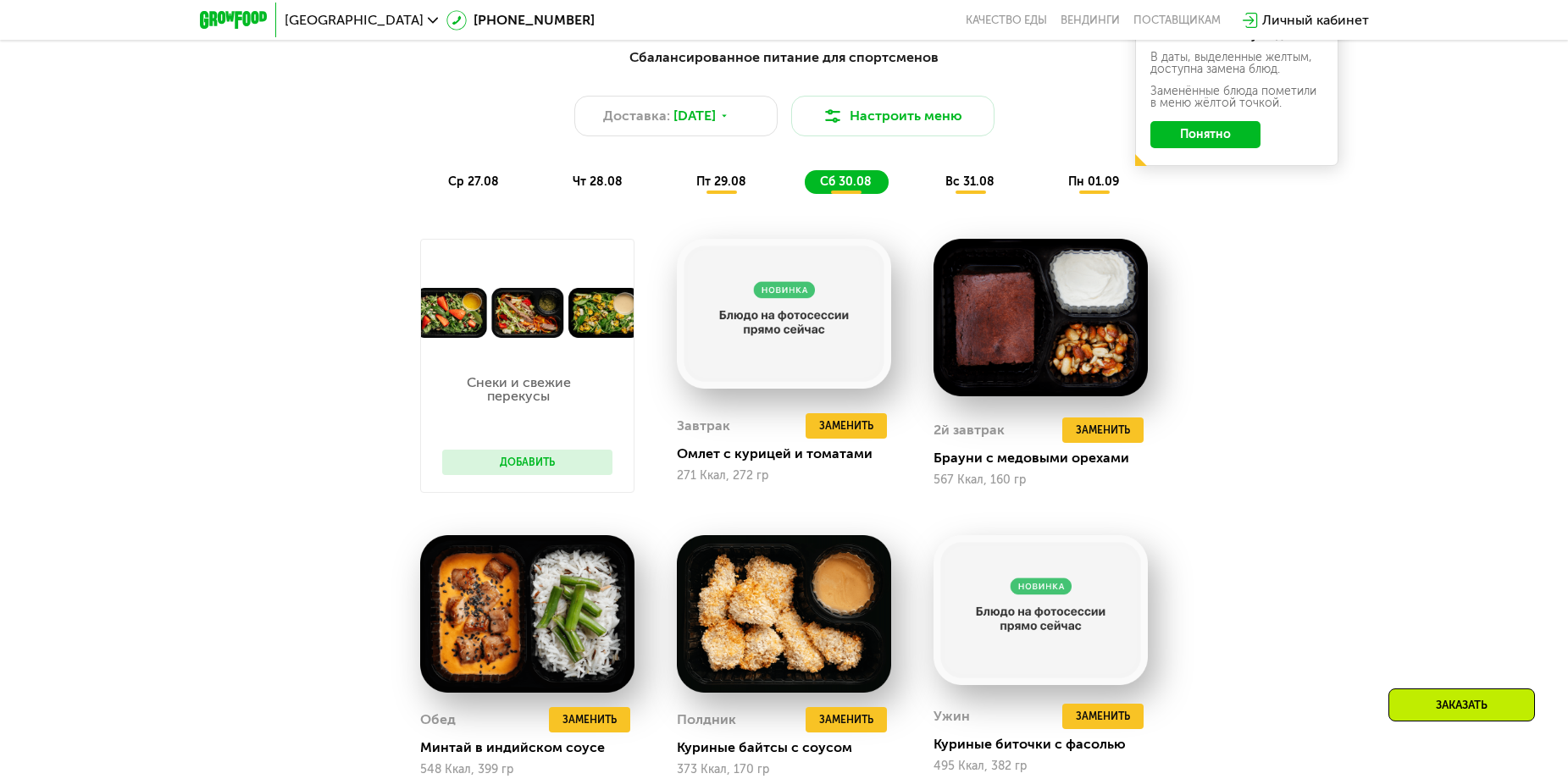
click at [962, 188] on span "вс 31.08" at bounding box center [970, 182] width 49 height 14
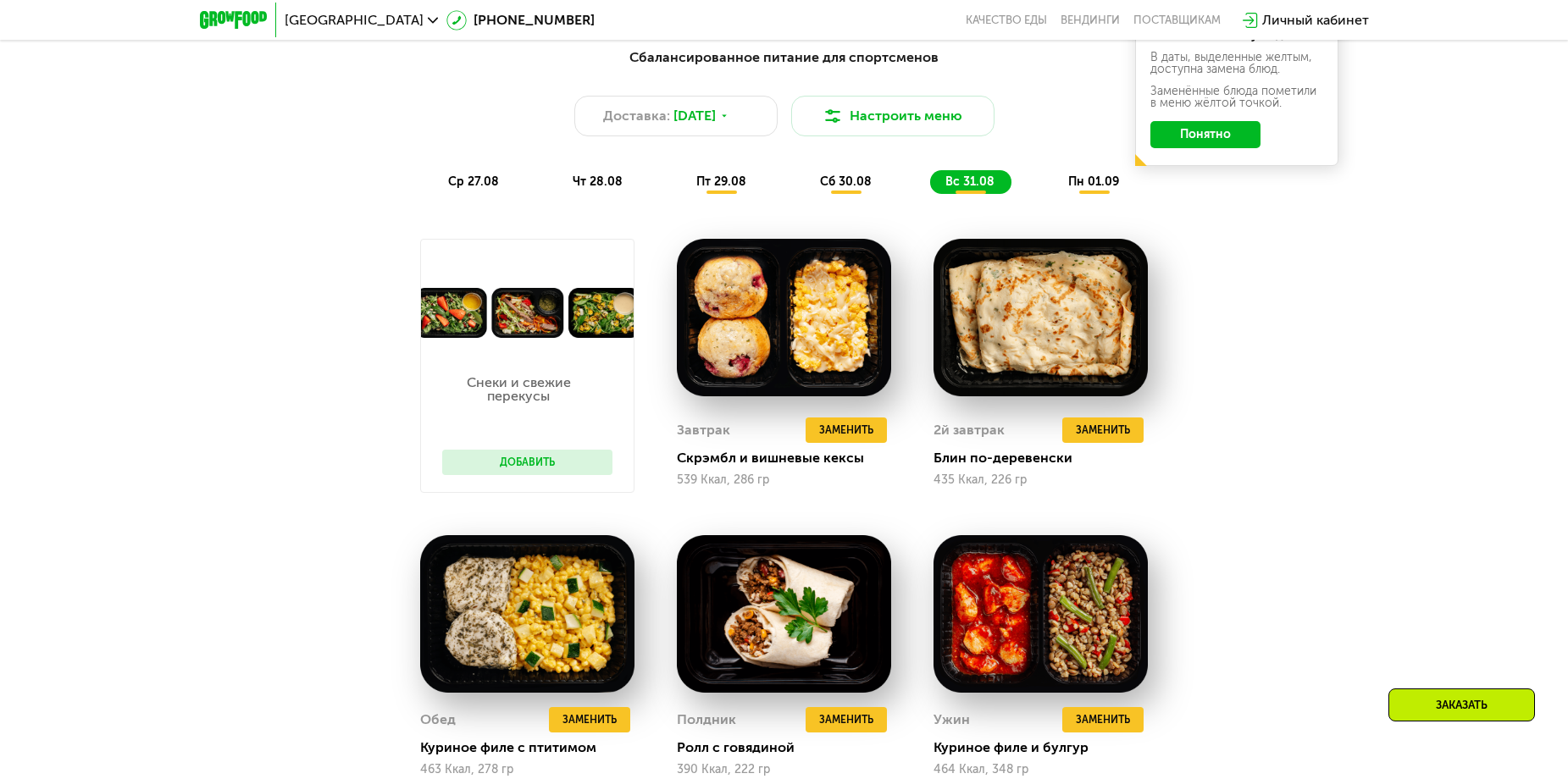
click at [1089, 188] on span "пн 01.09" at bounding box center [1094, 182] width 51 height 14
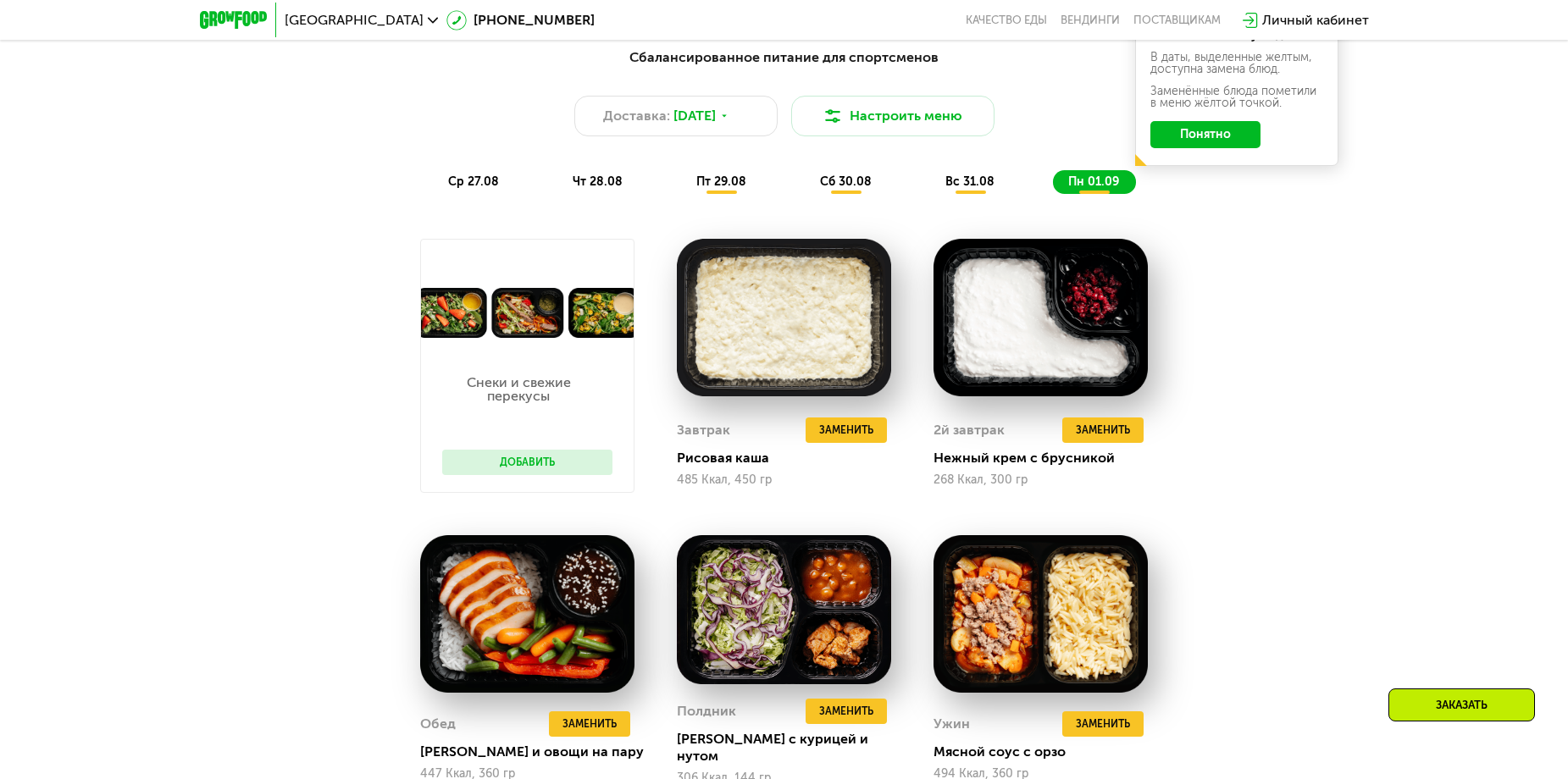
click at [488, 188] on span "ср 27.08" at bounding box center [473, 182] width 51 height 14
